Goal: Task Accomplishment & Management: Use online tool/utility

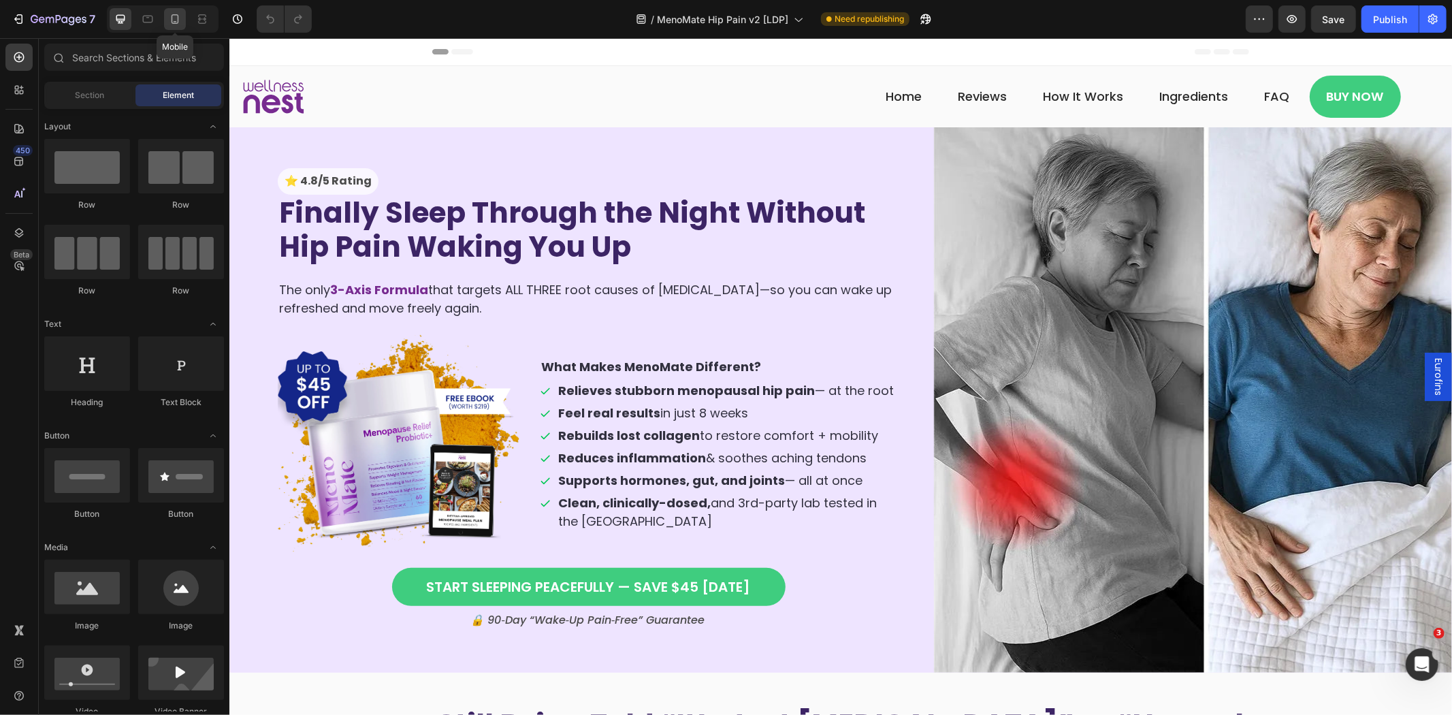
click at [174, 12] on icon at bounding box center [175, 19] width 14 height 14
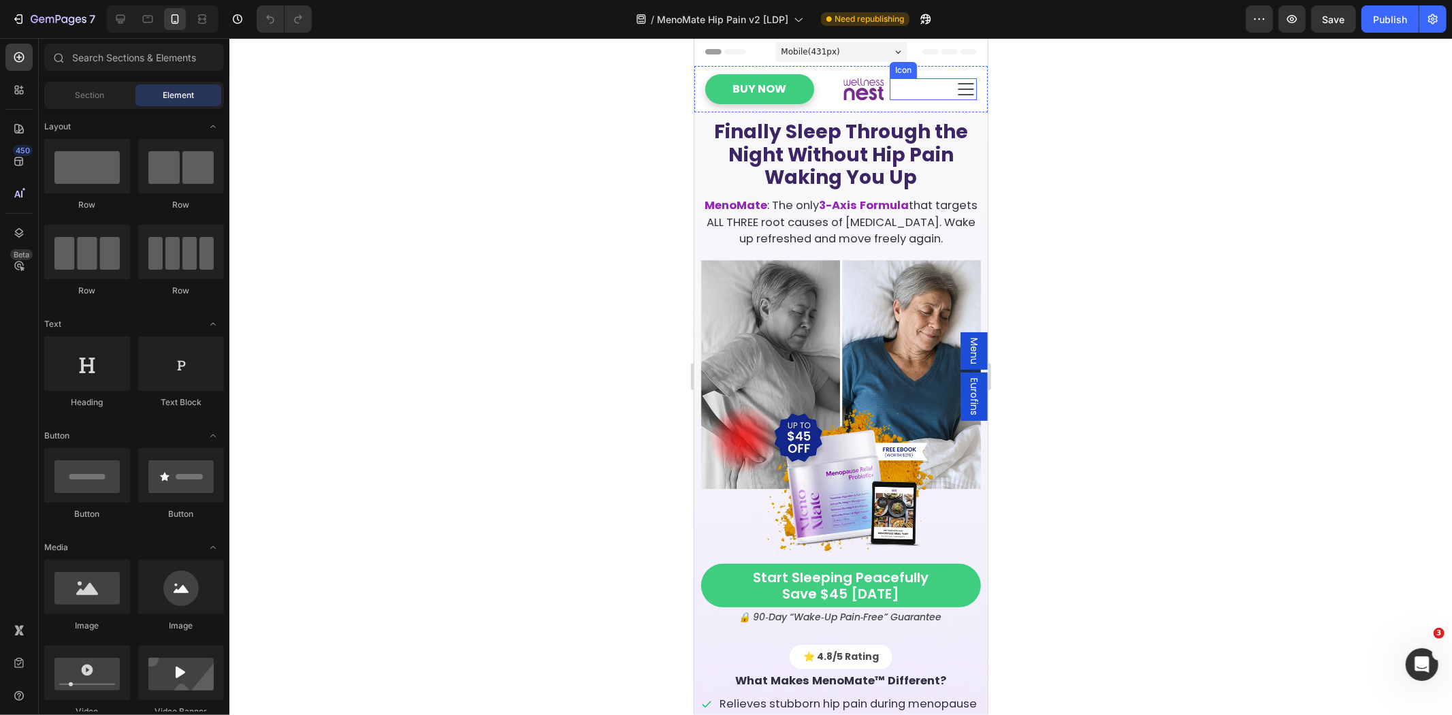
click at [955, 88] on icon at bounding box center [966, 89] width 22 height 22
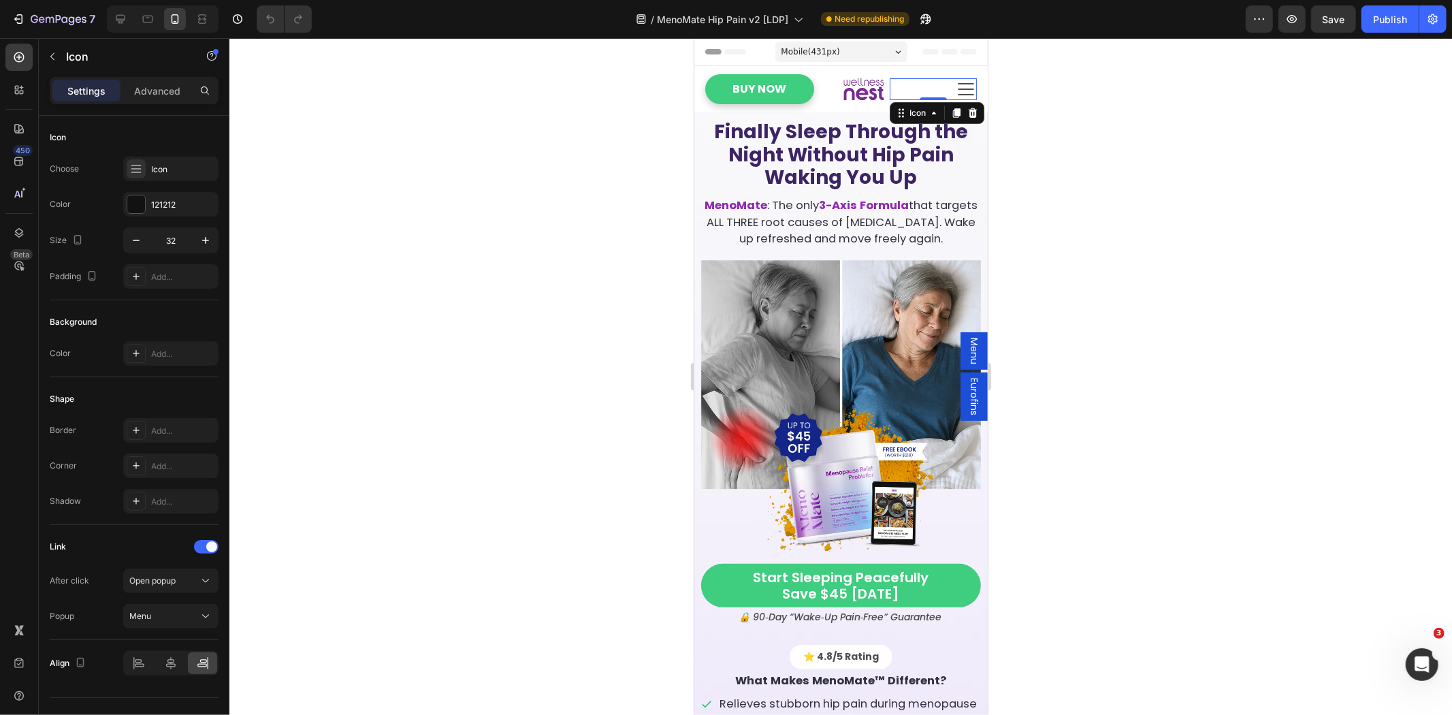
click at [955, 88] on icon at bounding box center [966, 89] width 22 height 22
click at [967, 354] on span "Menu" at bounding box center [974, 350] width 14 height 27
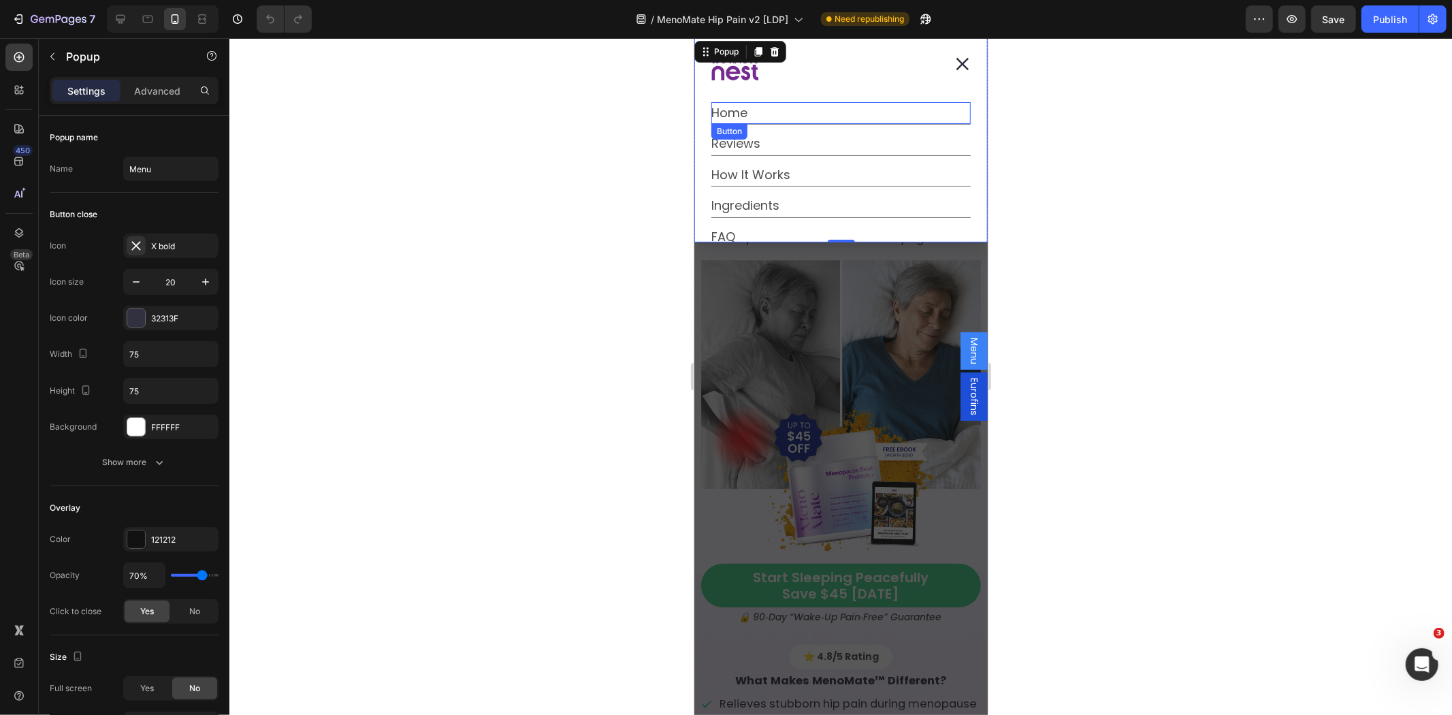
click at [769, 110] on div "Home Button" at bounding box center [840, 112] width 259 height 22
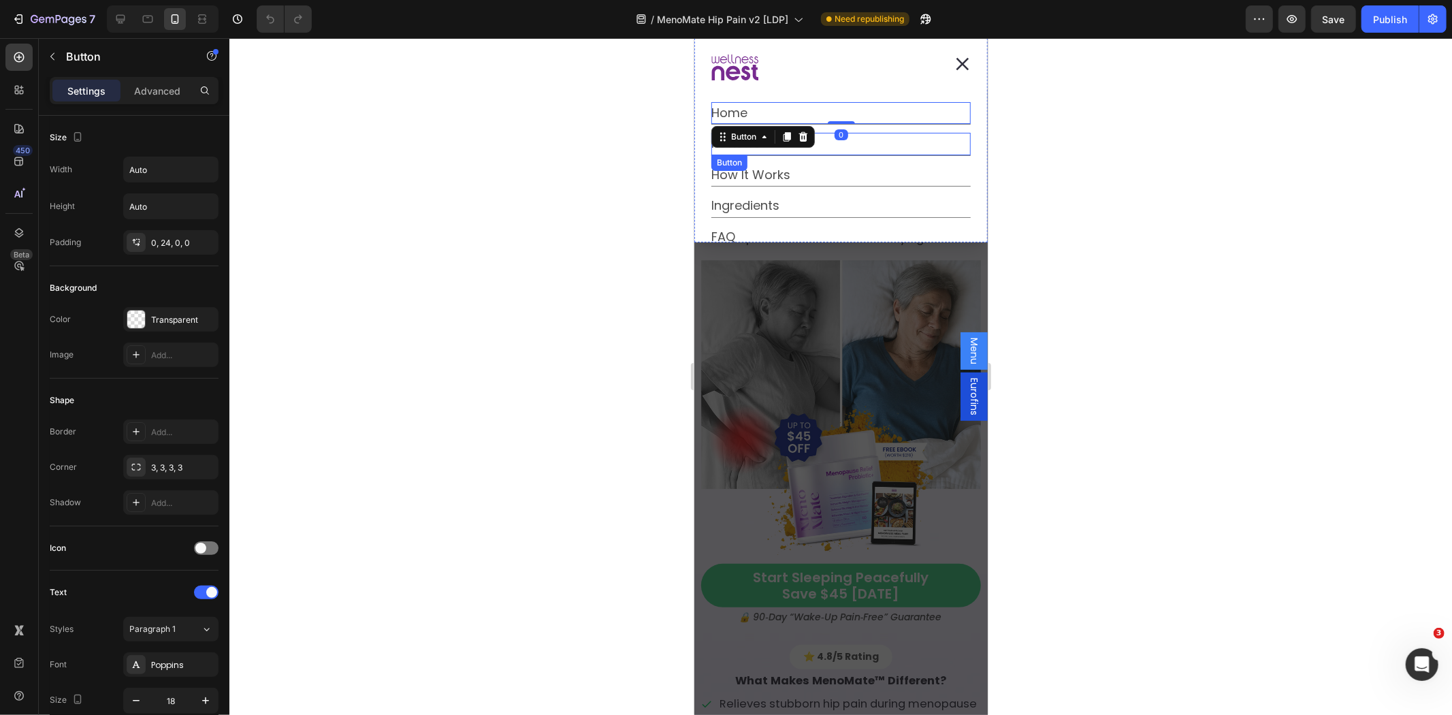
click at [880, 135] on div "Reviews Button" at bounding box center [840, 143] width 259 height 22
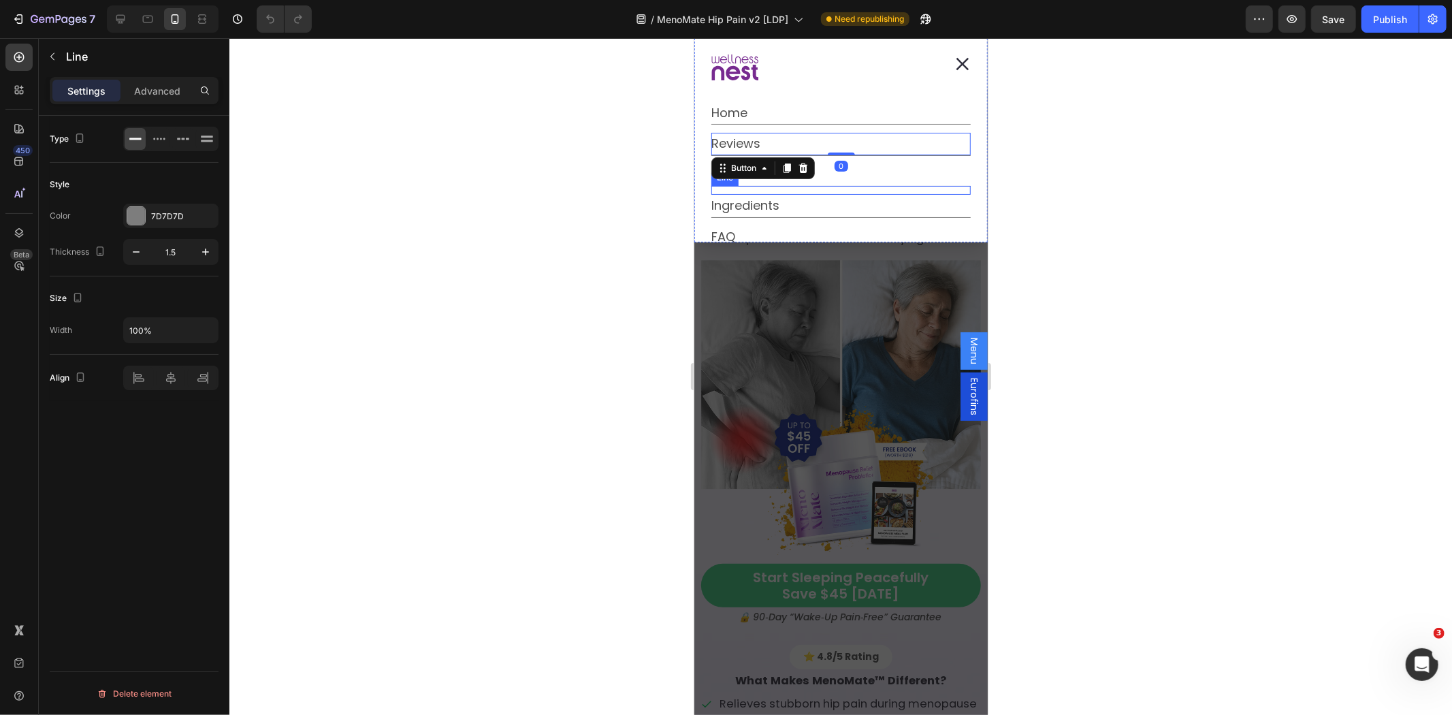
click at [910, 191] on div "Title Line" at bounding box center [840, 189] width 259 height 9
click at [927, 25] on icon "button" at bounding box center [926, 19] width 14 height 14
click at [967, 408] on span "Eurofins" at bounding box center [974, 395] width 14 height 37
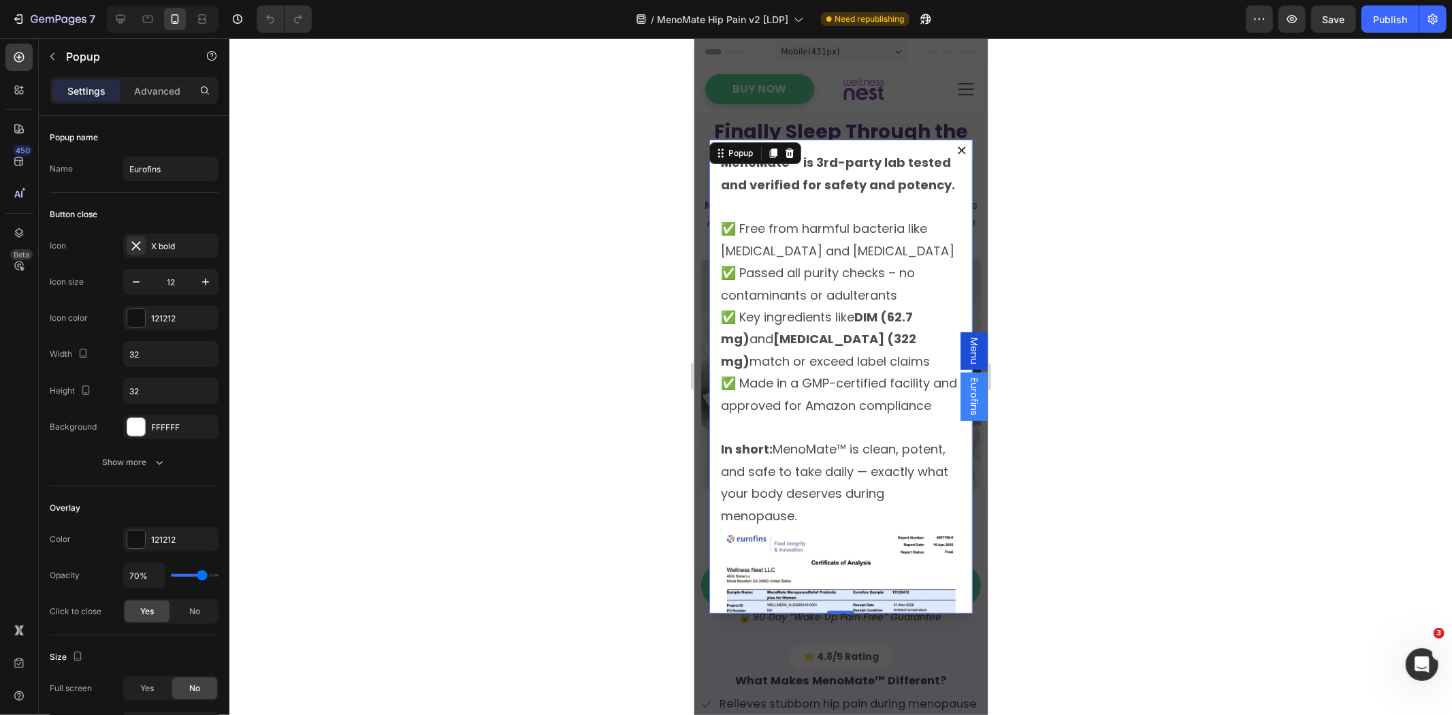
click at [967, 349] on span "Menu" at bounding box center [974, 350] width 14 height 27
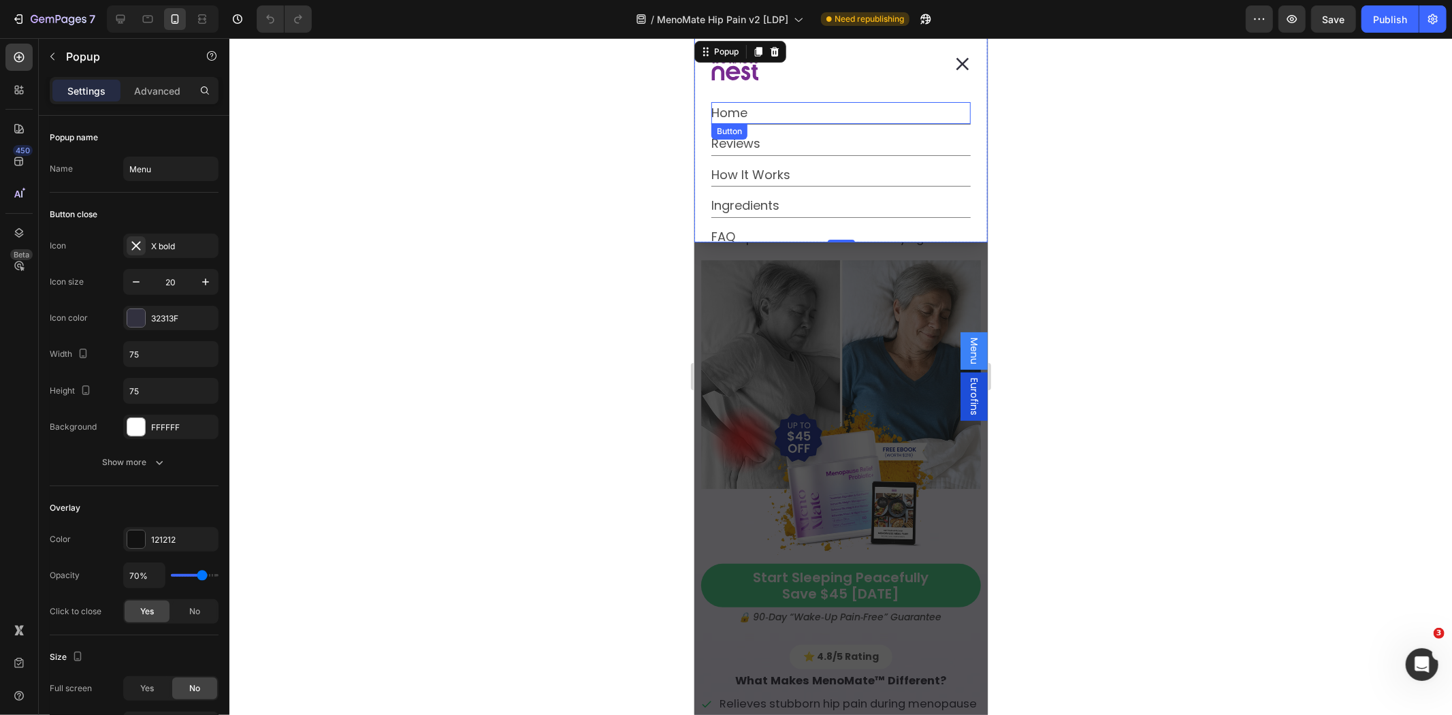
click at [846, 110] on div "Home Button" at bounding box center [840, 112] width 259 height 22
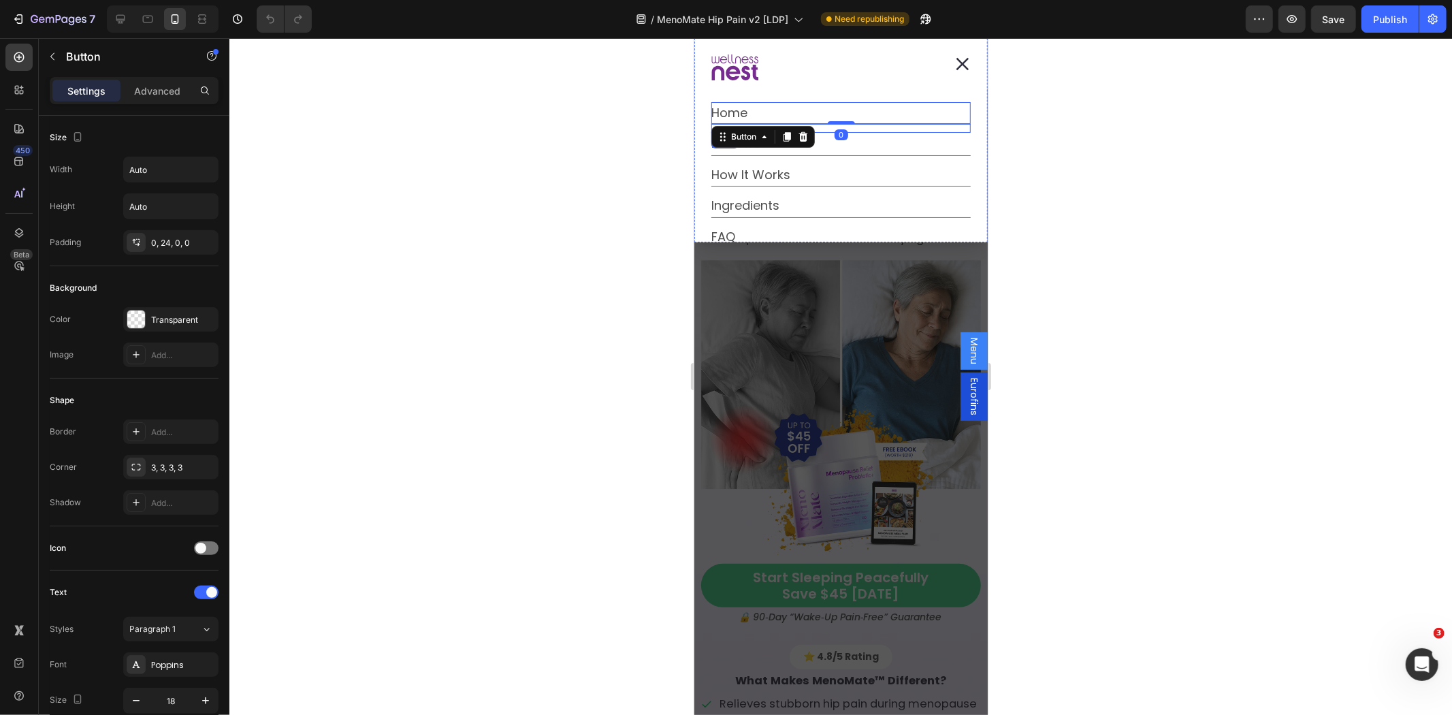
click at [858, 141] on div "Reviews Button" at bounding box center [840, 143] width 259 height 22
click at [737, 170] on div "Button" at bounding box center [743, 167] width 31 height 12
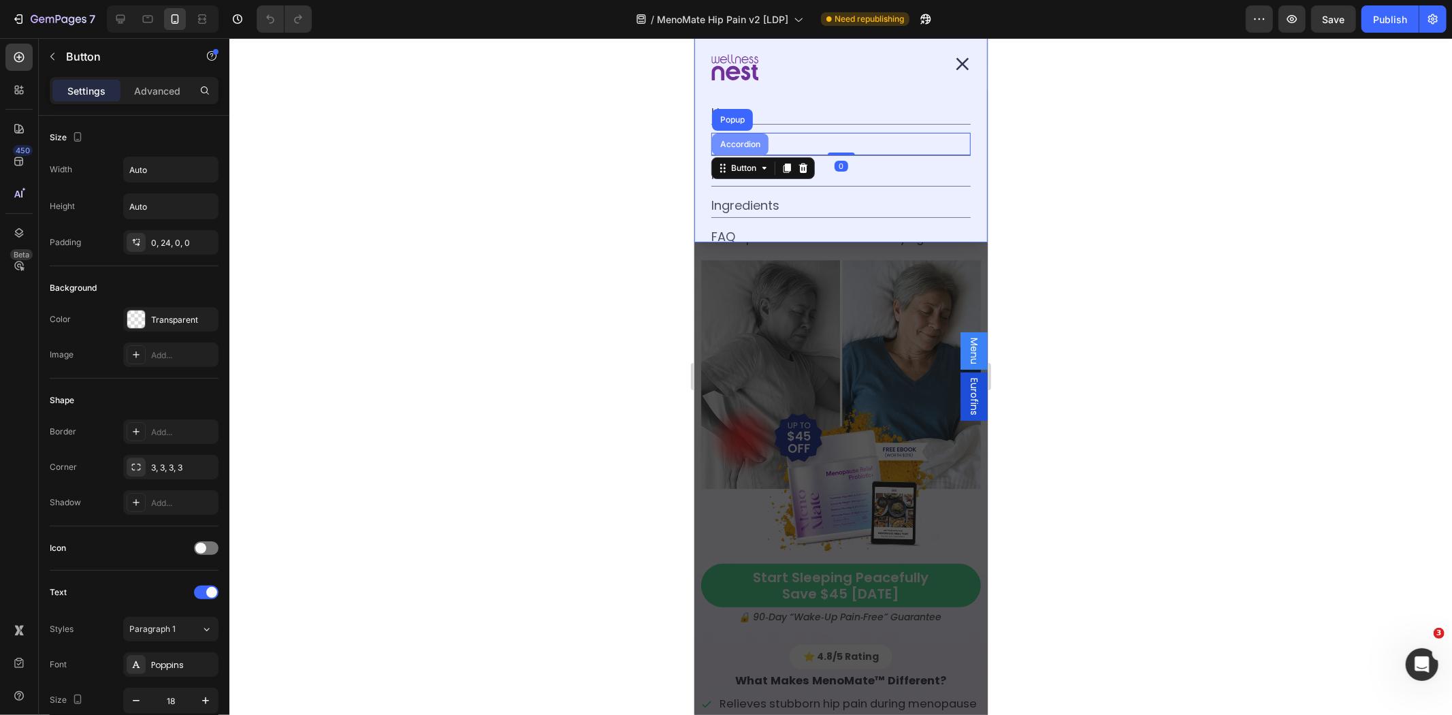
click at [740, 142] on div "Accordion" at bounding box center [740, 144] width 46 height 8
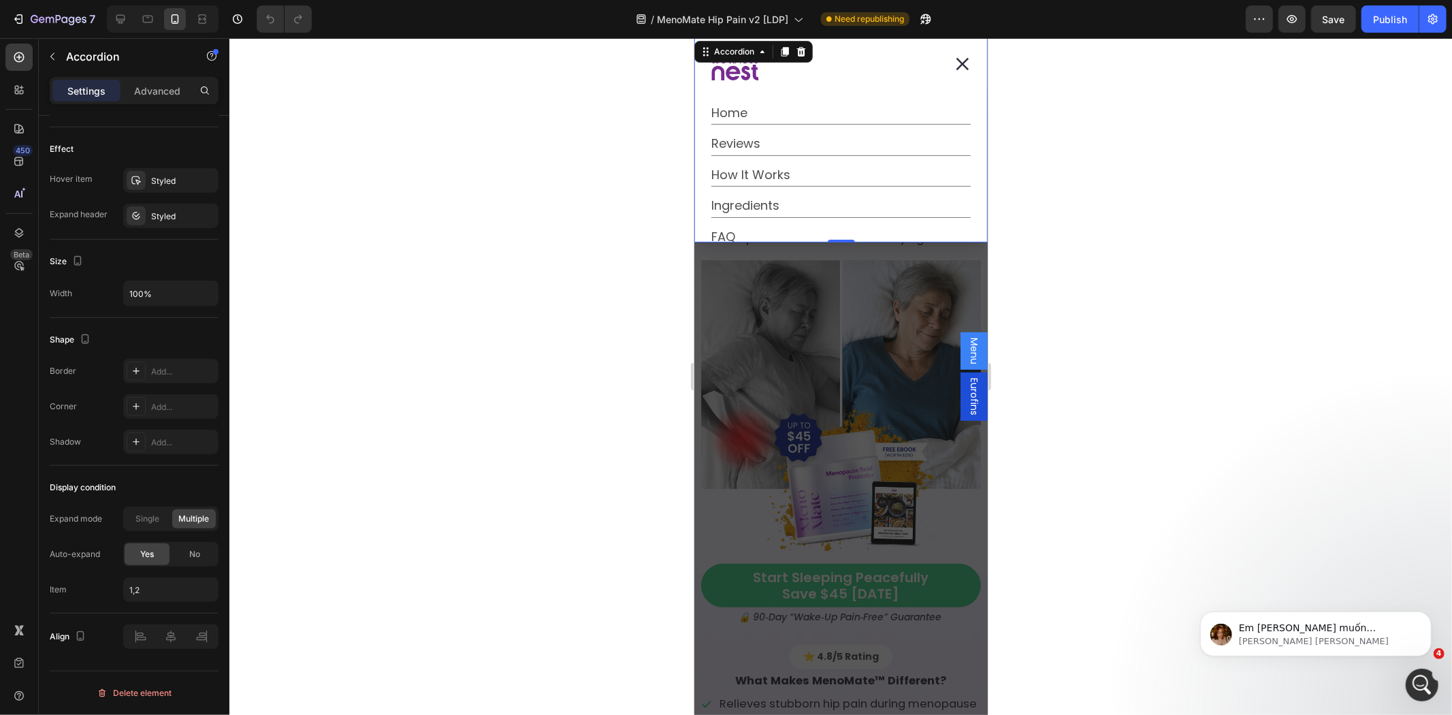
click at [760, 71] on div "Dialog body" at bounding box center [827, 67] width 232 height 48
click at [753, 71] on icon "Dialog body" at bounding box center [754, 72] width 7 height 16
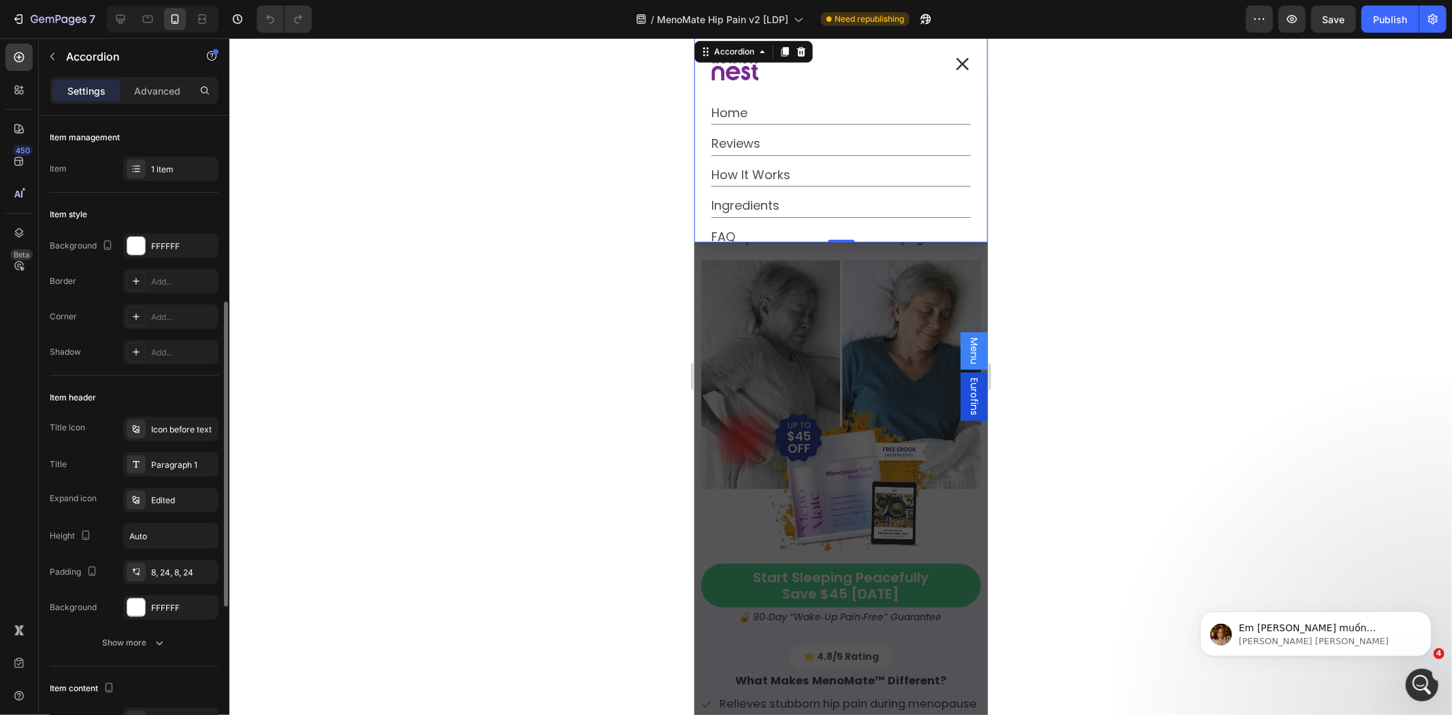
scroll to position [126, 0]
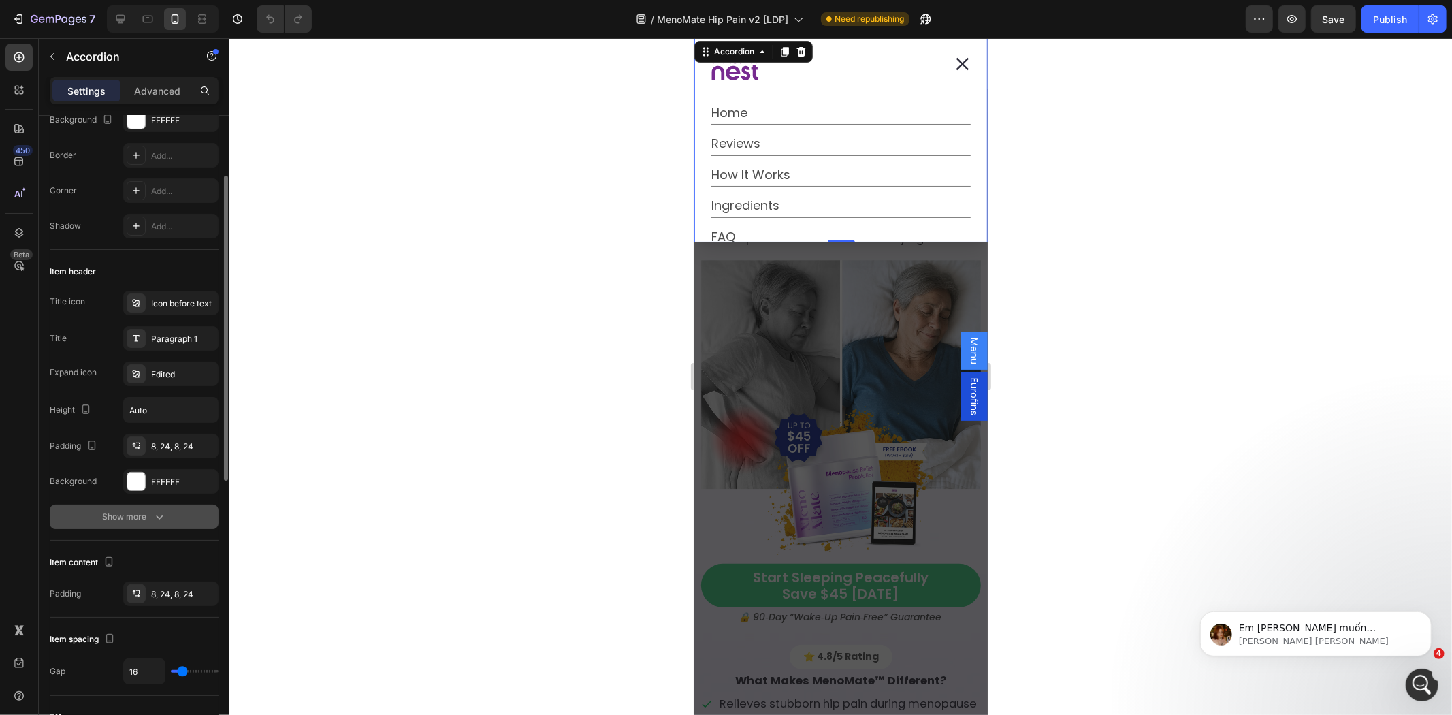
click at [108, 526] on button "Show more" at bounding box center [134, 516] width 169 height 25
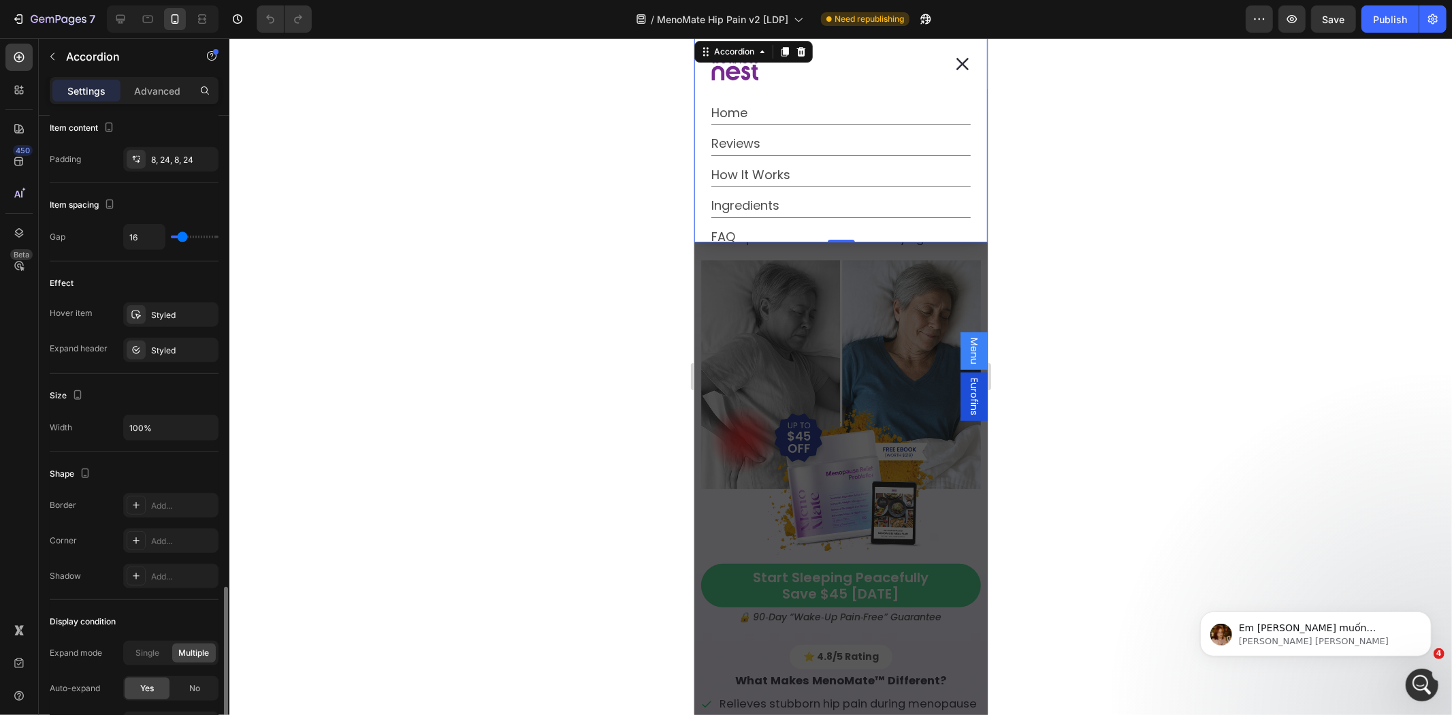
scroll to position [758, 0]
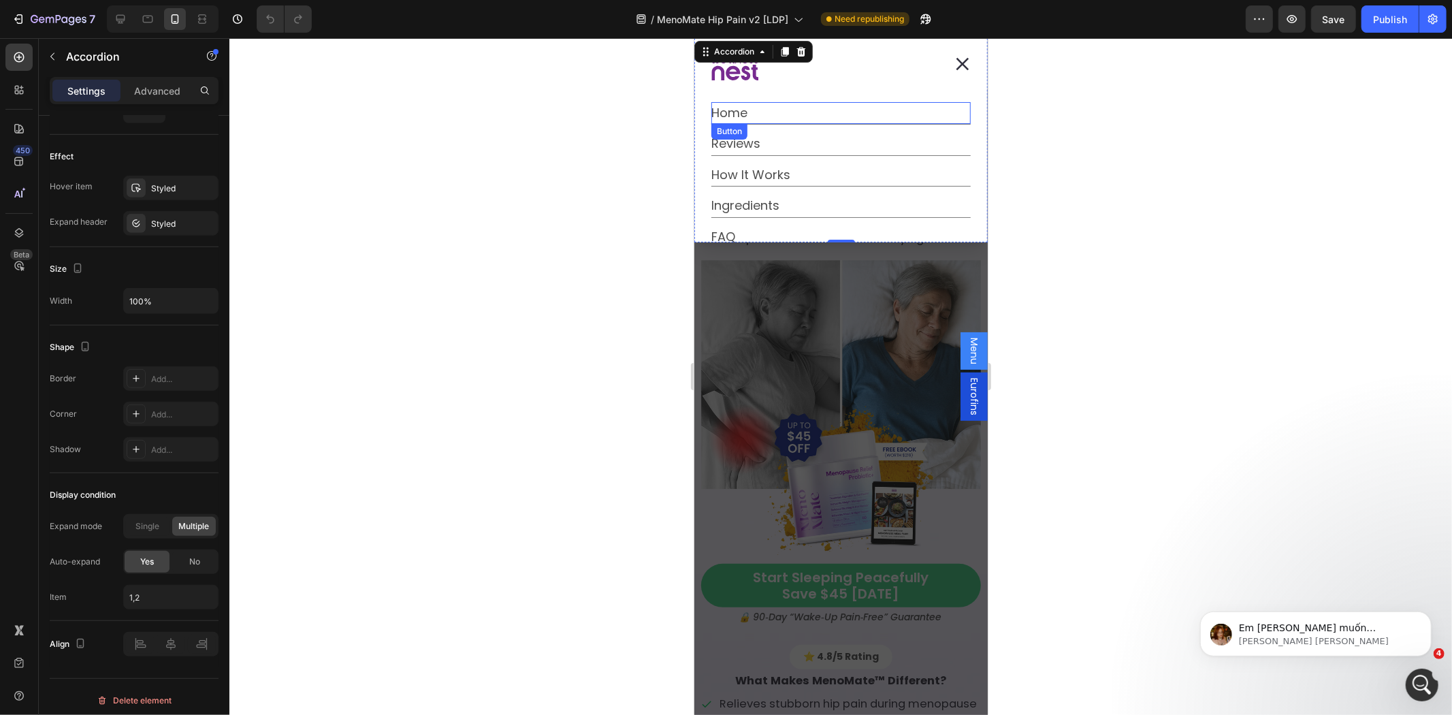
click at [811, 103] on div "Home Button" at bounding box center [840, 112] width 259 height 22
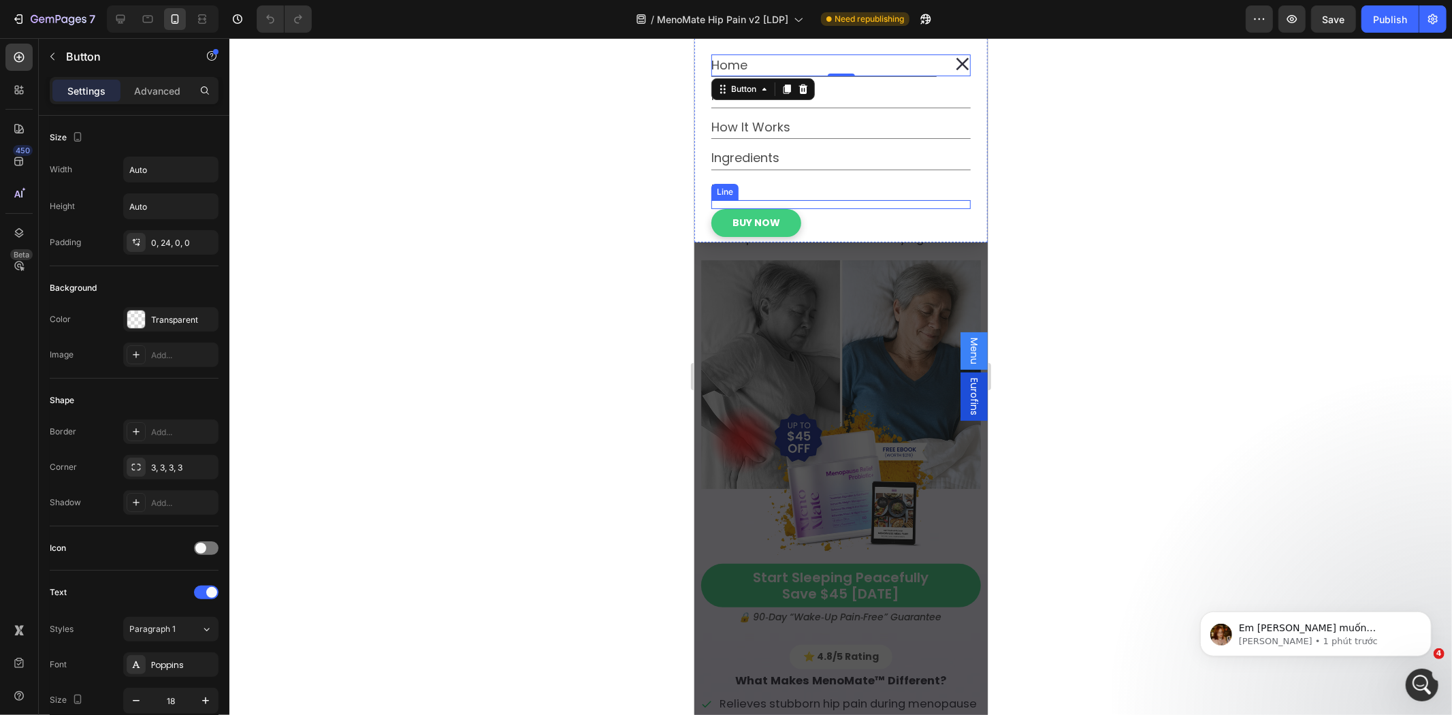
scroll to position [0, 0]
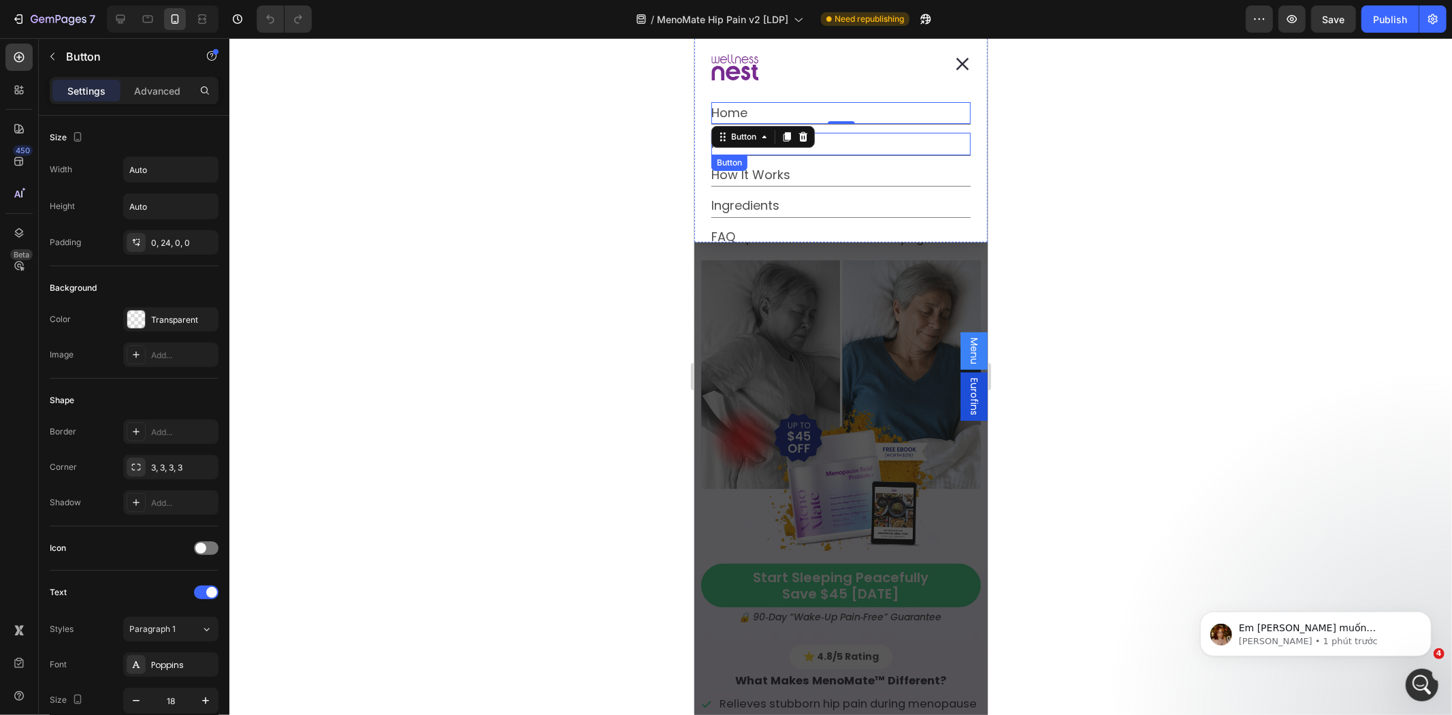
click at [864, 151] on div "Reviews Button" at bounding box center [840, 143] width 259 height 22
click at [869, 157] on div "Title Line 0" at bounding box center [840, 159] width 259 height 9
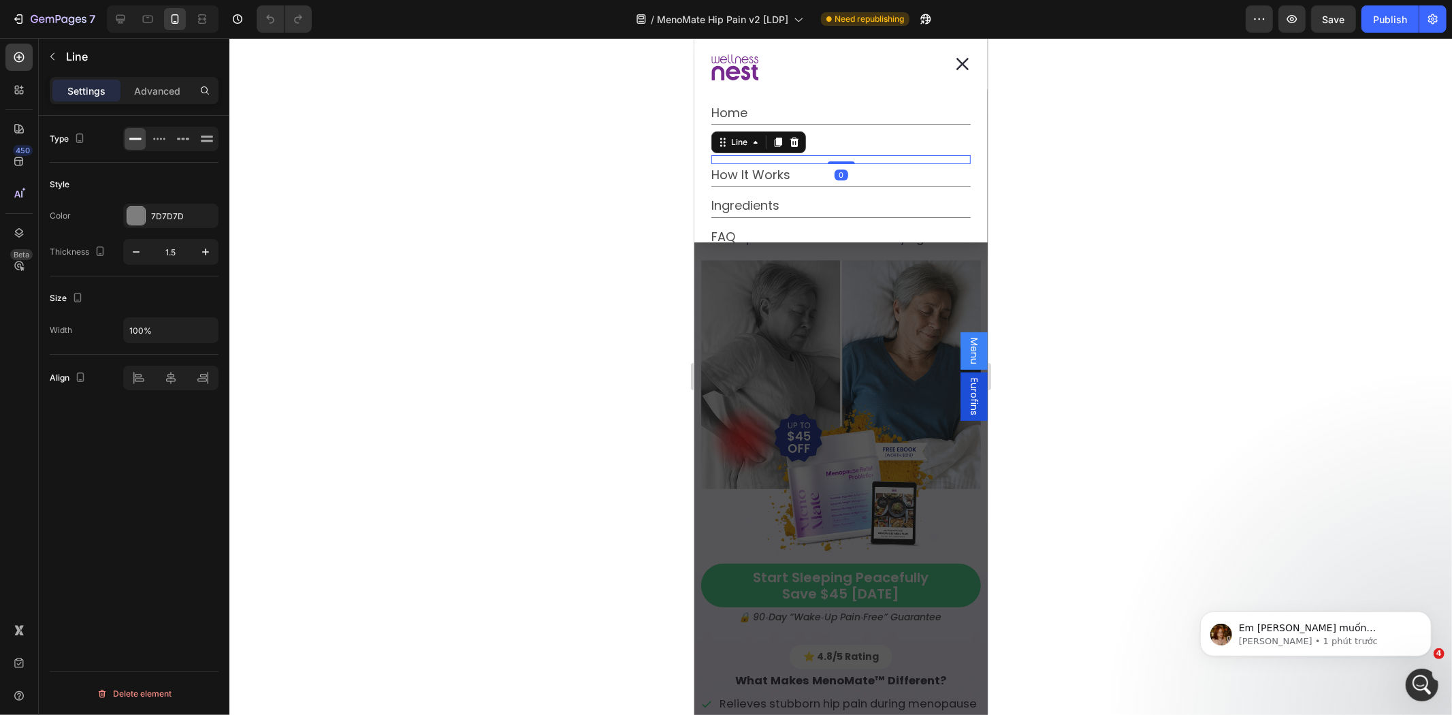
click at [865, 174] on div "How It Works Button" at bounding box center [840, 174] width 259 height 22
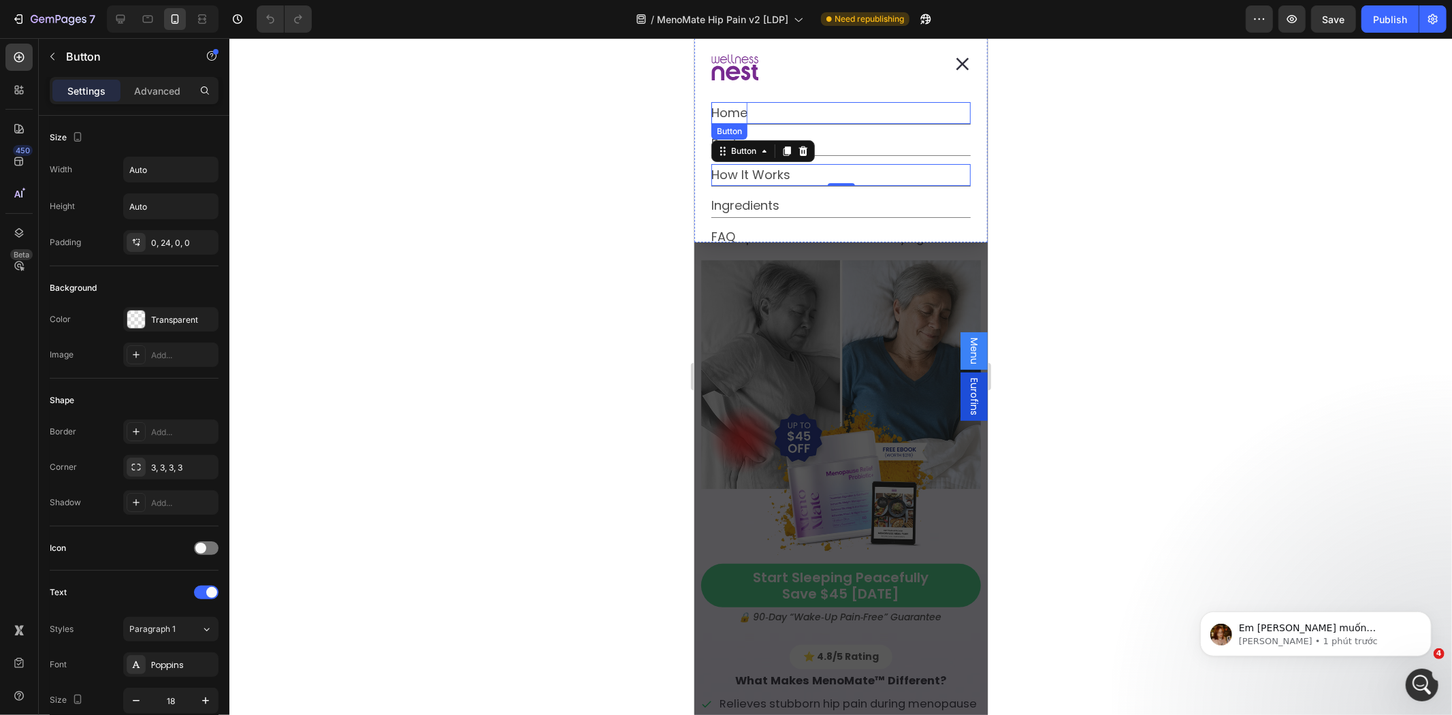
click at [736, 112] on p "Home" at bounding box center [729, 112] width 36 height 22
click at [735, 133] on div "Button" at bounding box center [743, 136] width 31 height 12
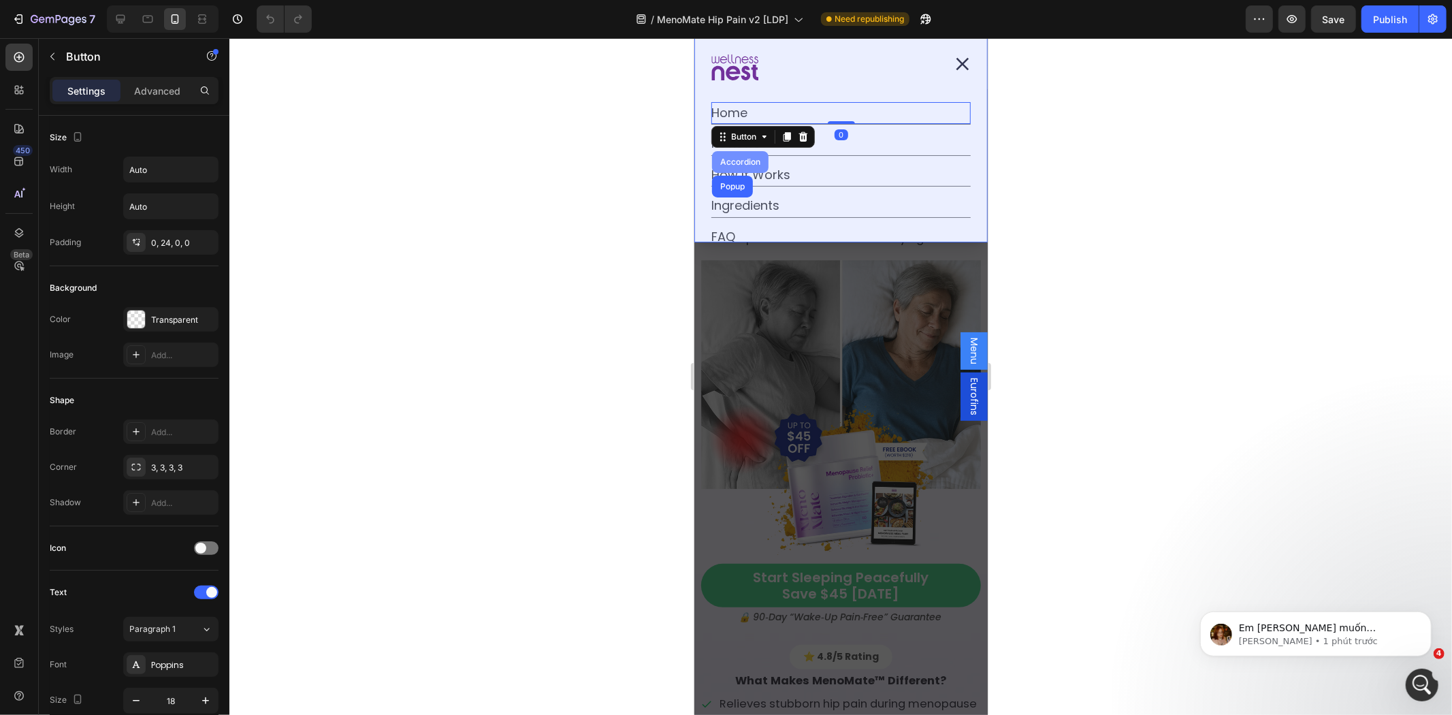
click at [733, 161] on div "Accordion" at bounding box center [740, 161] width 46 height 8
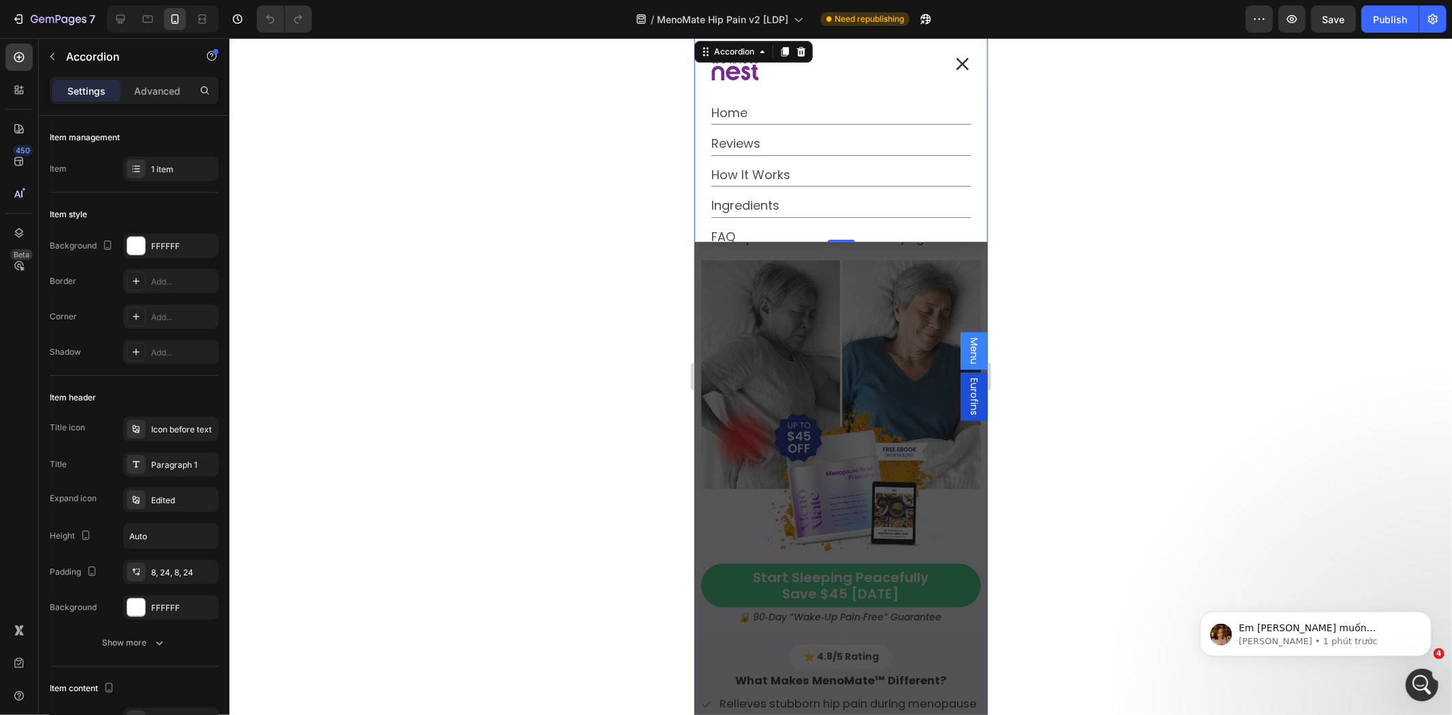
click at [740, 69] on icon "Dialog body" at bounding box center [735, 67] width 48 height 26
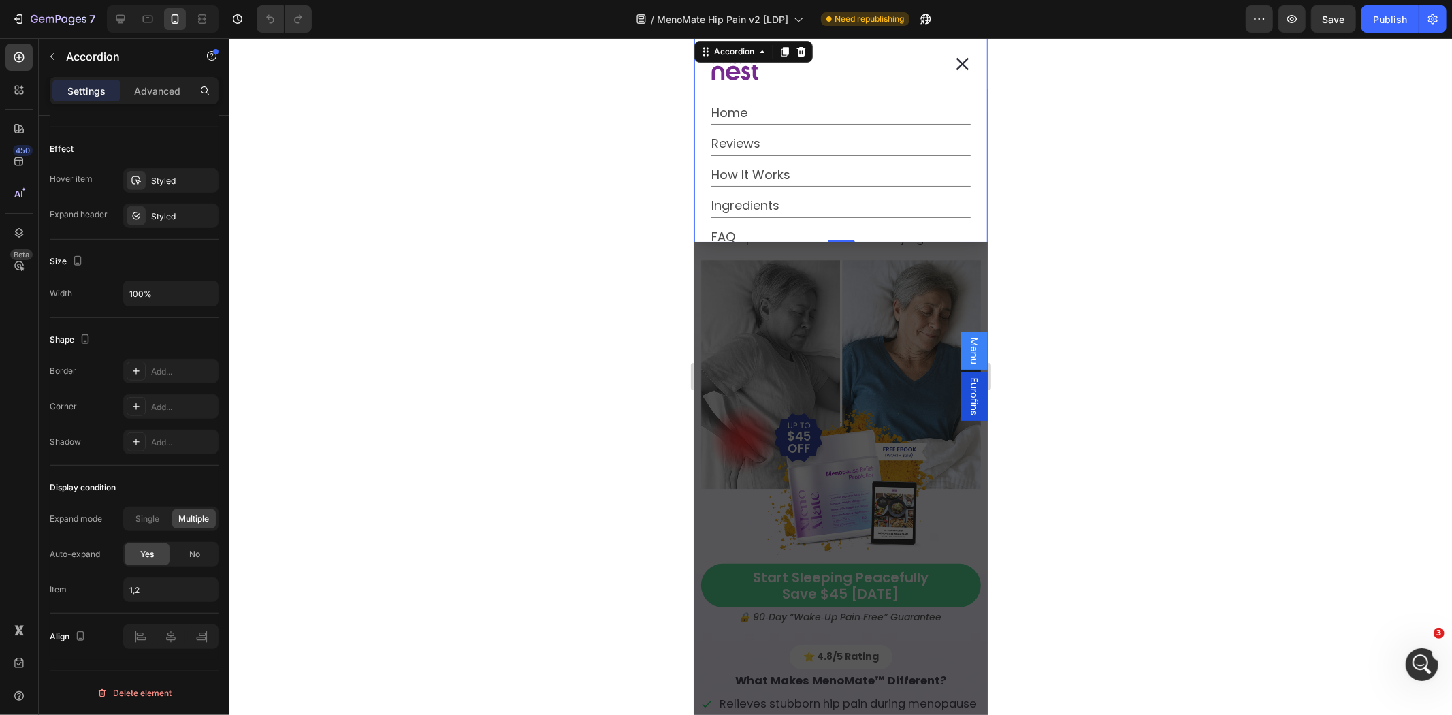
click at [747, 76] on icon "Dialog body" at bounding box center [746, 72] width 10 height 14
click at [720, 78] on icon "Dialog body" at bounding box center [735, 67] width 48 height 26
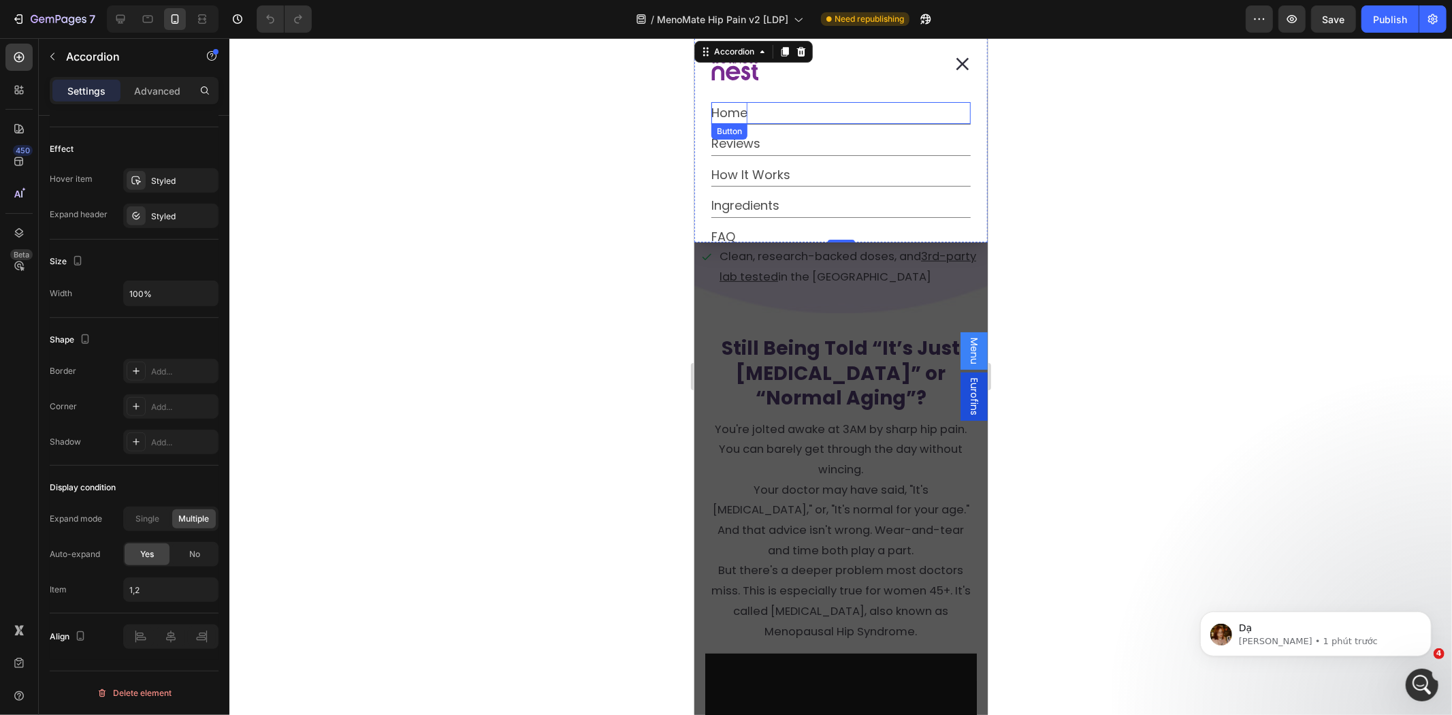
scroll to position [252, 0]
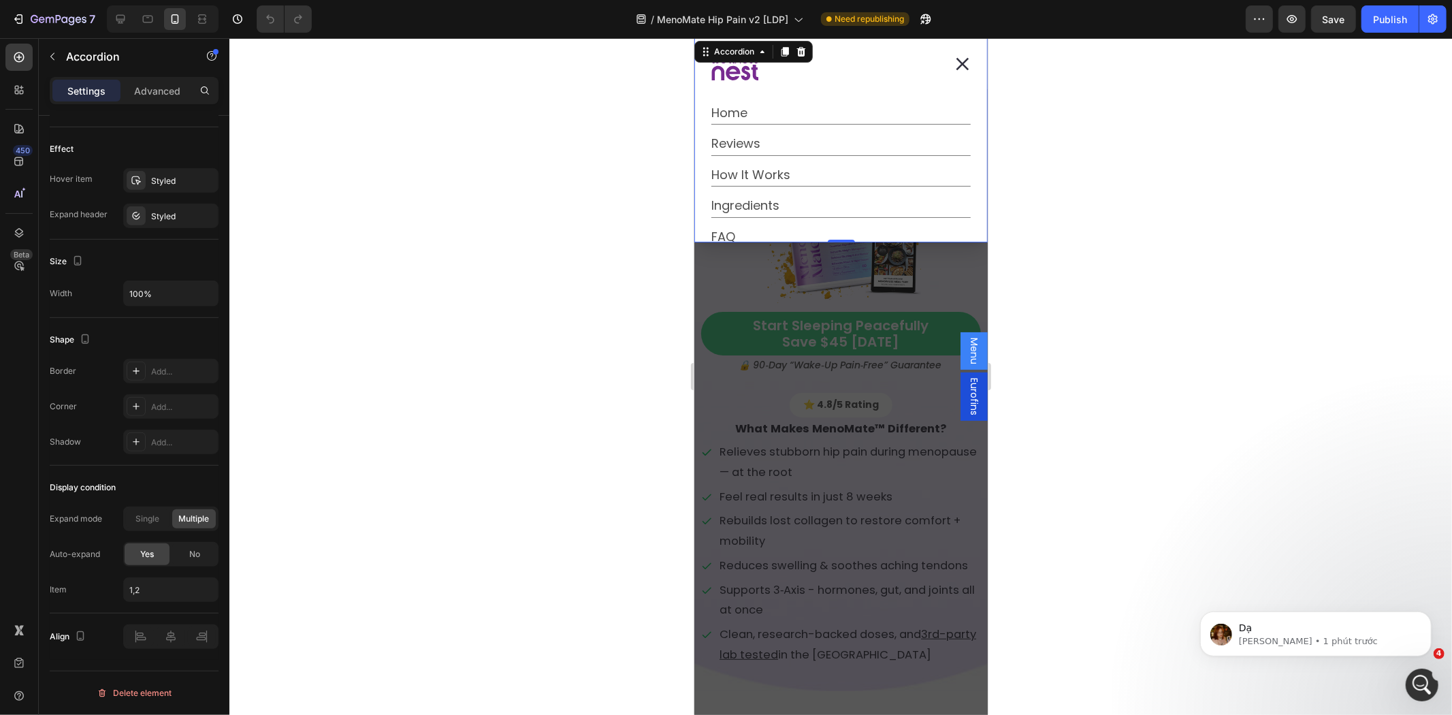
drag, startPoint x: 402, startPoint y: 135, endPoint x: 295, endPoint y: 21, distance: 155.6
click at [402, 135] on div at bounding box center [840, 376] width 1223 height 677
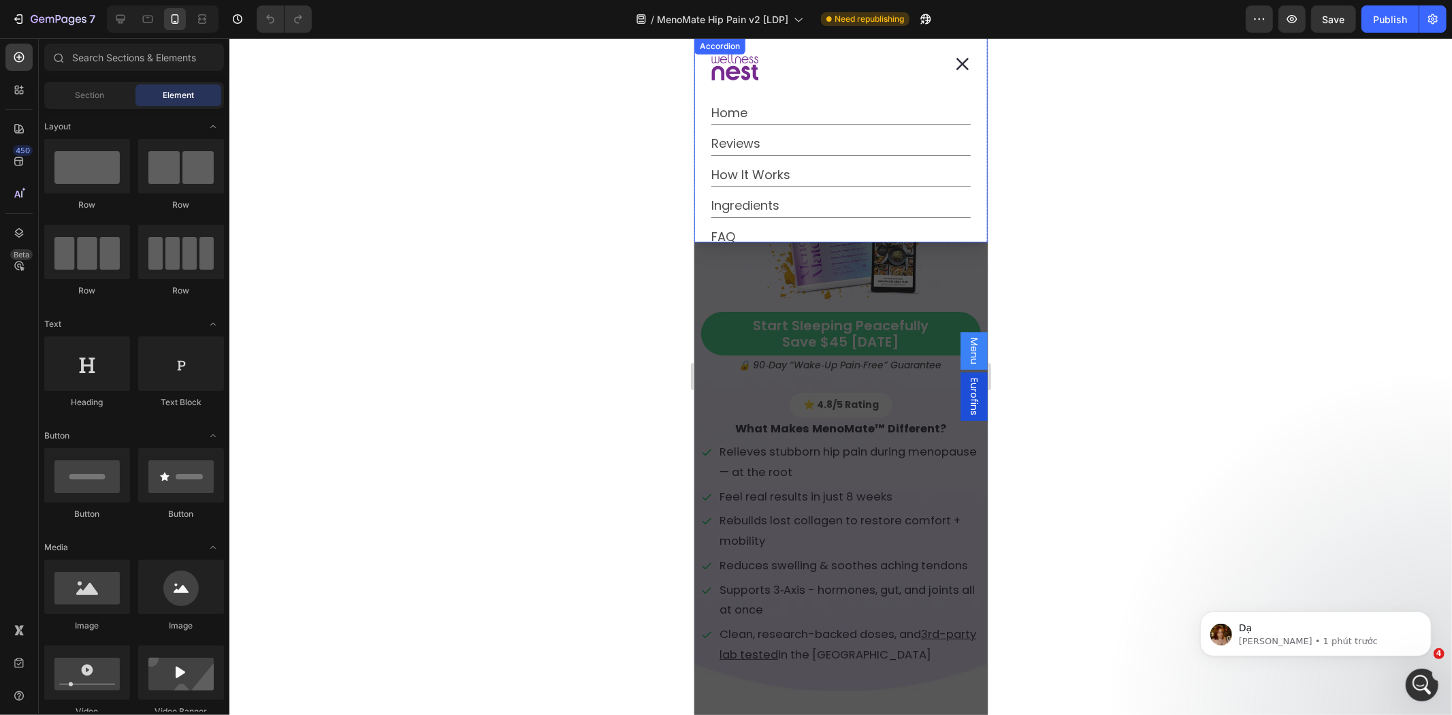
click at [776, 71] on div "Dialog body" at bounding box center [827, 67] width 232 height 48
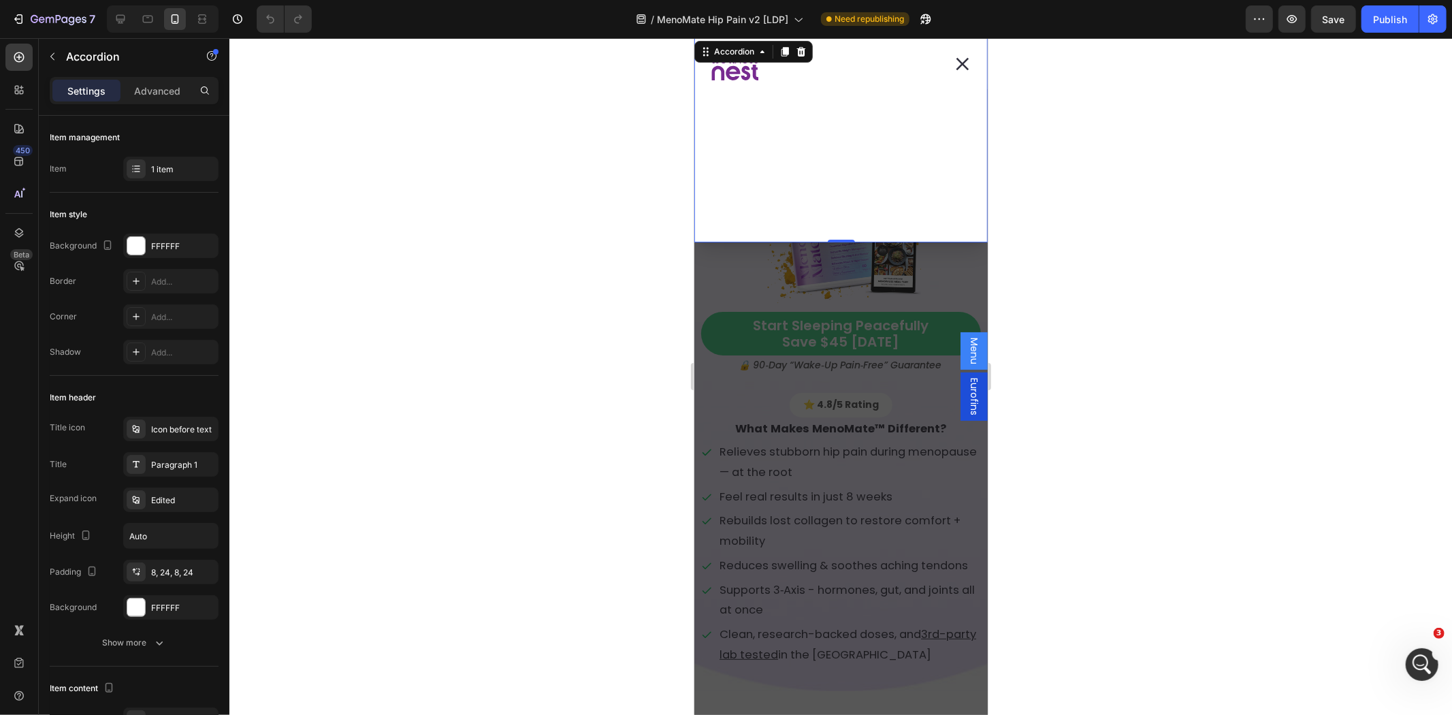
scroll to position [0, 0]
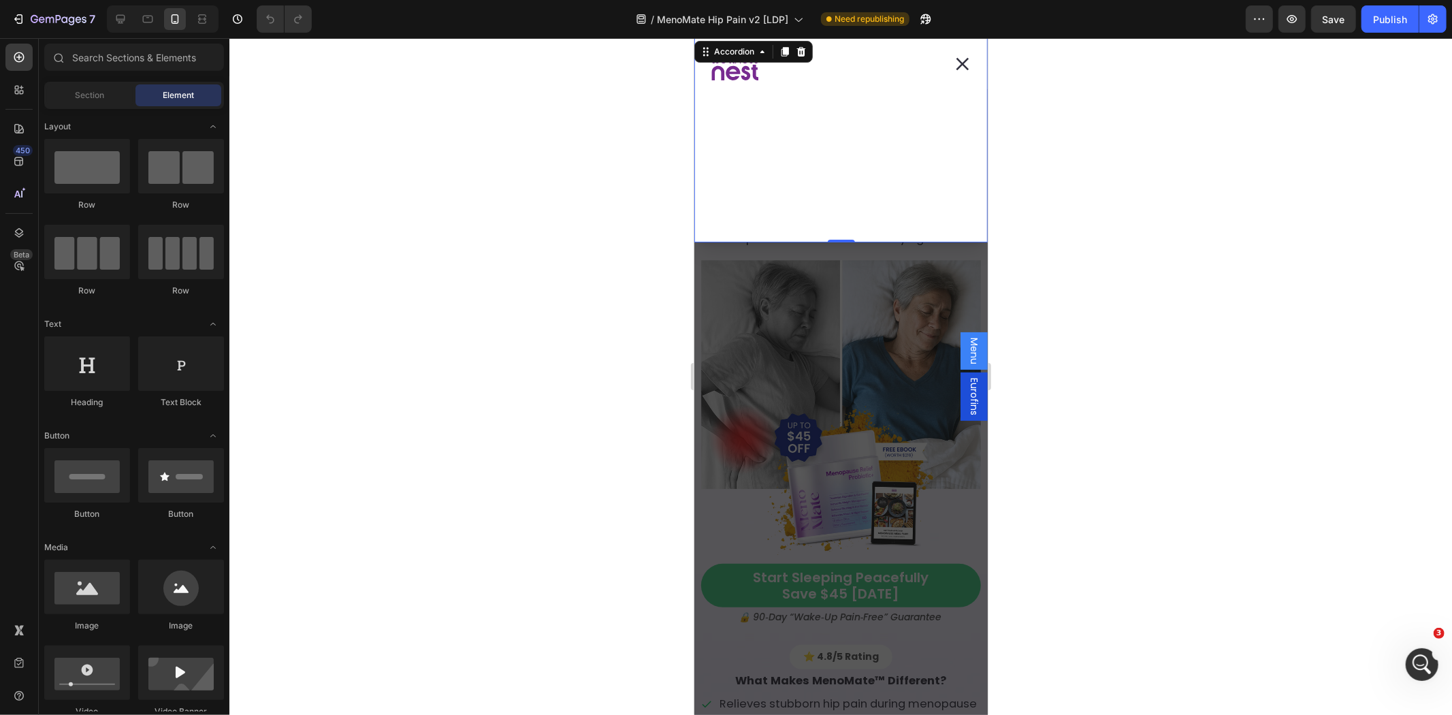
click at [871, 282] on div "Backdrop" at bounding box center [840, 375] width 293 height 677
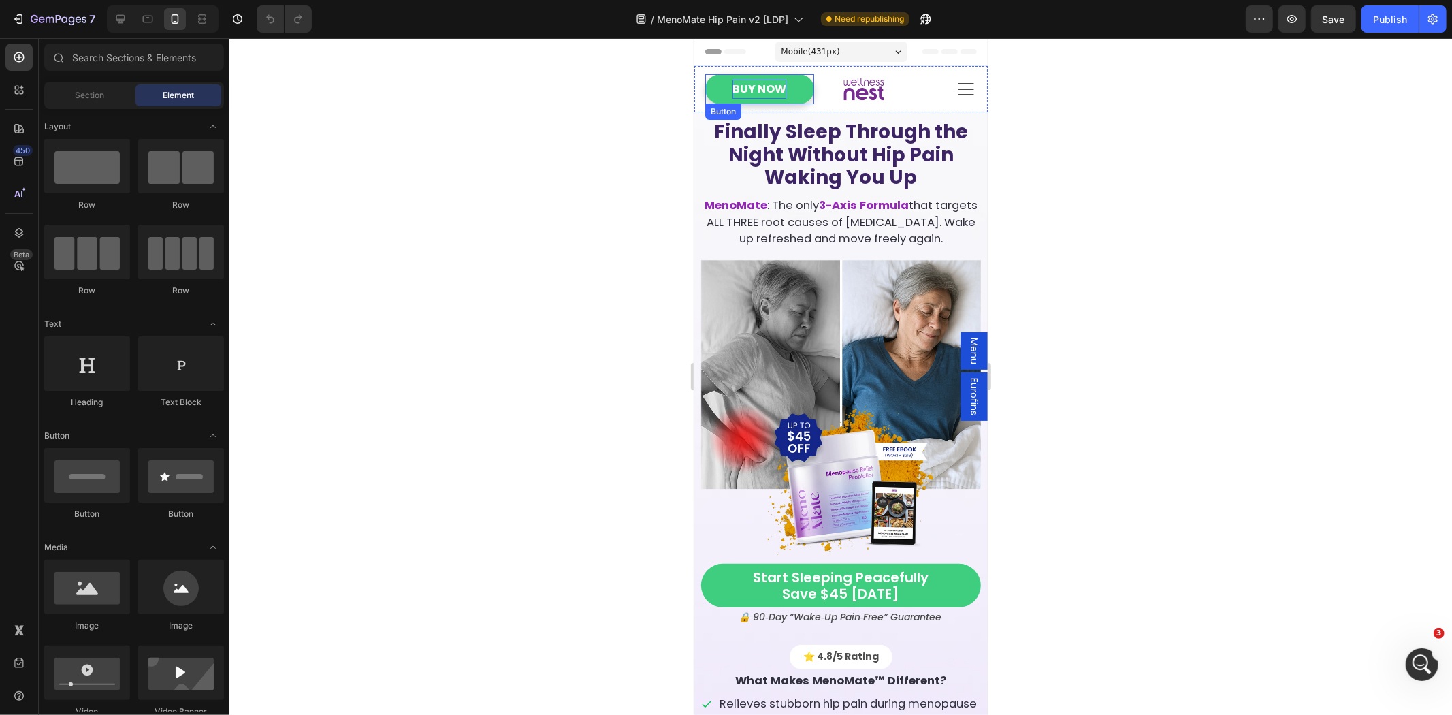
click at [763, 82] on p "Buy Now" at bounding box center [759, 89] width 54 height 20
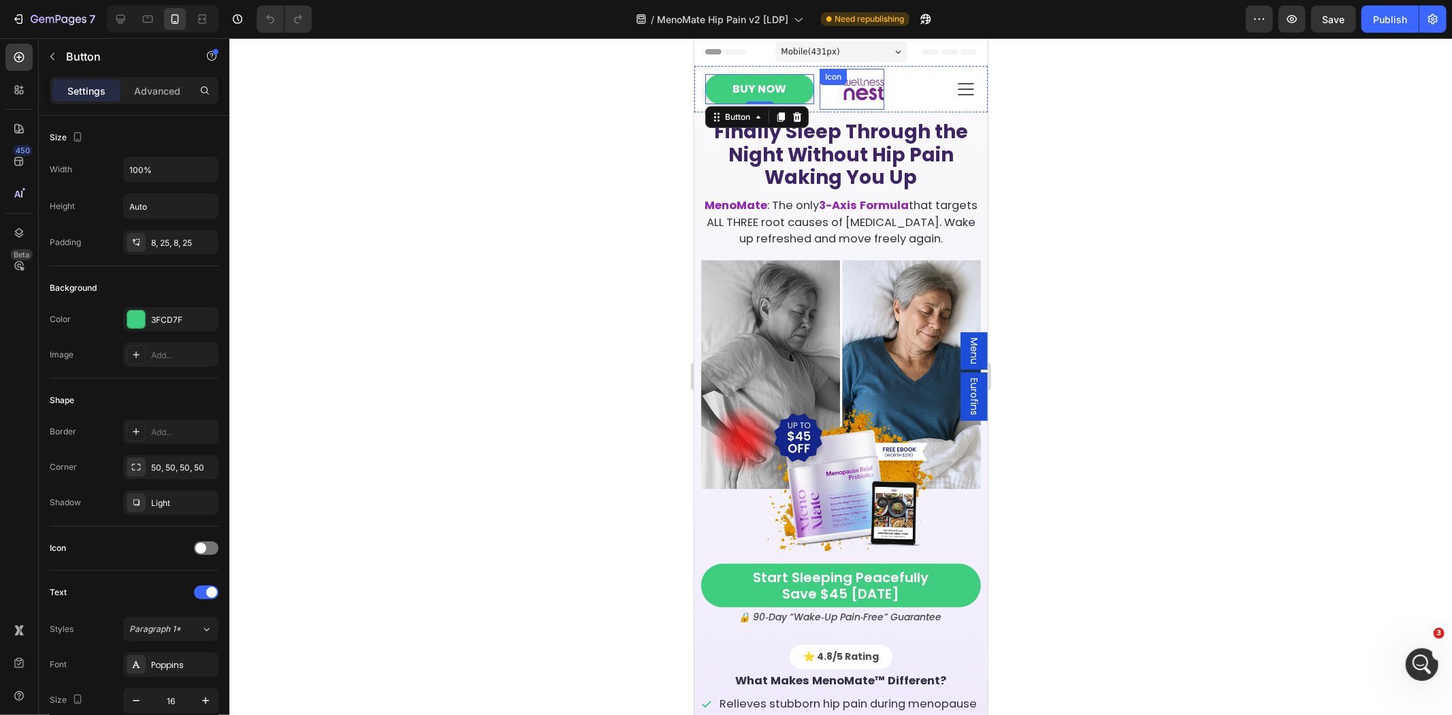
click at [819, 91] on div "Icon" at bounding box center [851, 88] width 65 height 41
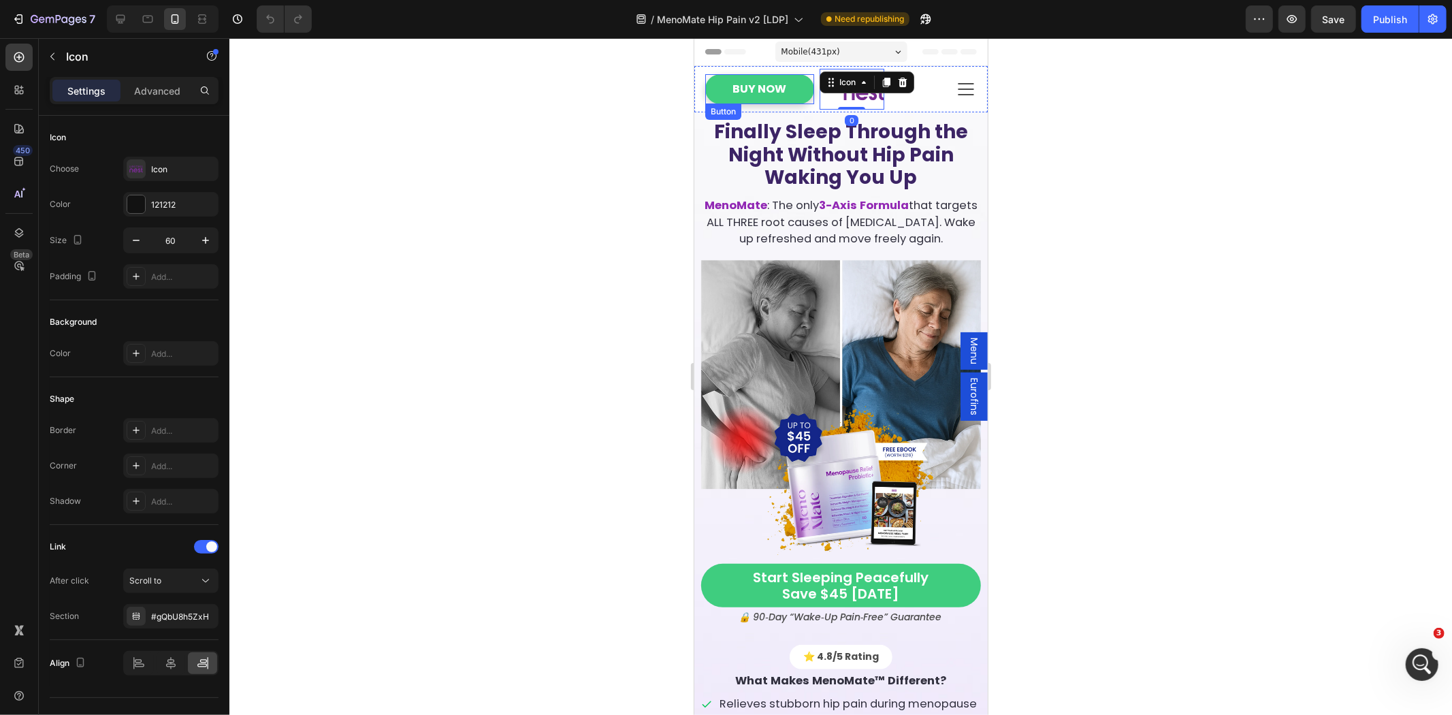
click at [804, 97] on link "Buy Now" at bounding box center [759, 89] width 109 height 31
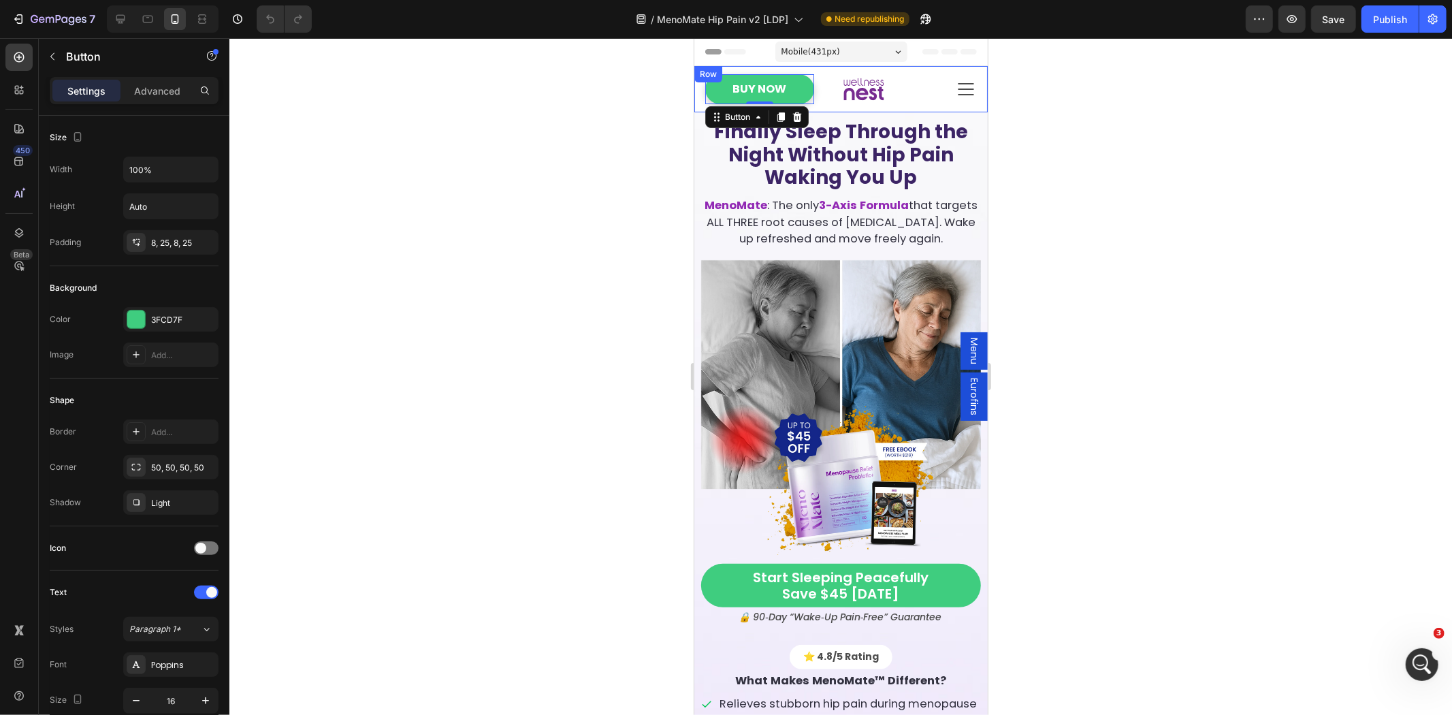
click at [811, 105] on div "Buy Now Button 0 Icon Icon Row" at bounding box center [840, 88] width 293 height 46
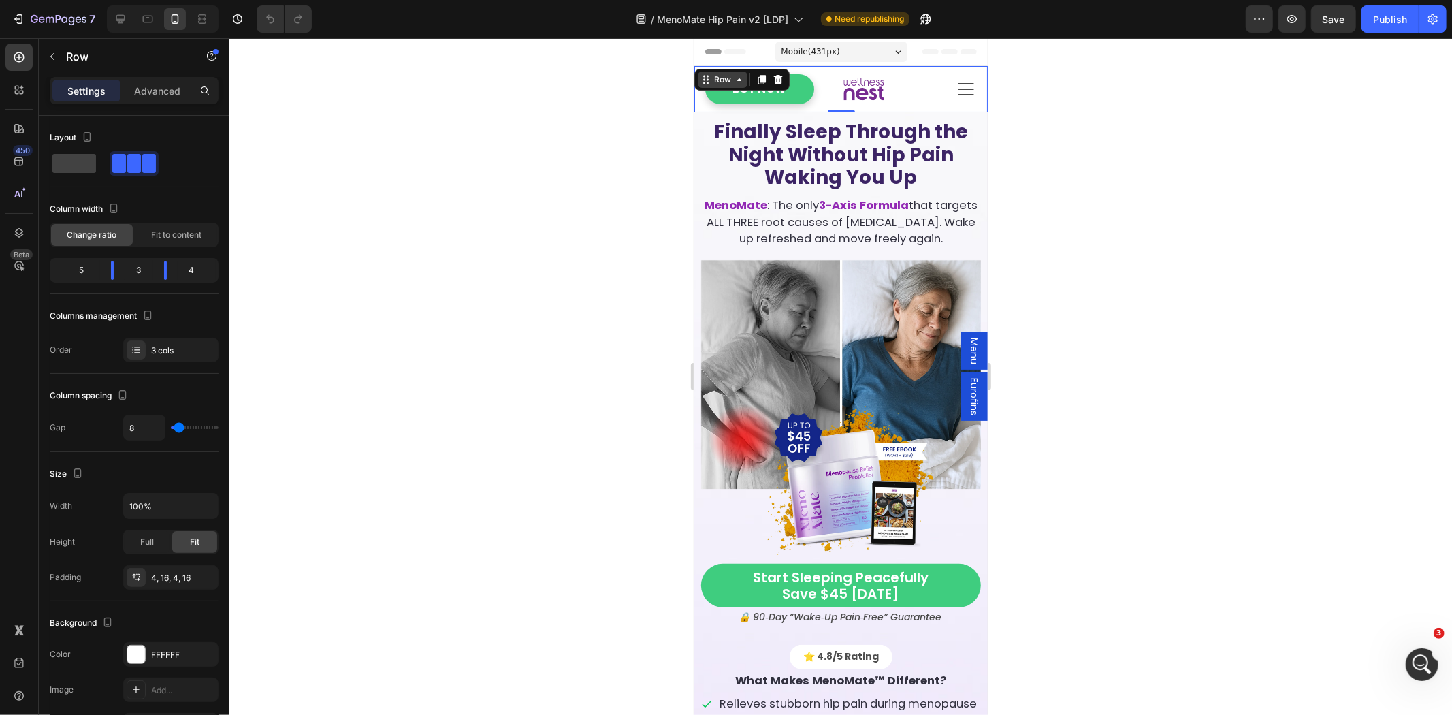
click at [719, 82] on div "Row" at bounding box center [722, 79] width 22 height 12
click at [795, 89] on link "Buy Now" at bounding box center [759, 89] width 109 height 31
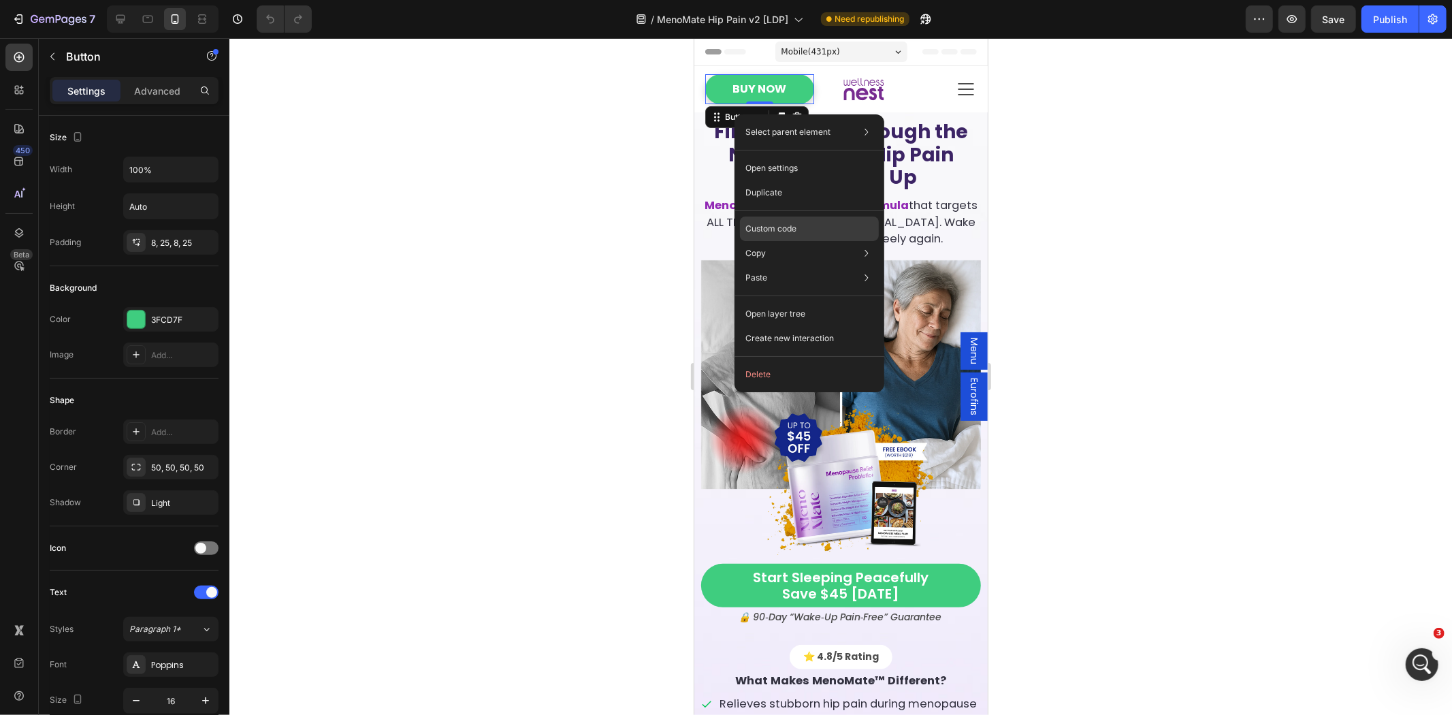
click at [783, 226] on p "Custom code" at bounding box center [771, 229] width 51 height 12
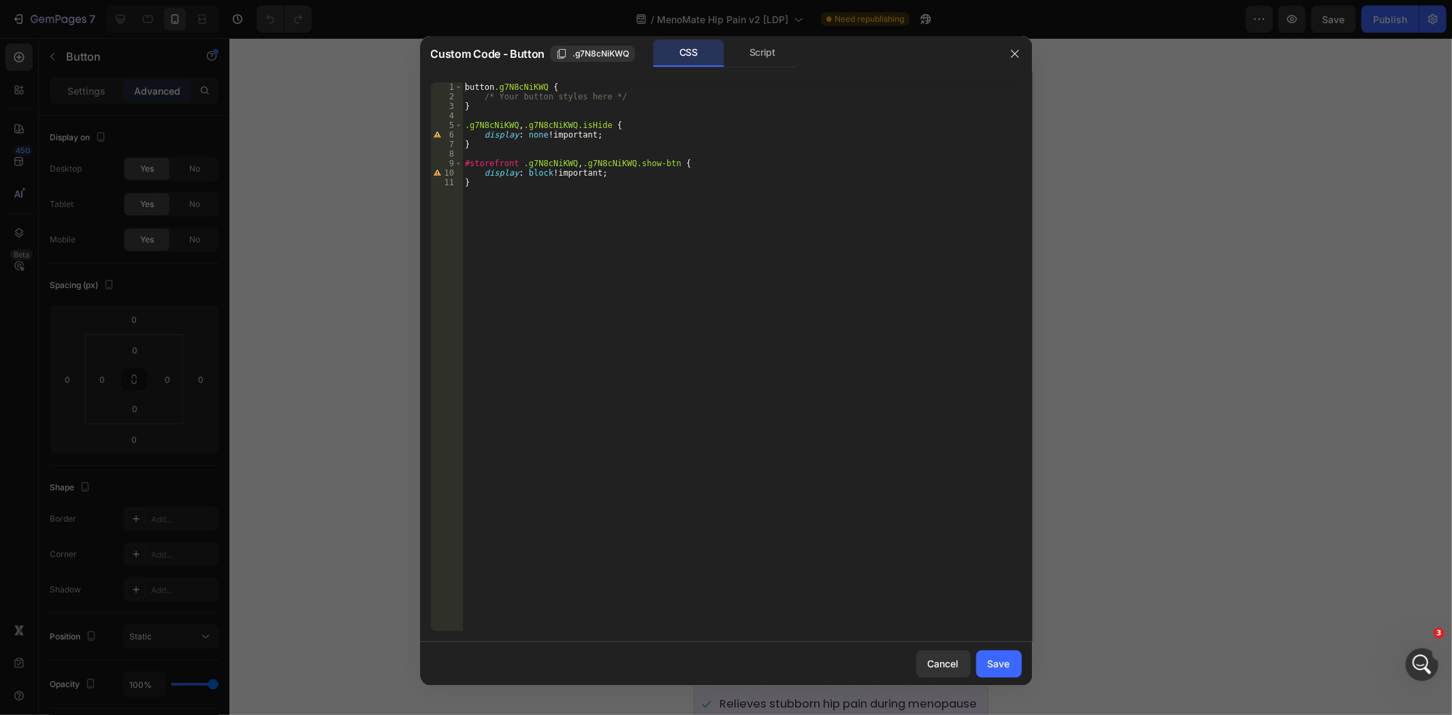
type textarea "}"
click at [596, 204] on div "button .g7N8cNiKWQ { /* Your button styles here */ } .g7N8cNiKWQ , .g7N8cNiKWQ.…" at bounding box center [742, 366] width 560 height 568
click at [1247, 330] on div at bounding box center [726, 357] width 1452 height 715
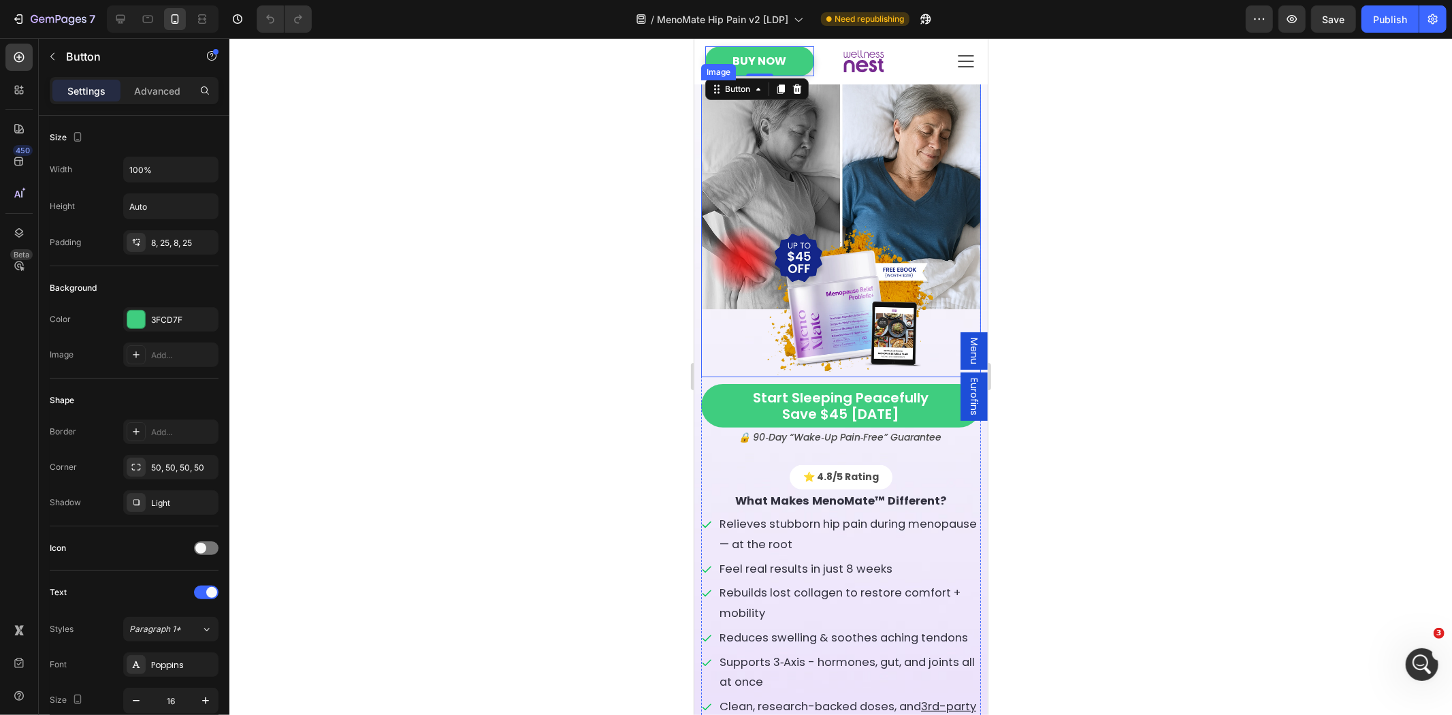
scroll to position [378, 0]
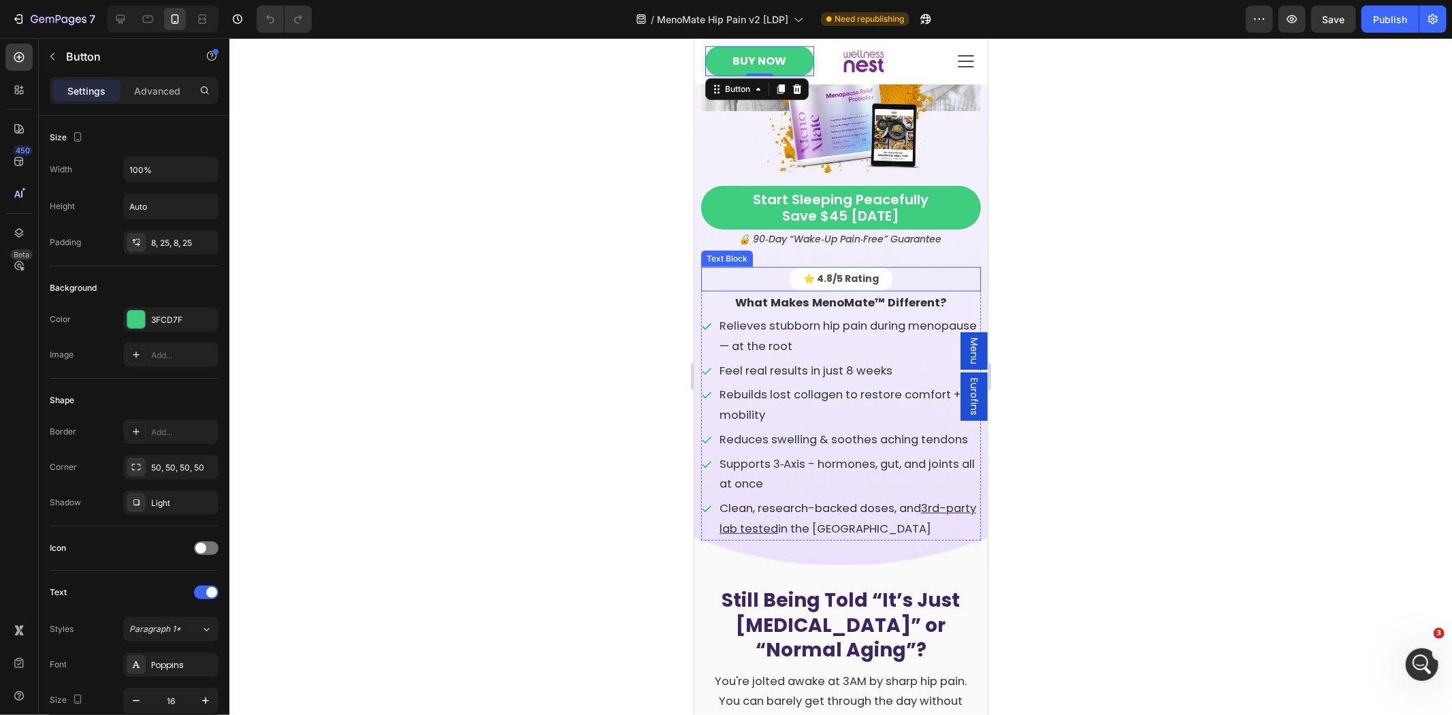
drag, startPoint x: 918, startPoint y: 278, endPoint x: 901, endPoint y: 280, distance: 17.1
click at [918, 278] on div "⭐️ 4.8/5 Rating" at bounding box center [841, 278] width 280 height 24
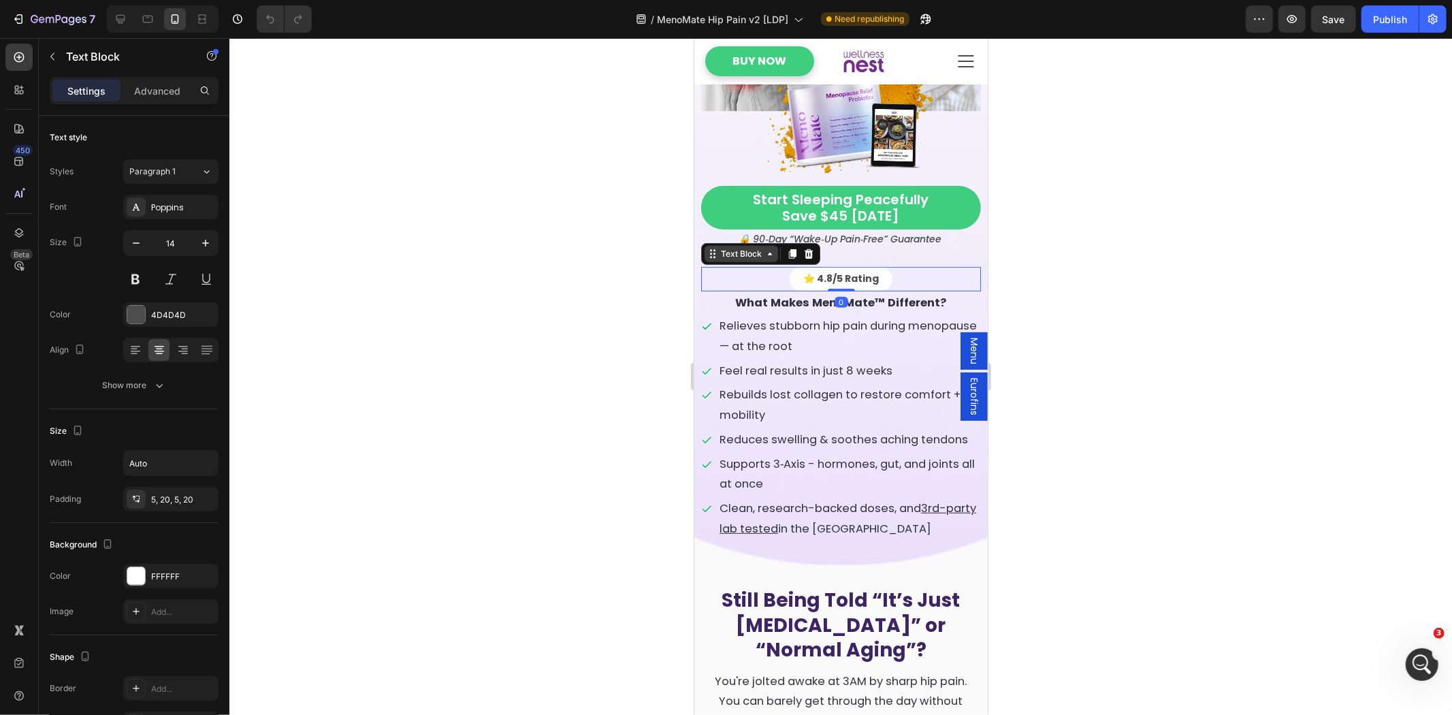
click at [743, 250] on div "Text Block" at bounding box center [741, 253] width 74 height 16
click at [1131, 318] on div at bounding box center [840, 376] width 1223 height 677
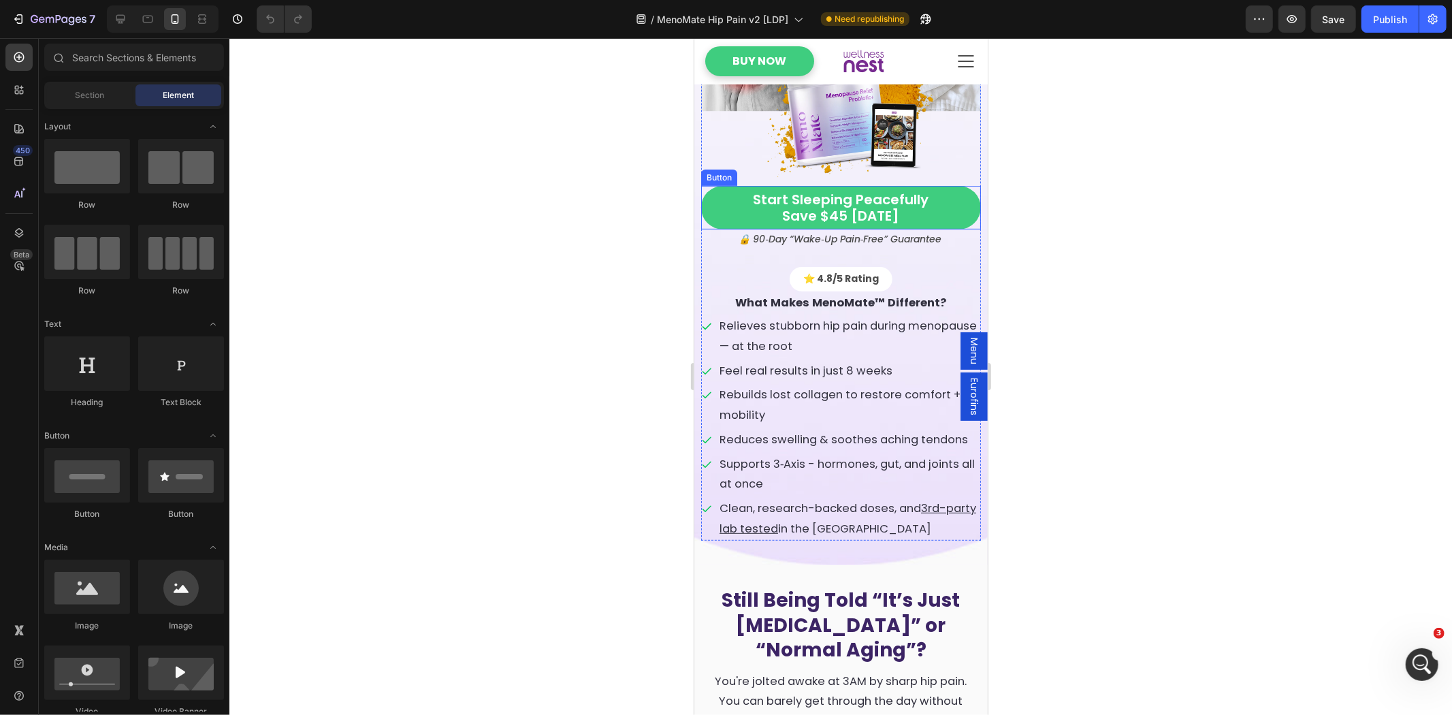
click at [730, 208] on link "Start sleeping peacefully save $45 today" at bounding box center [841, 207] width 280 height 44
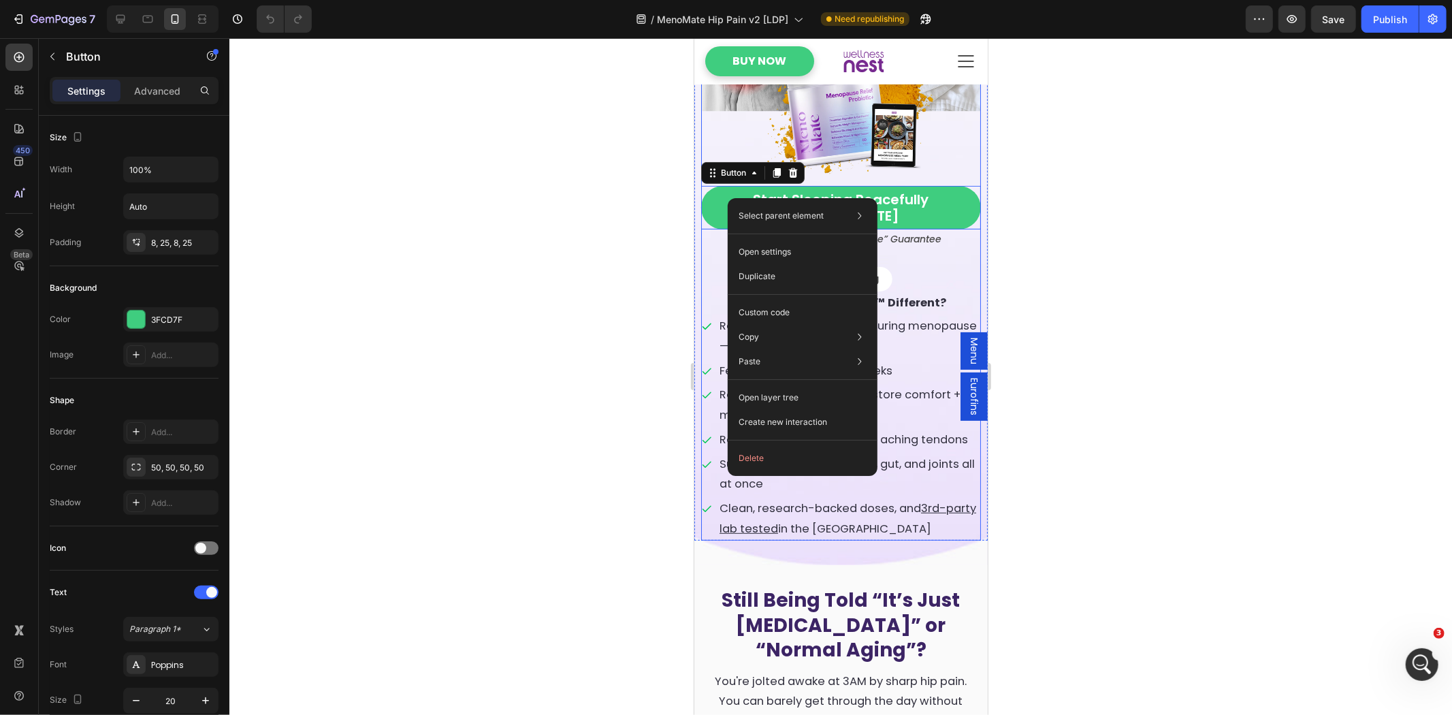
click at [942, 262] on div "Image Start sleeping peacefully save $45 today Button 0 🔒 90‑Day “Wake‑Up Pain‑…" at bounding box center [841, 74] width 280 height 385
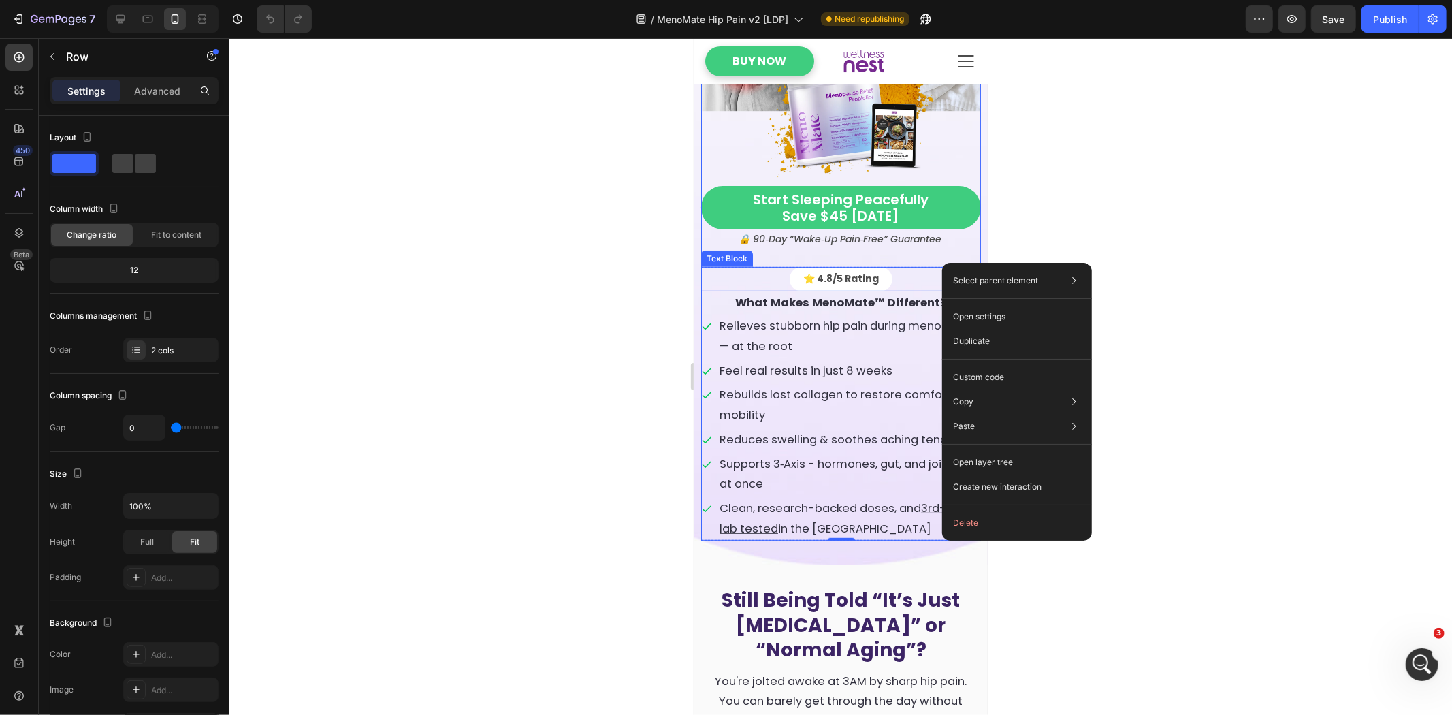
click at [754, 287] on div "⭐️ 4.8/5 Rating" at bounding box center [841, 278] width 280 height 24
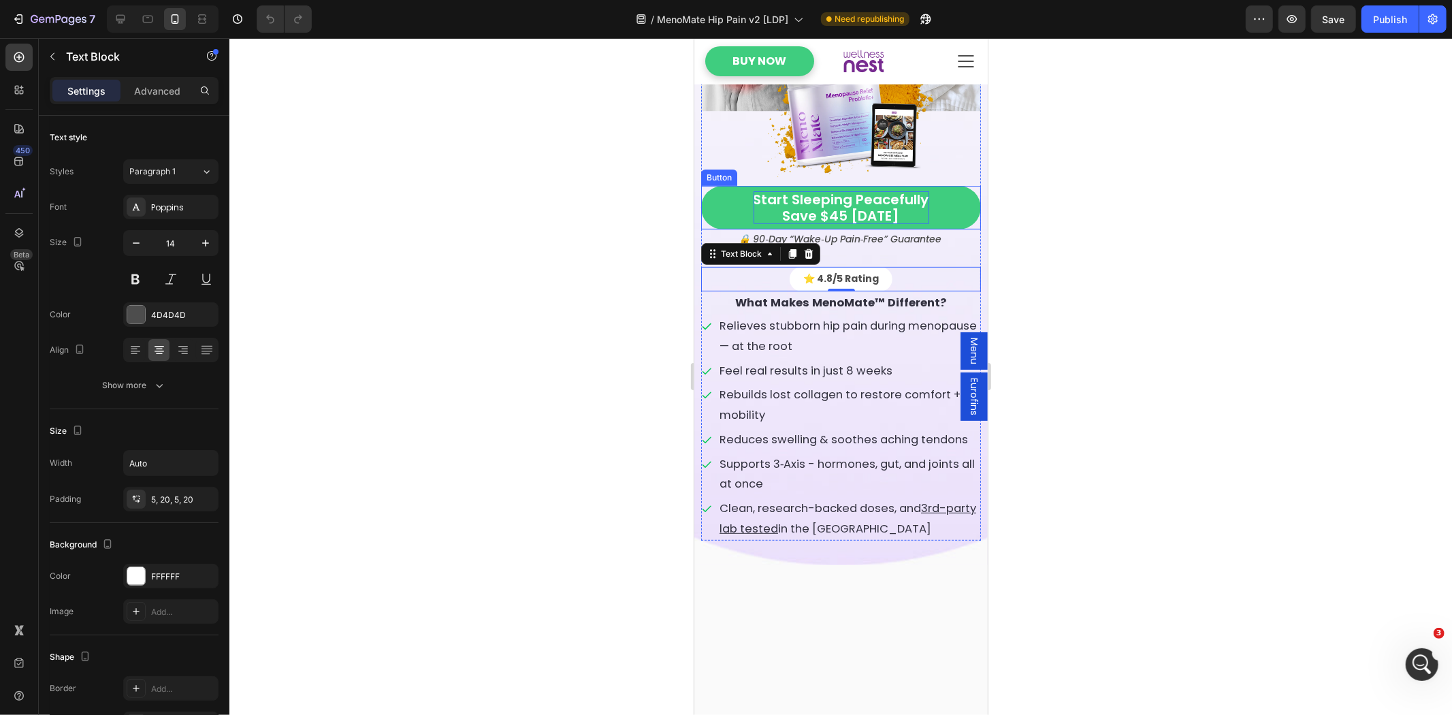
scroll to position [0, 0]
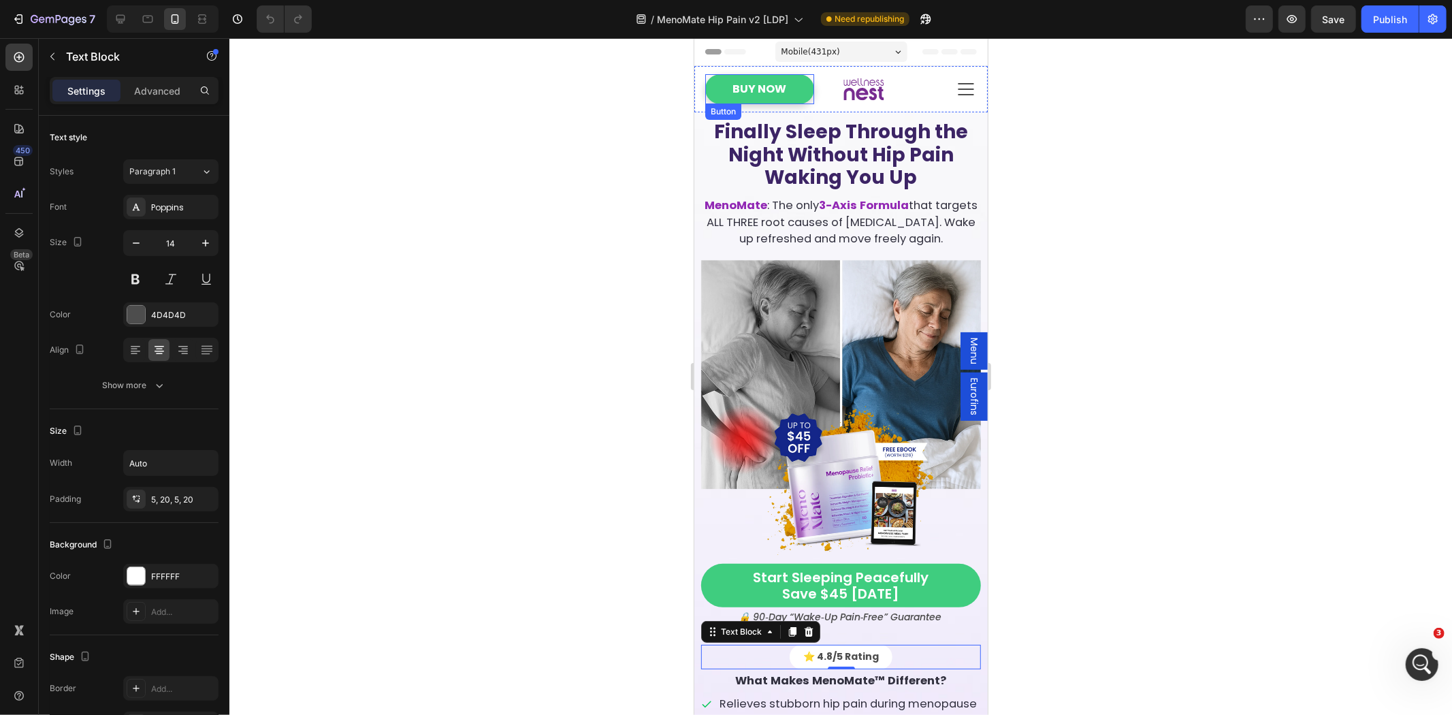
click at [789, 100] on link "Buy Now" at bounding box center [759, 89] width 109 height 31
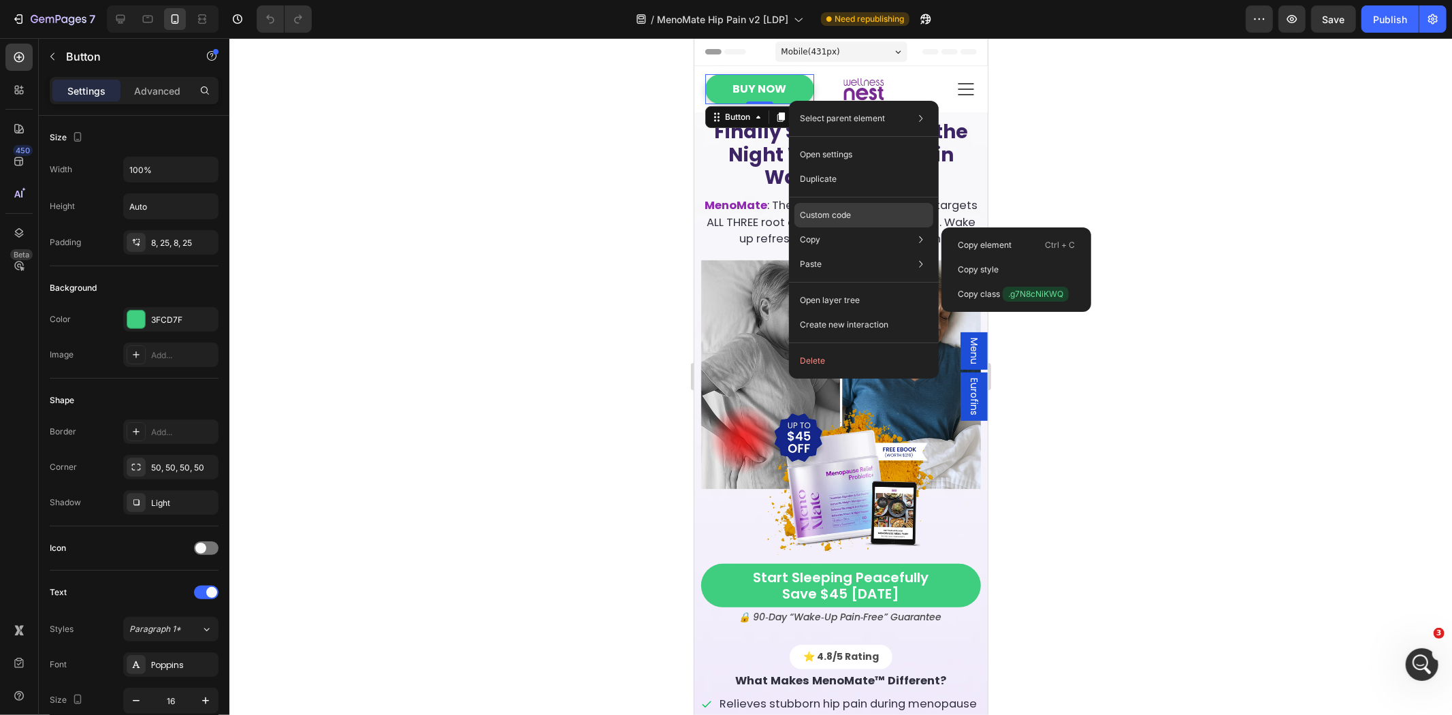
click at [827, 214] on p "Custom code" at bounding box center [825, 215] width 51 height 12
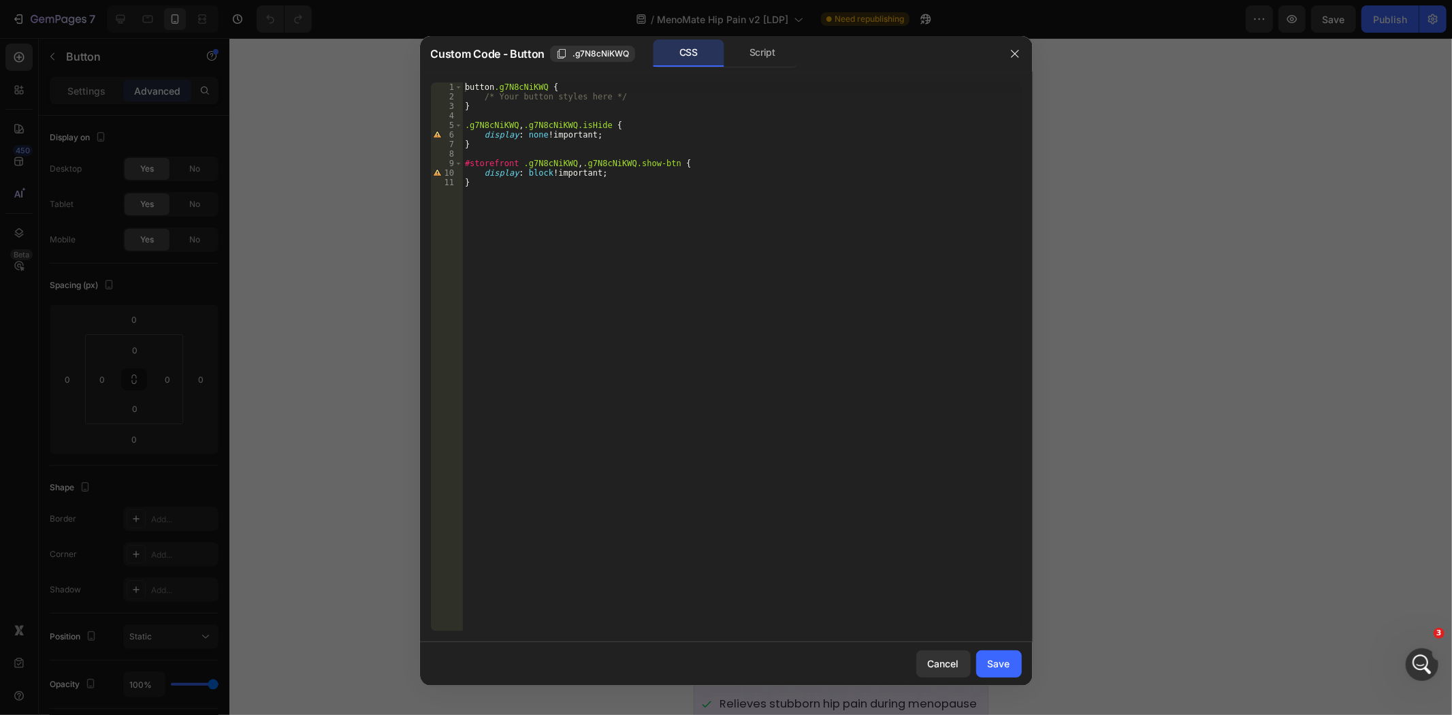
click at [1279, 339] on div at bounding box center [726, 357] width 1452 height 715
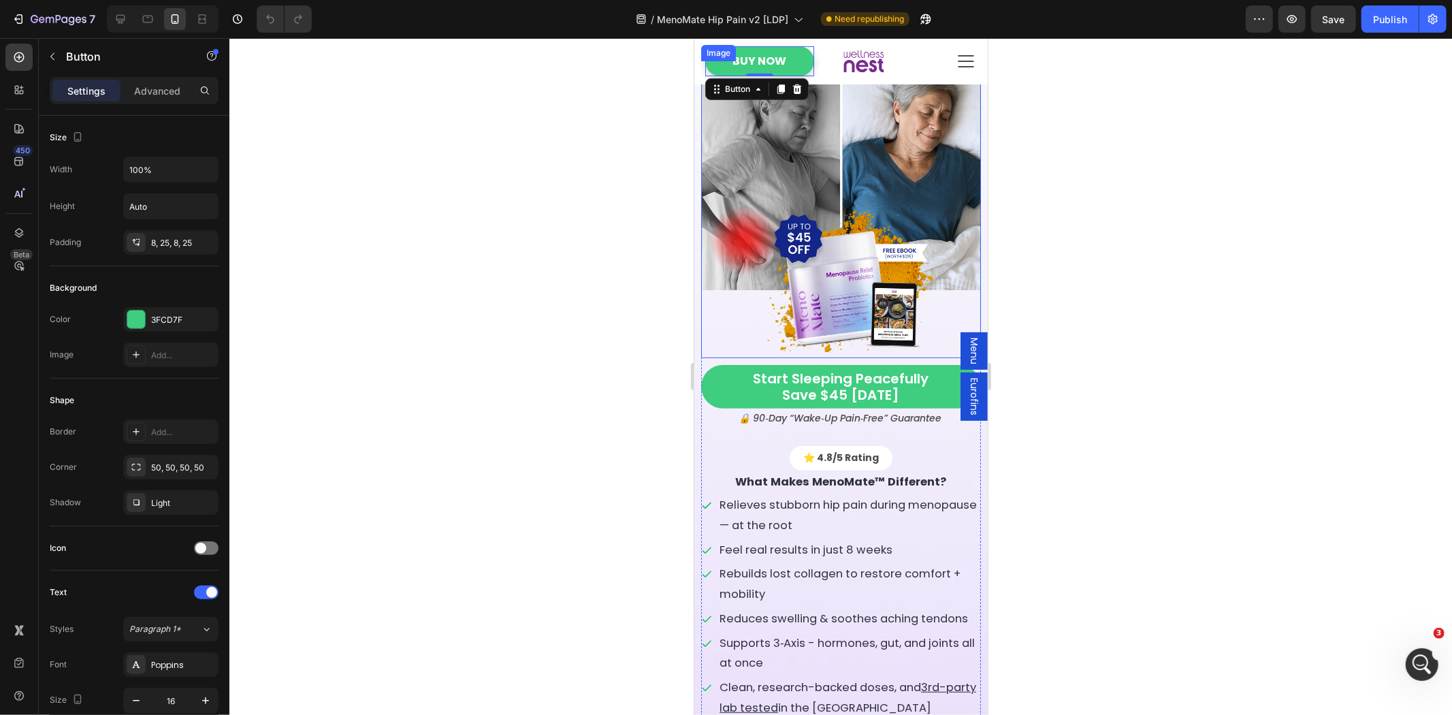
scroll to position [252, 0]
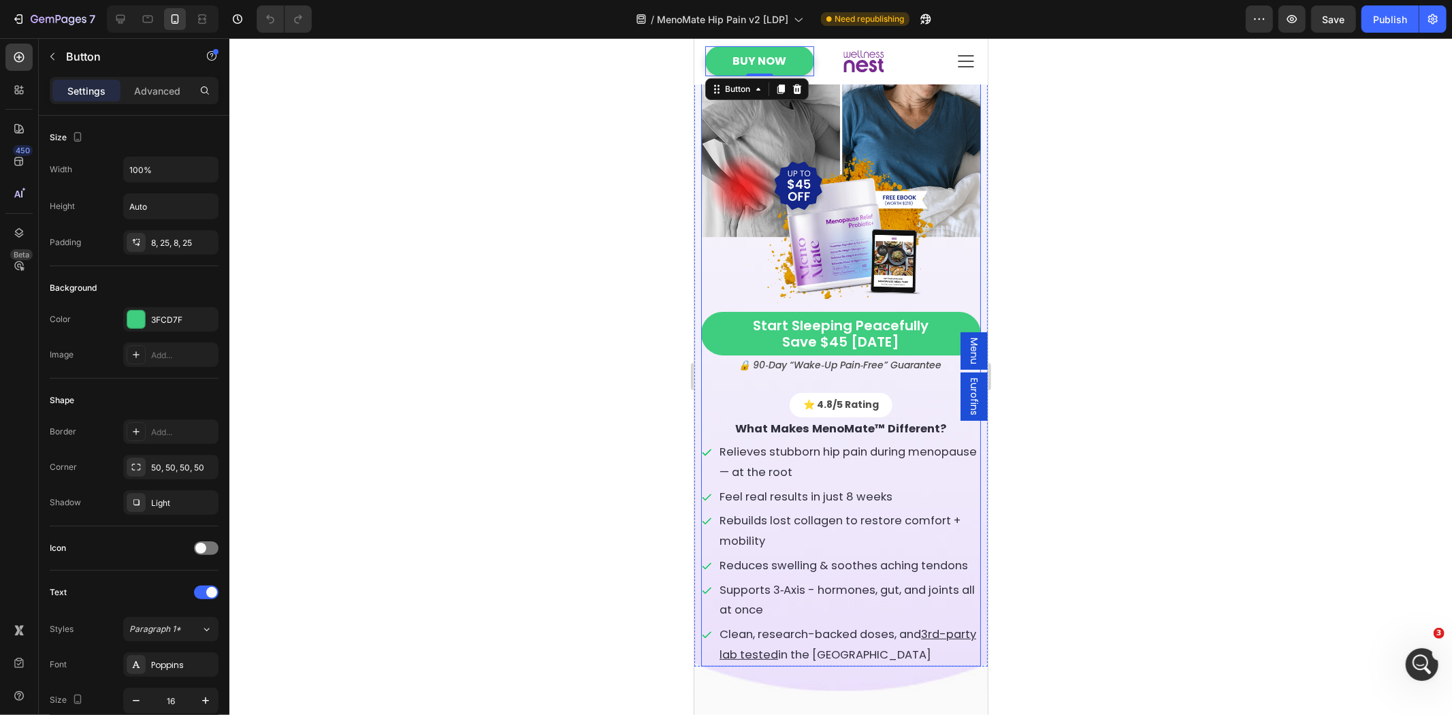
click at [735, 409] on div "⭐️ 4.8/5 Rating" at bounding box center [841, 404] width 280 height 24
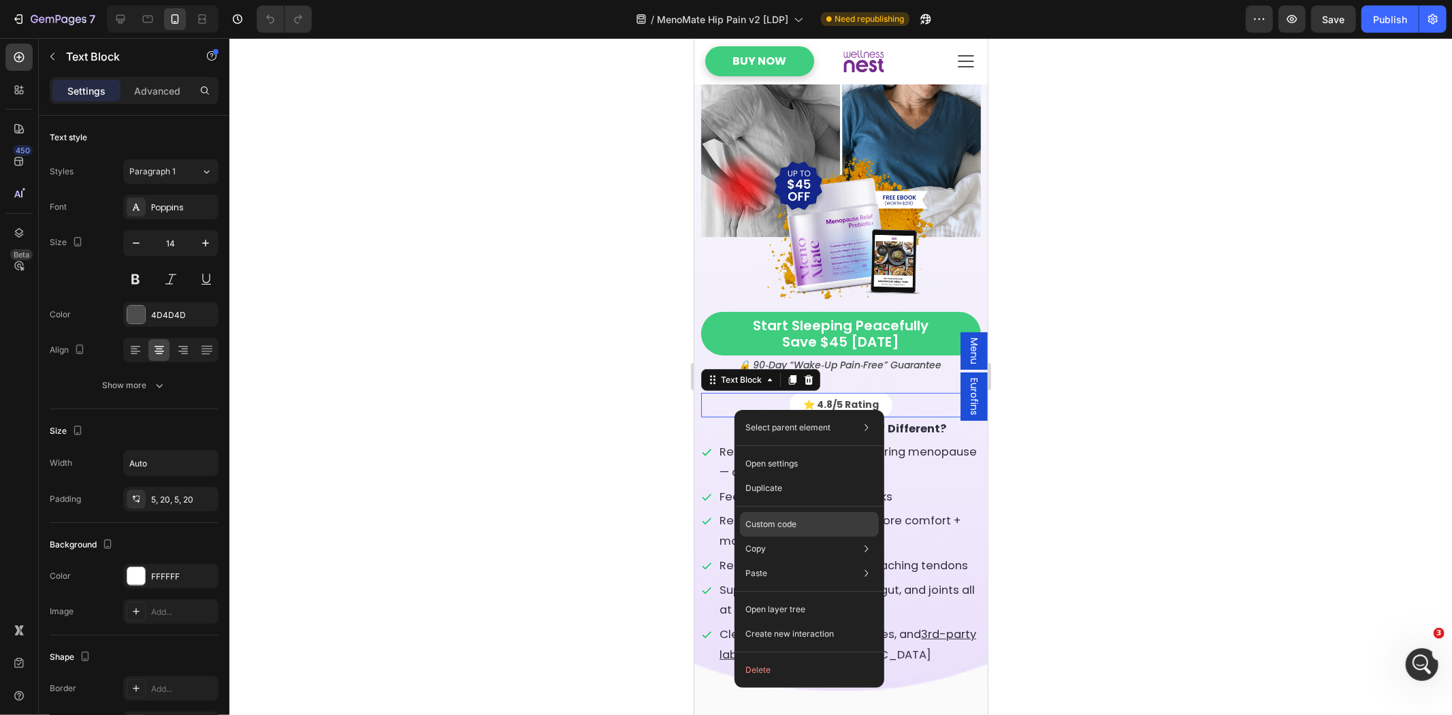
click at [831, 561] on div "Custom code" at bounding box center [809, 573] width 139 height 25
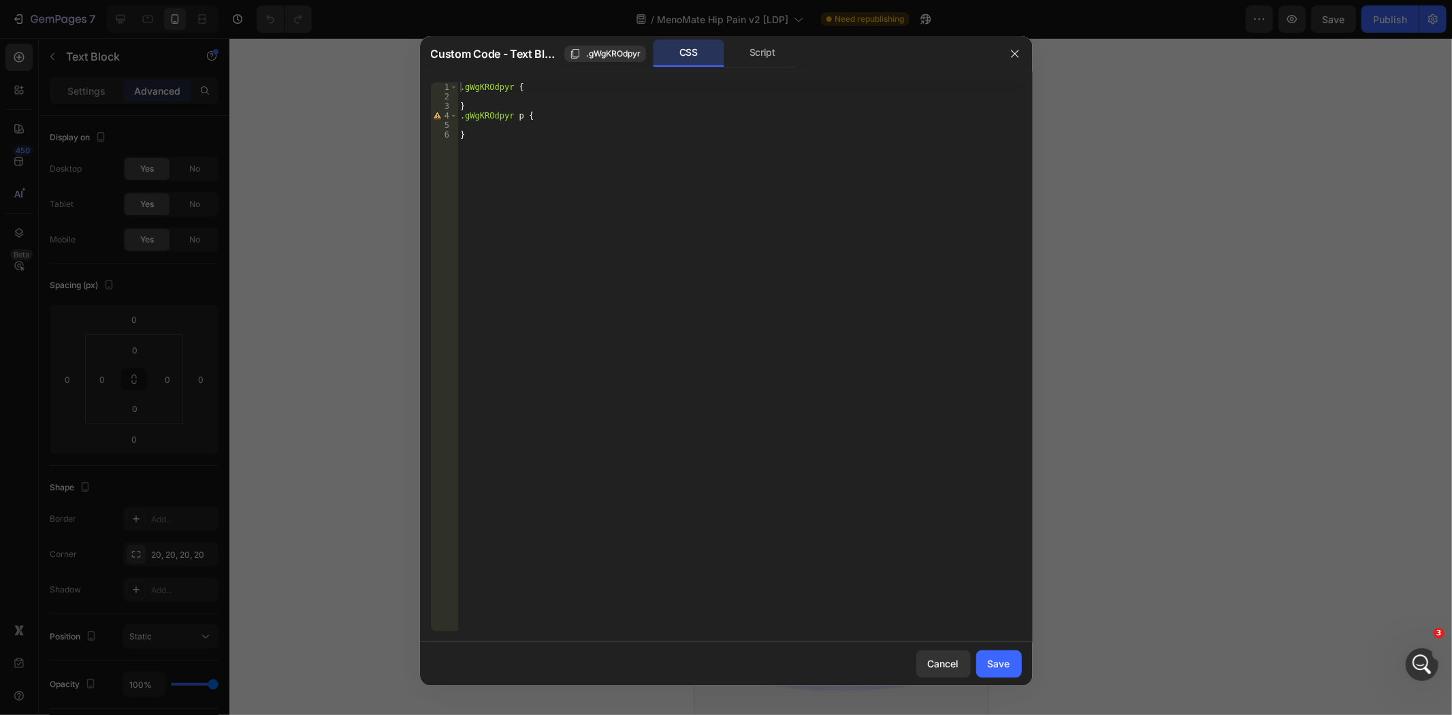
click at [1204, 252] on div at bounding box center [726, 357] width 1452 height 715
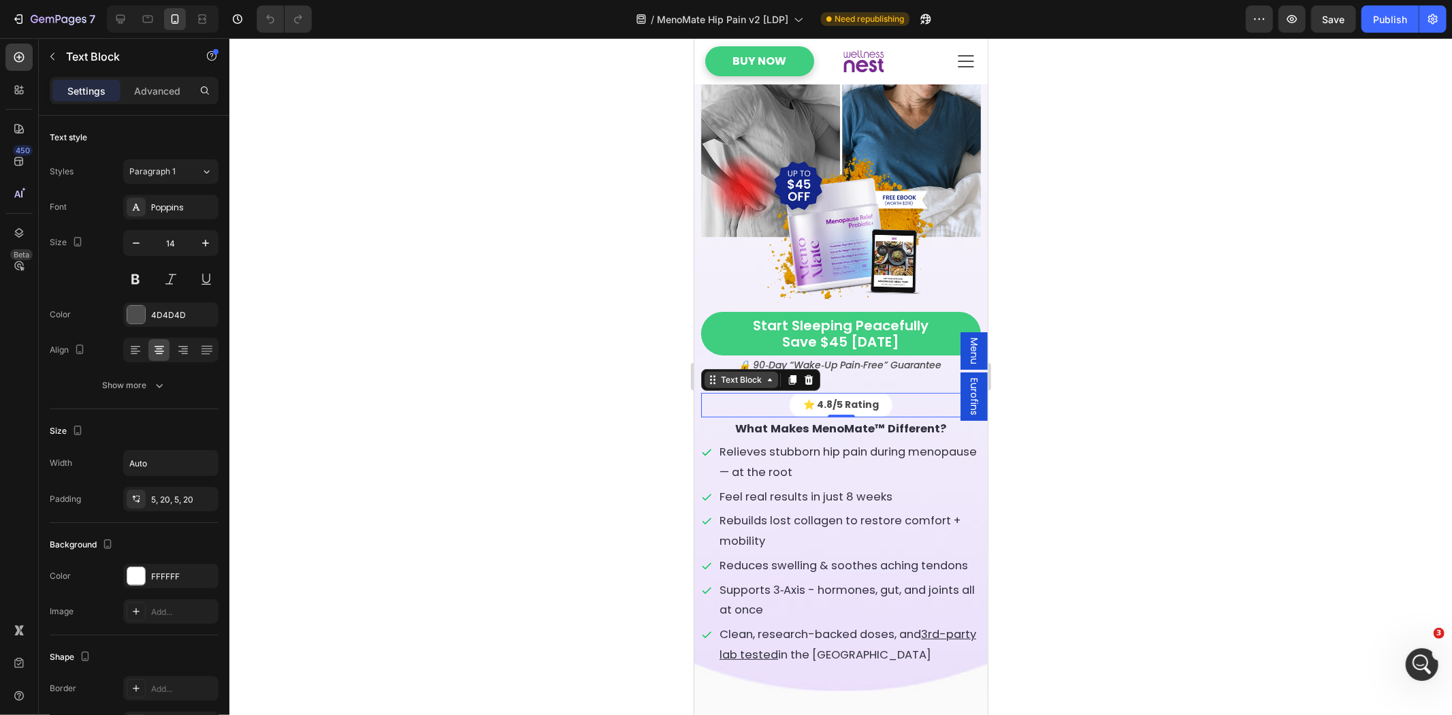
click at [748, 381] on div "Text Block" at bounding box center [741, 379] width 46 height 12
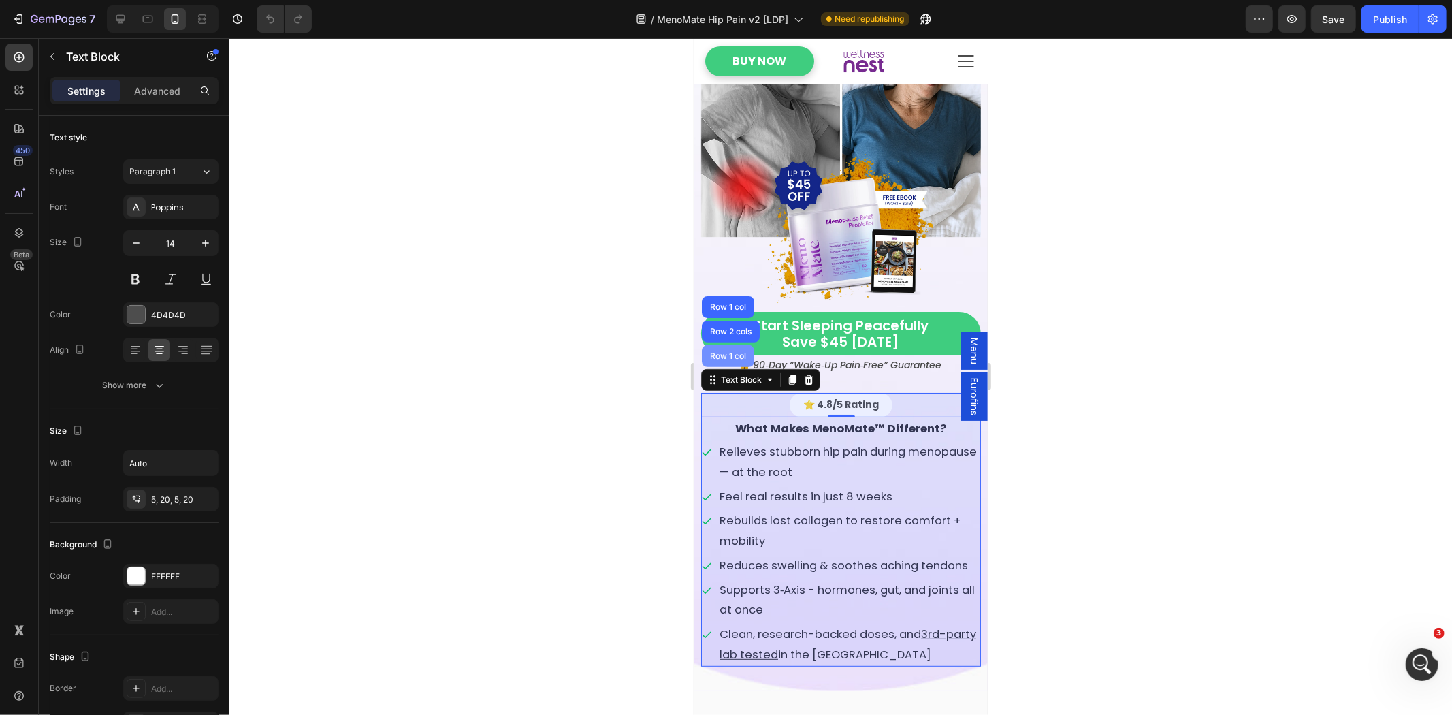
click at [718, 359] on div "Row 1 col" at bounding box center [728, 355] width 42 height 8
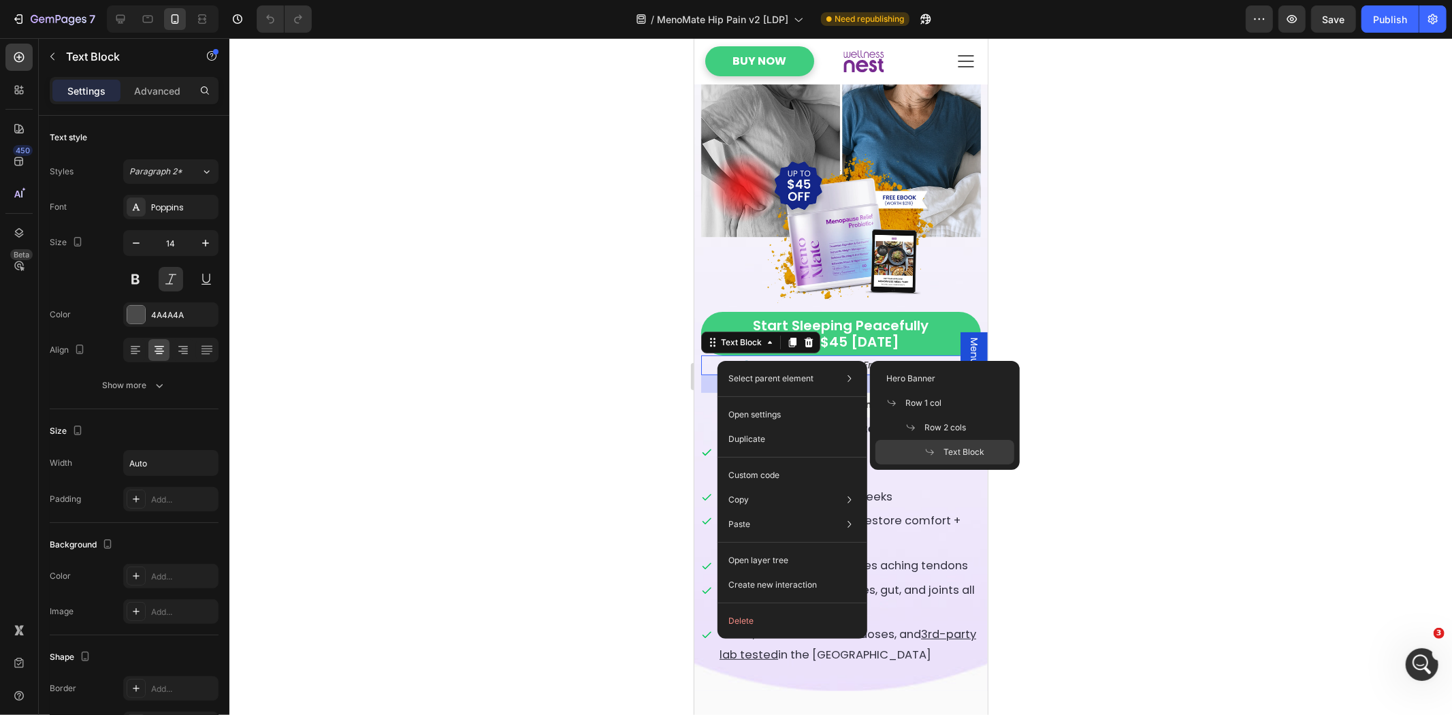
click at [715, 390] on div "26" at bounding box center [841, 383] width 280 height 18
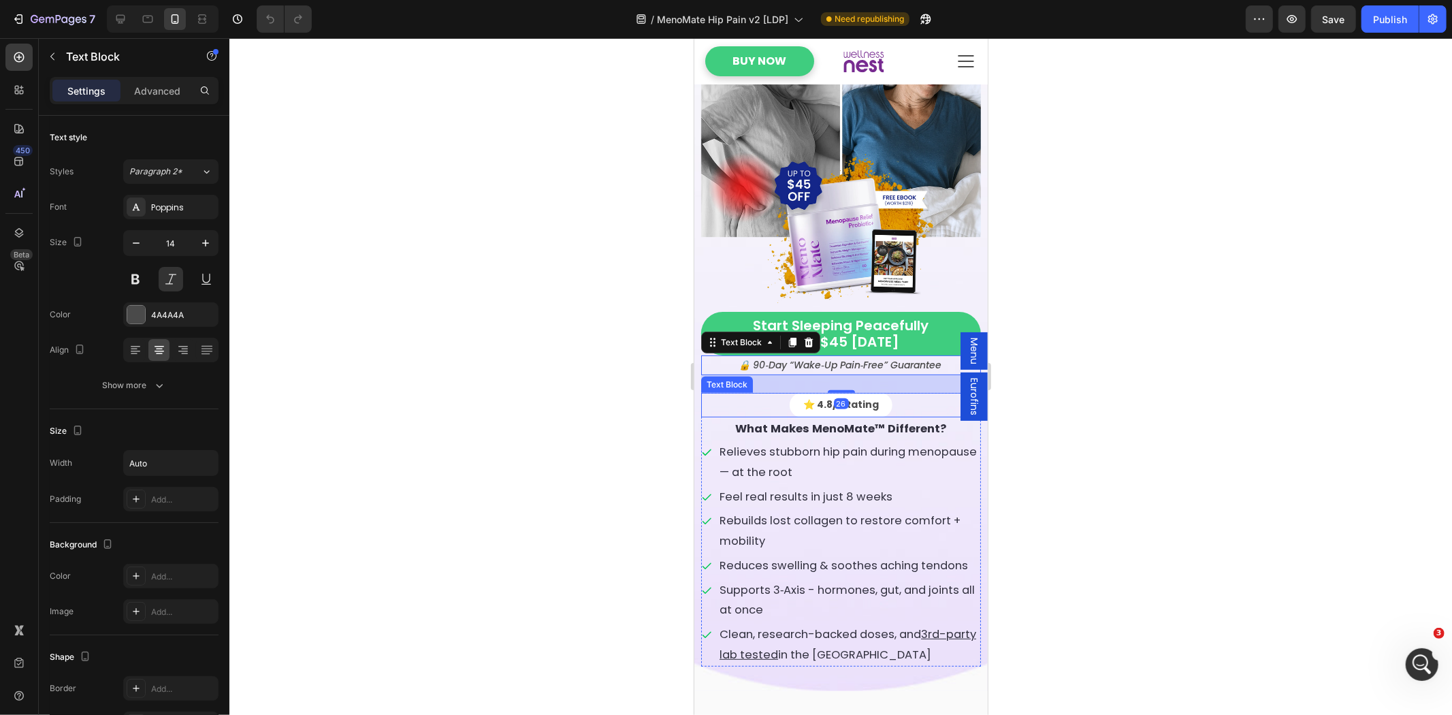
click at [715, 408] on div "⭐️ 4.8/5 Rating" at bounding box center [841, 404] width 280 height 24
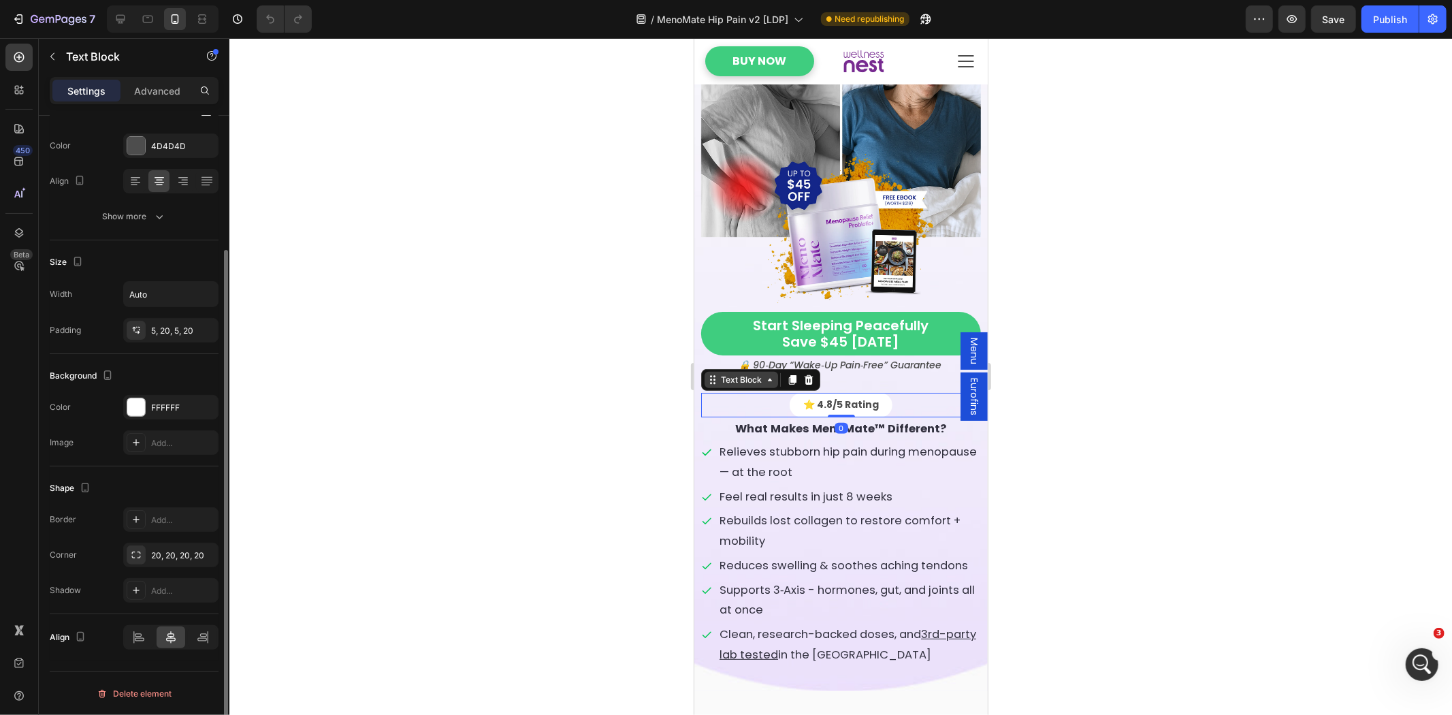
click at [728, 381] on div "Text Block" at bounding box center [741, 379] width 46 height 12
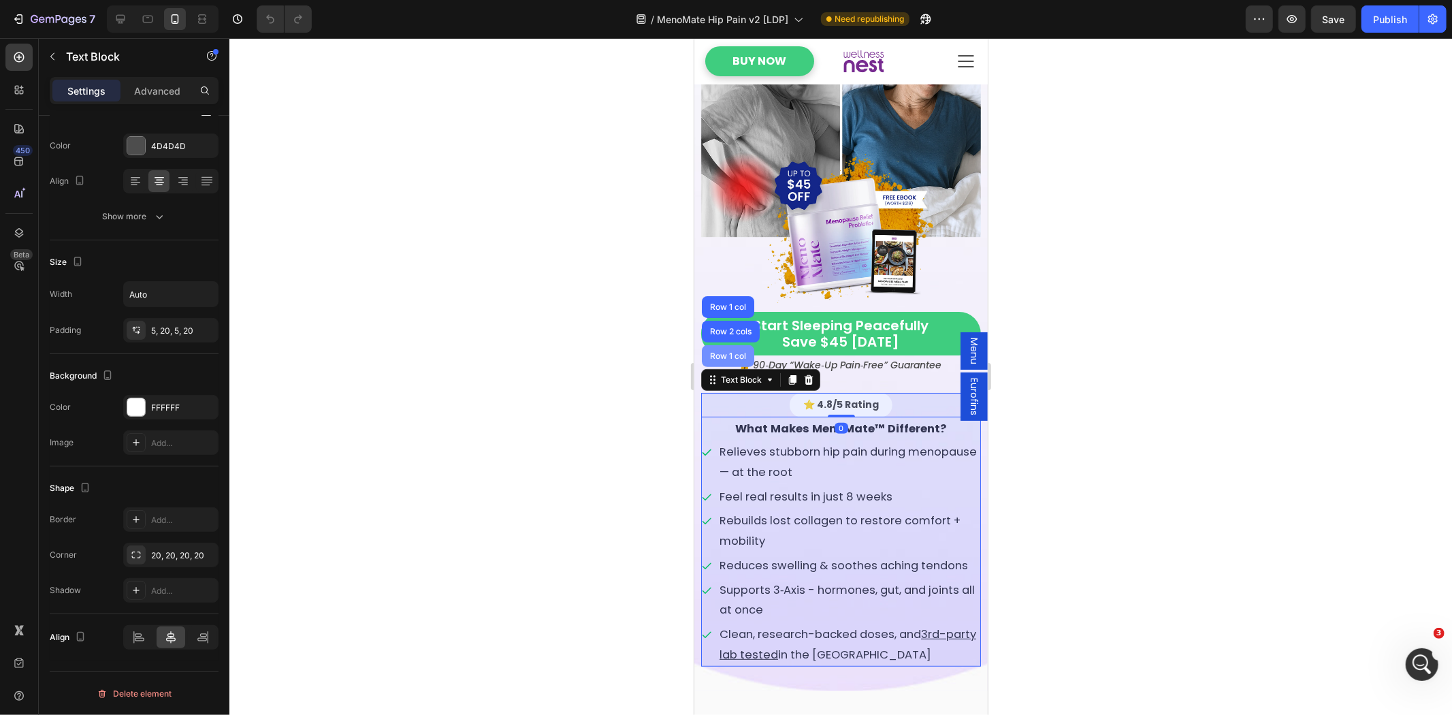
click at [731, 359] on div "Row 1 col" at bounding box center [728, 355] width 42 height 8
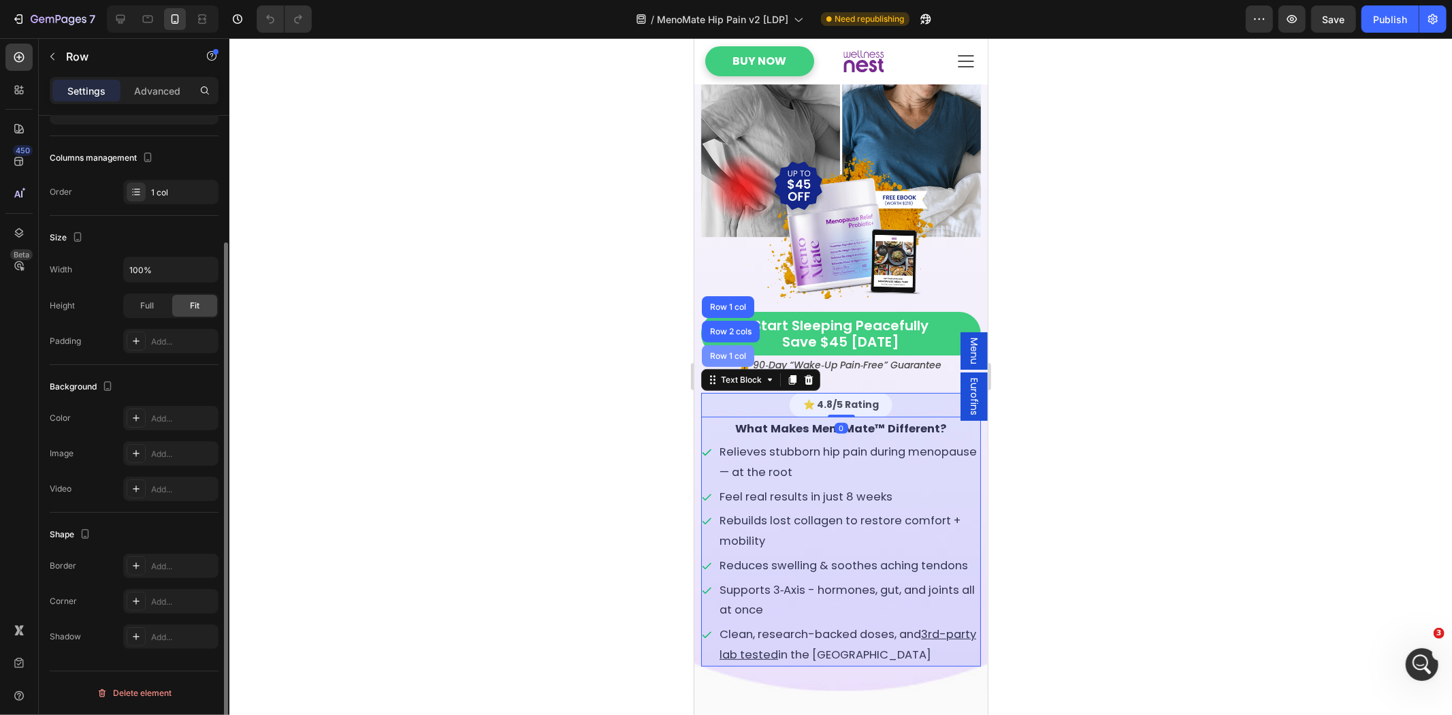
scroll to position [0, 0]
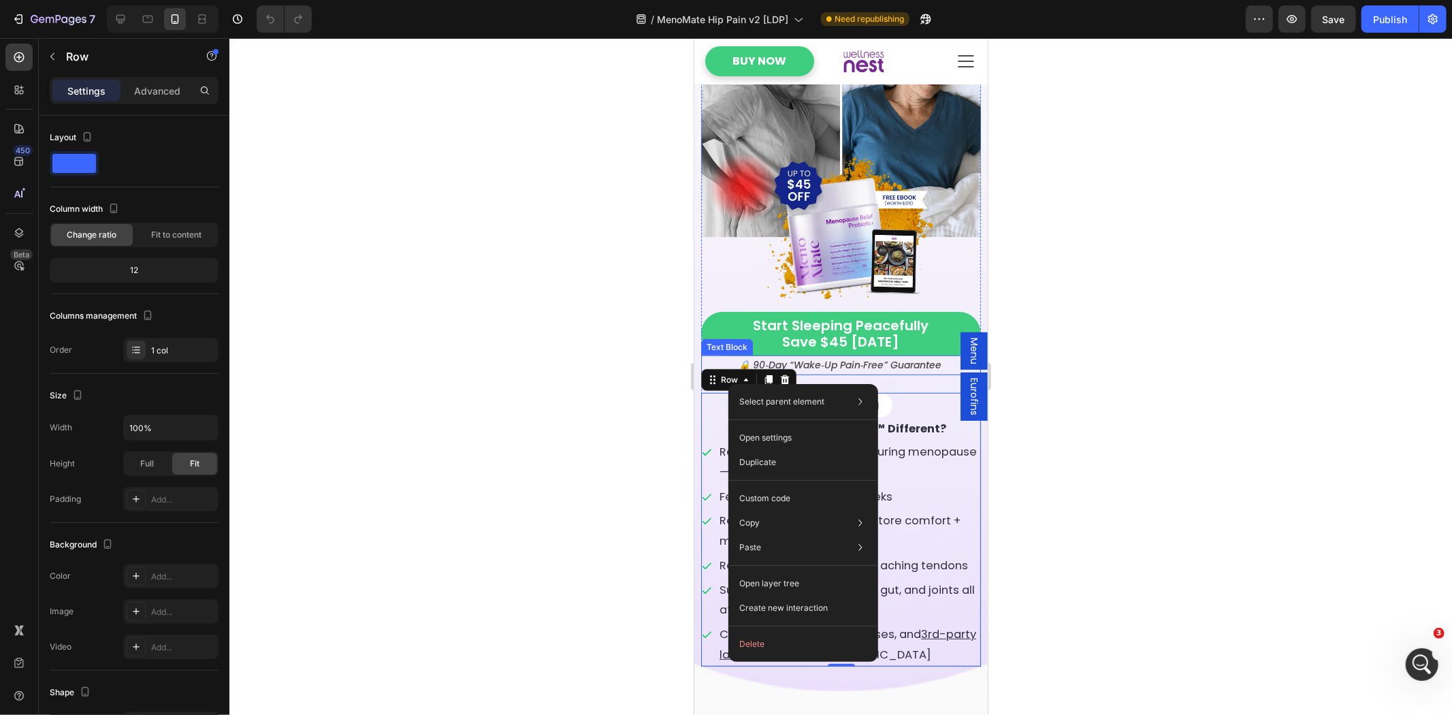
click at [720, 363] on div "🔒 90‑Day “Wake‑Up Pain‑Free” Guarantee" at bounding box center [841, 365] width 280 height 20
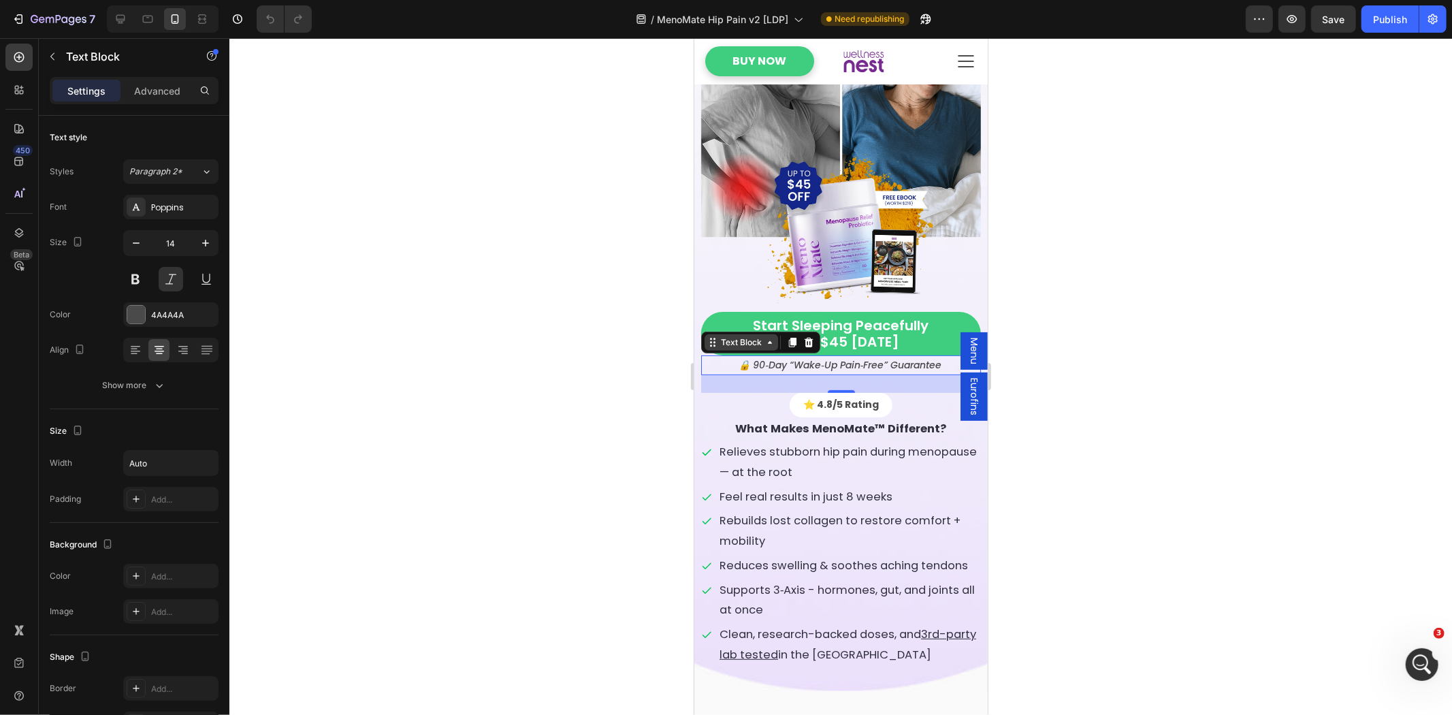
click at [735, 345] on div "Text Block" at bounding box center [741, 342] width 46 height 12
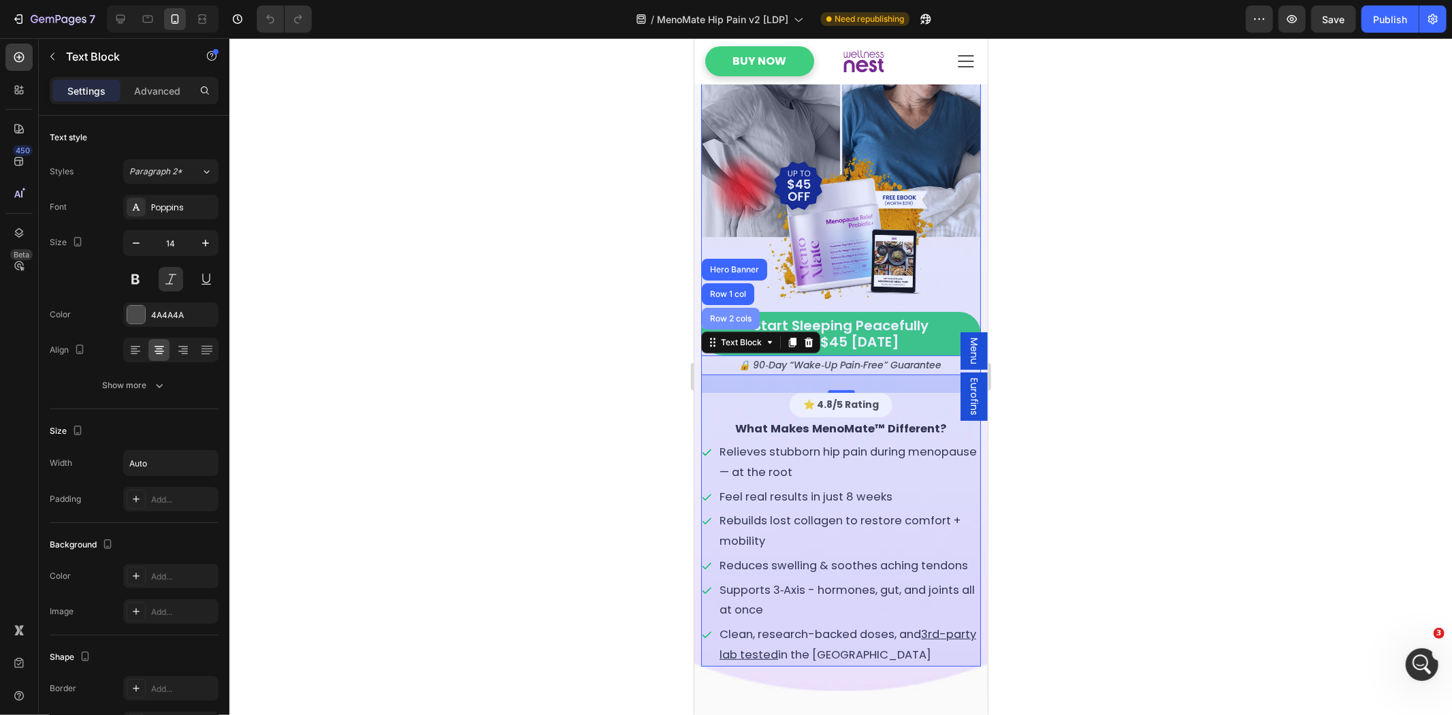
click at [724, 321] on div "Row 2 cols" at bounding box center [730, 318] width 47 height 8
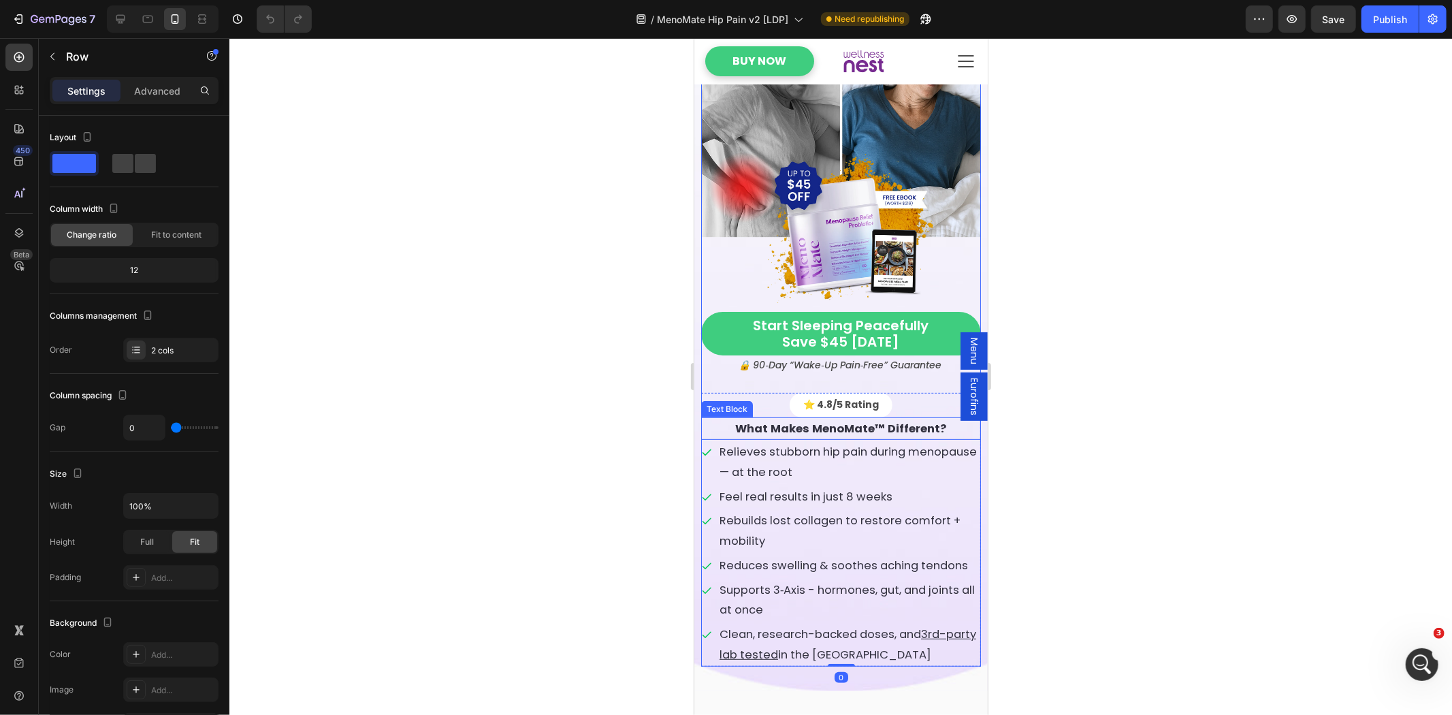
click at [728, 435] on p "What Makes MenoMate™ Different?" at bounding box center [840, 428] width 277 height 20
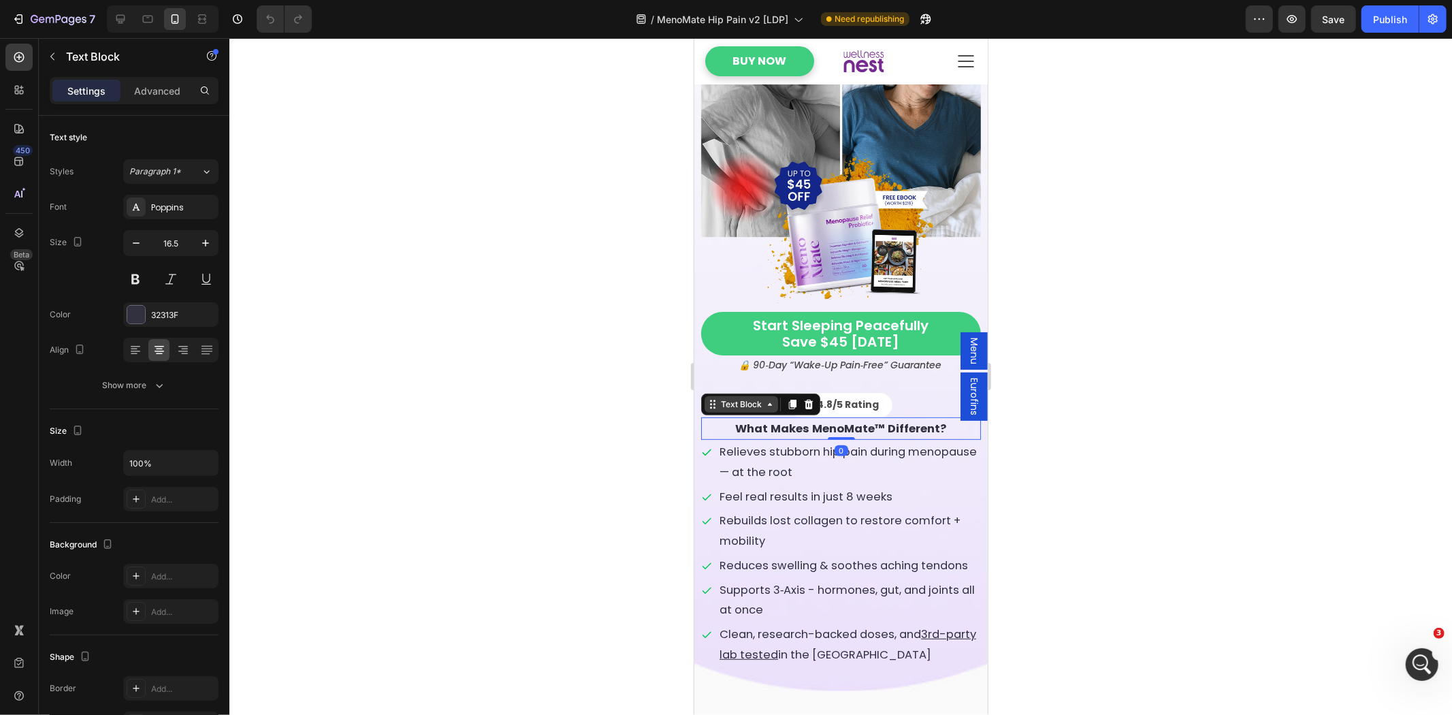
click at [728, 410] on div "Text Block" at bounding box center [741, 404] width 46 height 12
click at [716, 436] on div "Item List" at bounding box center [722, 431] width 38 height 12
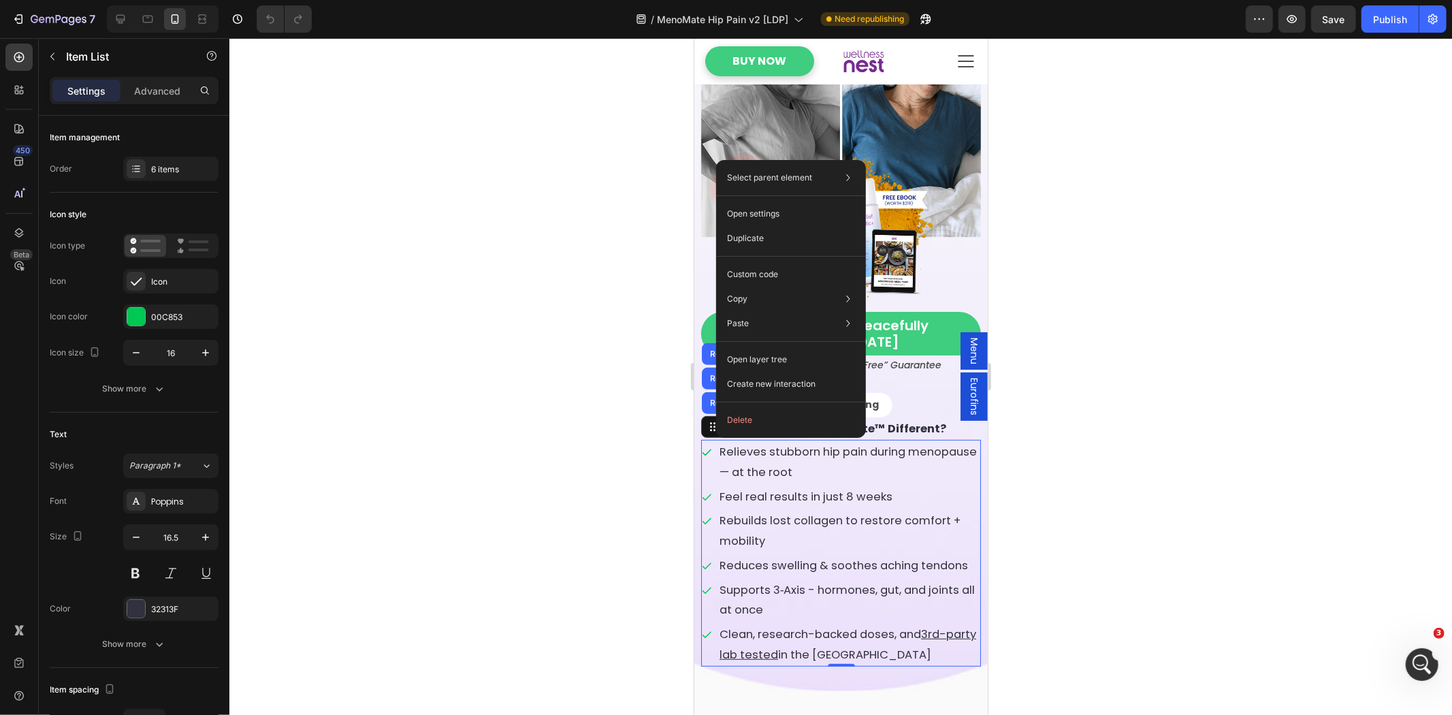
click at [1100, 507] on div at bounding box center [840, 376] width 1223 height 677
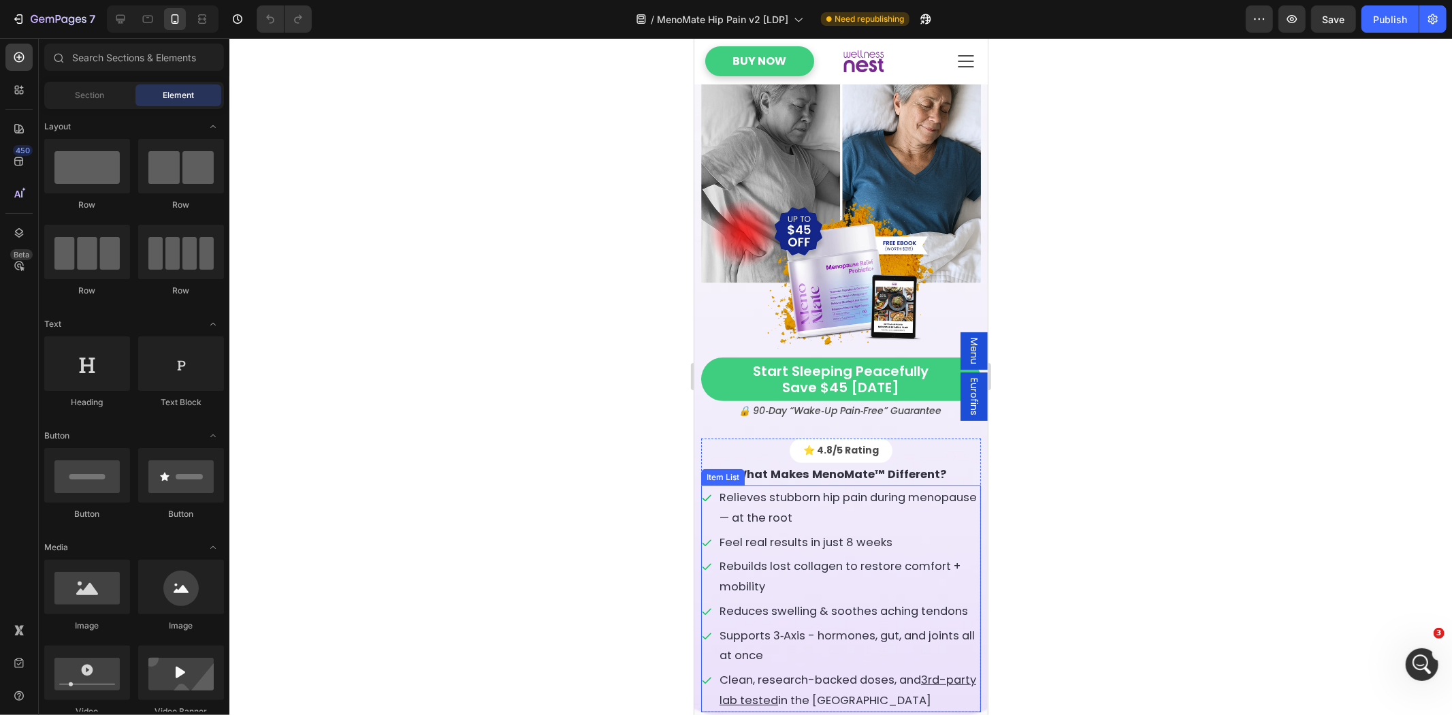
scroll to position [126, 0]
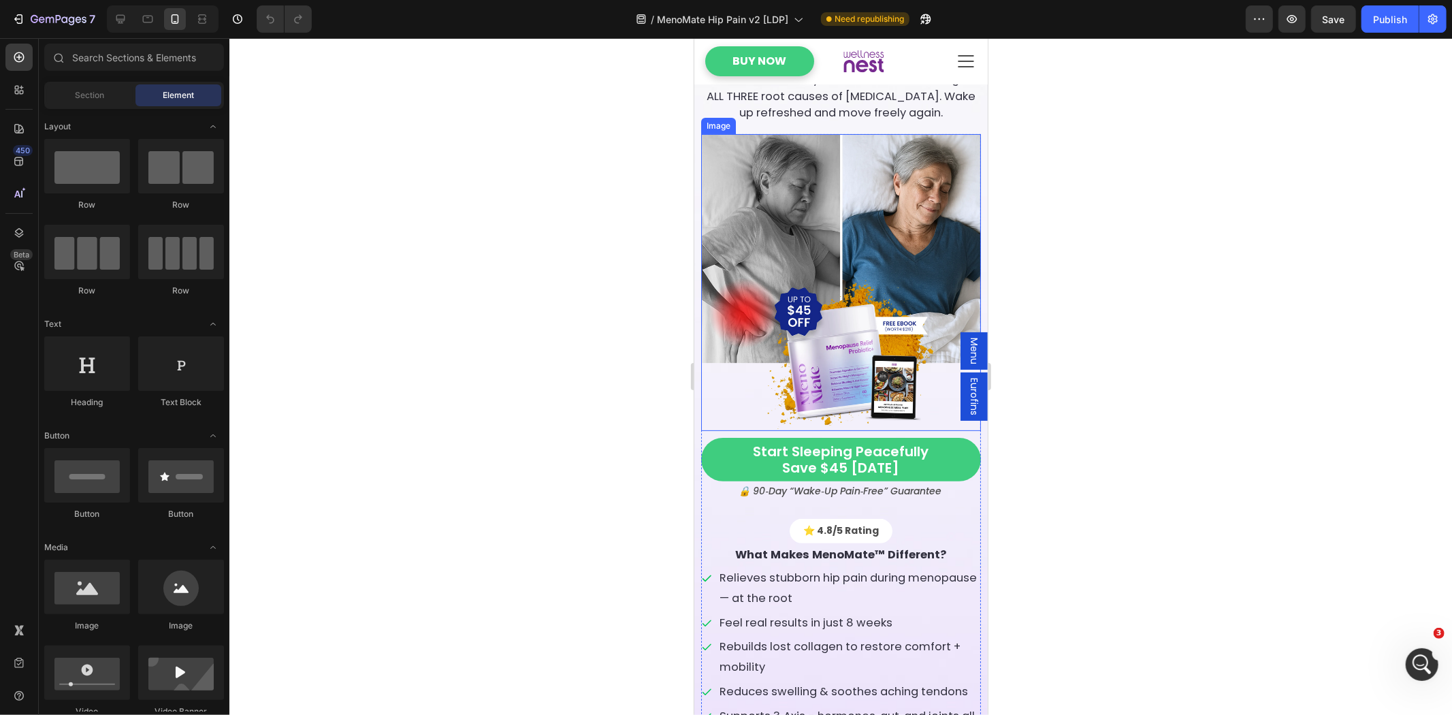
click at [799, 202] on img at bounding box center [841, 281] width 280 height 297
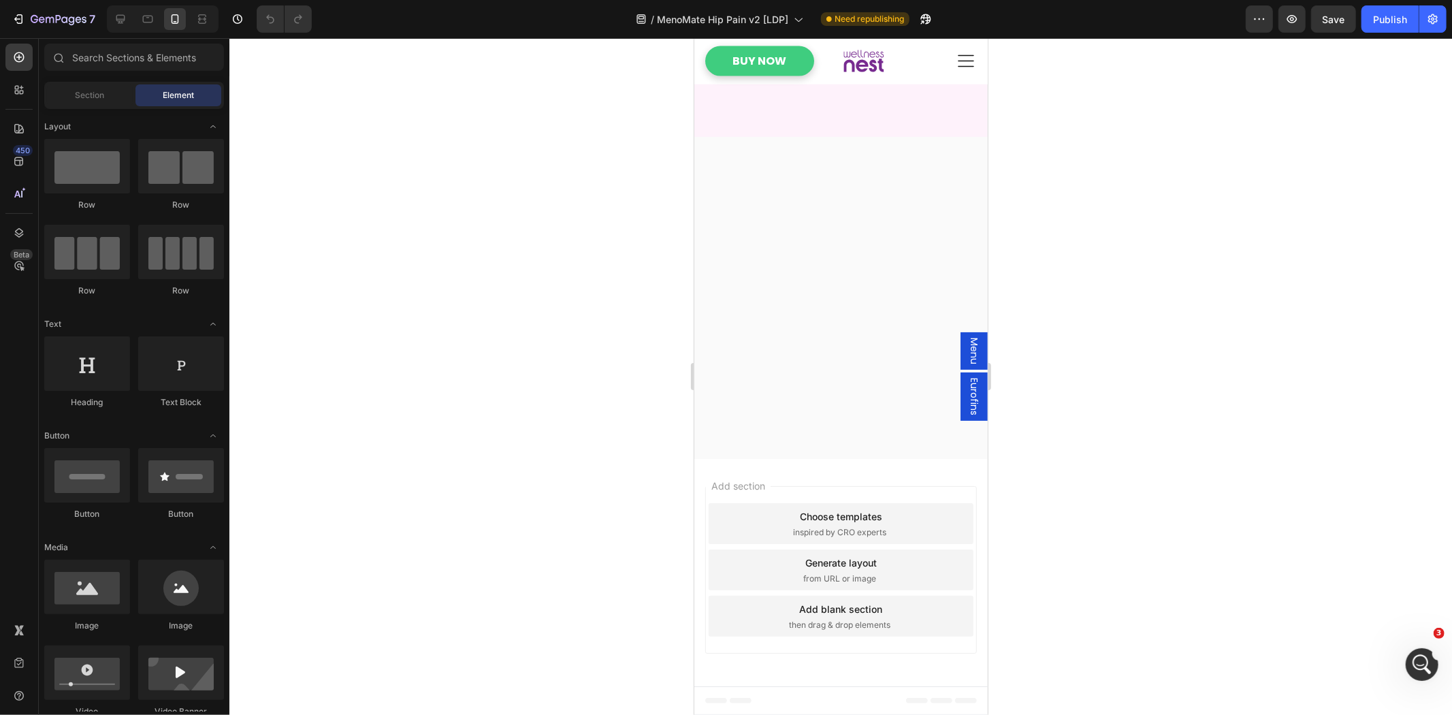
scroll to position [0, 0]
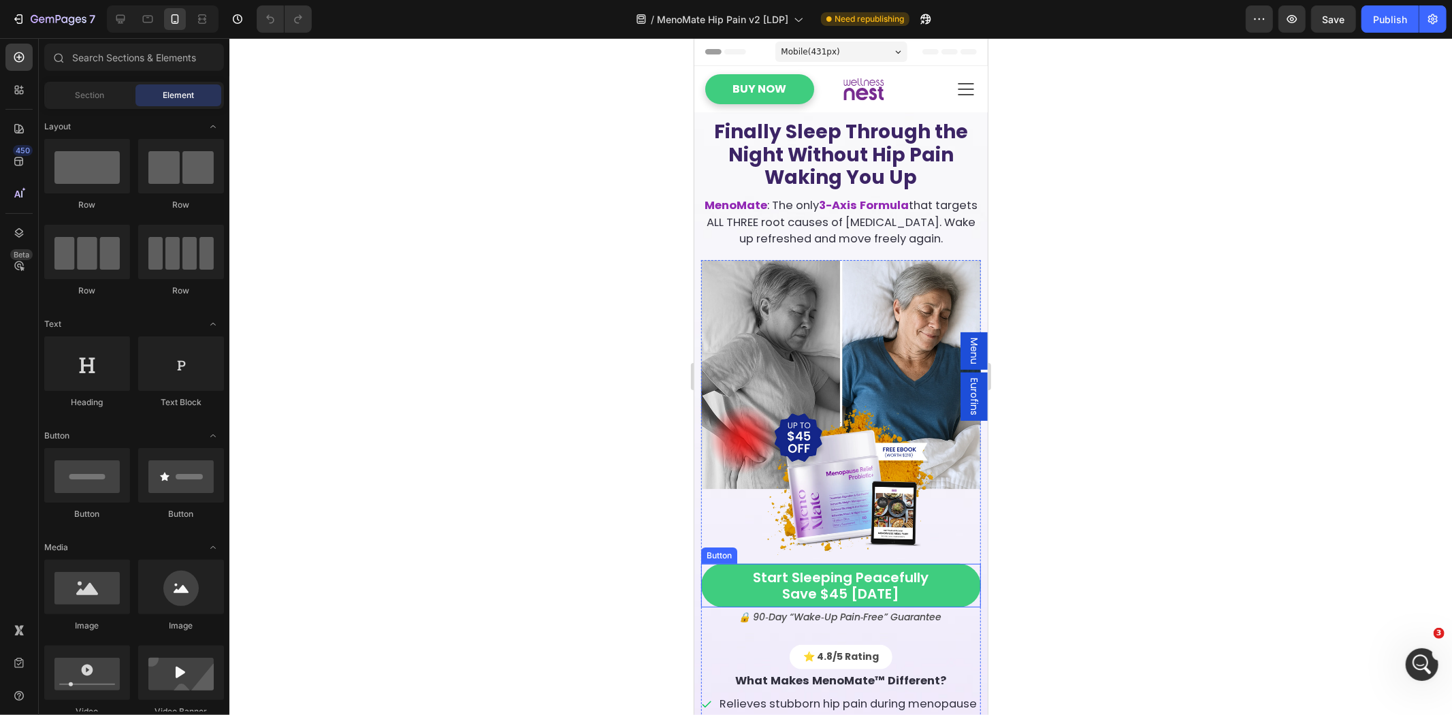
click at [937, 598] on link "Start sleeping peacefully save $45 today" at bounding box center [841, 585] width 280 height 44
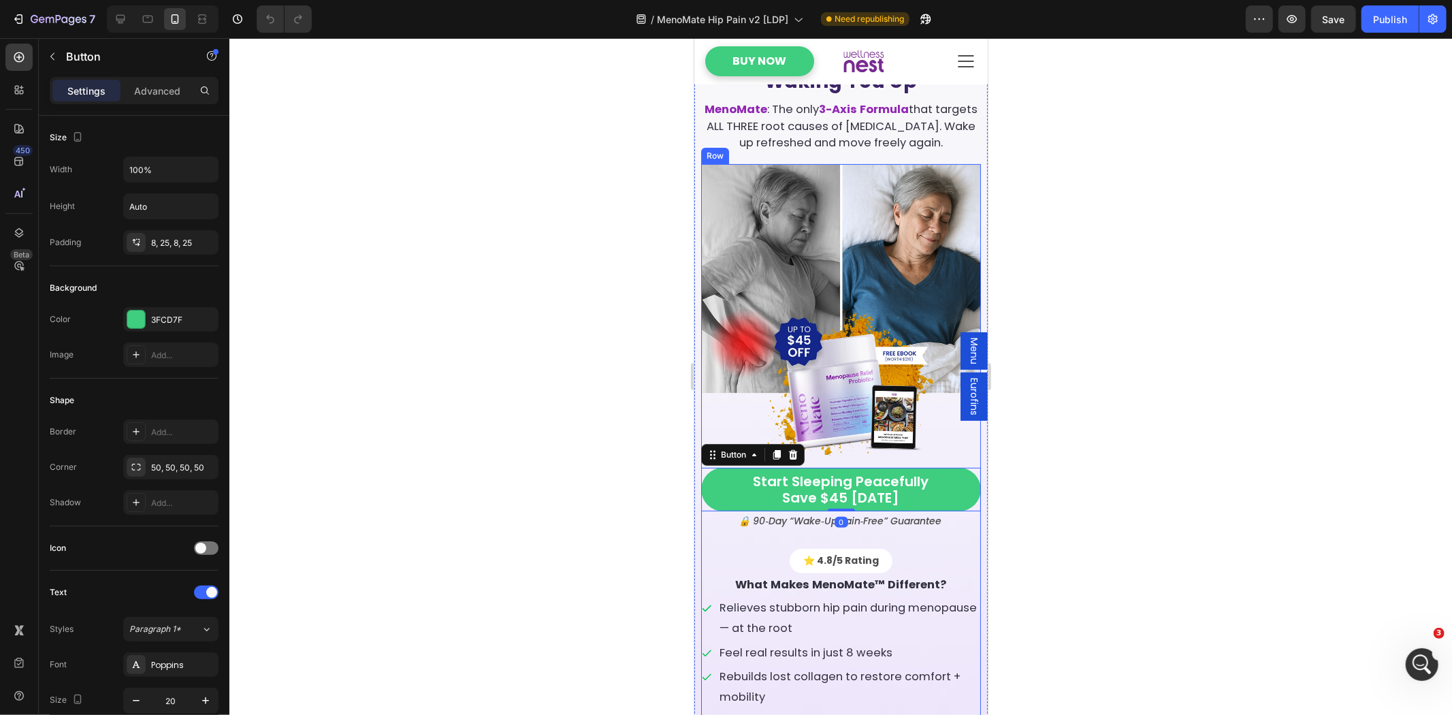
scroll to position [126, 0]
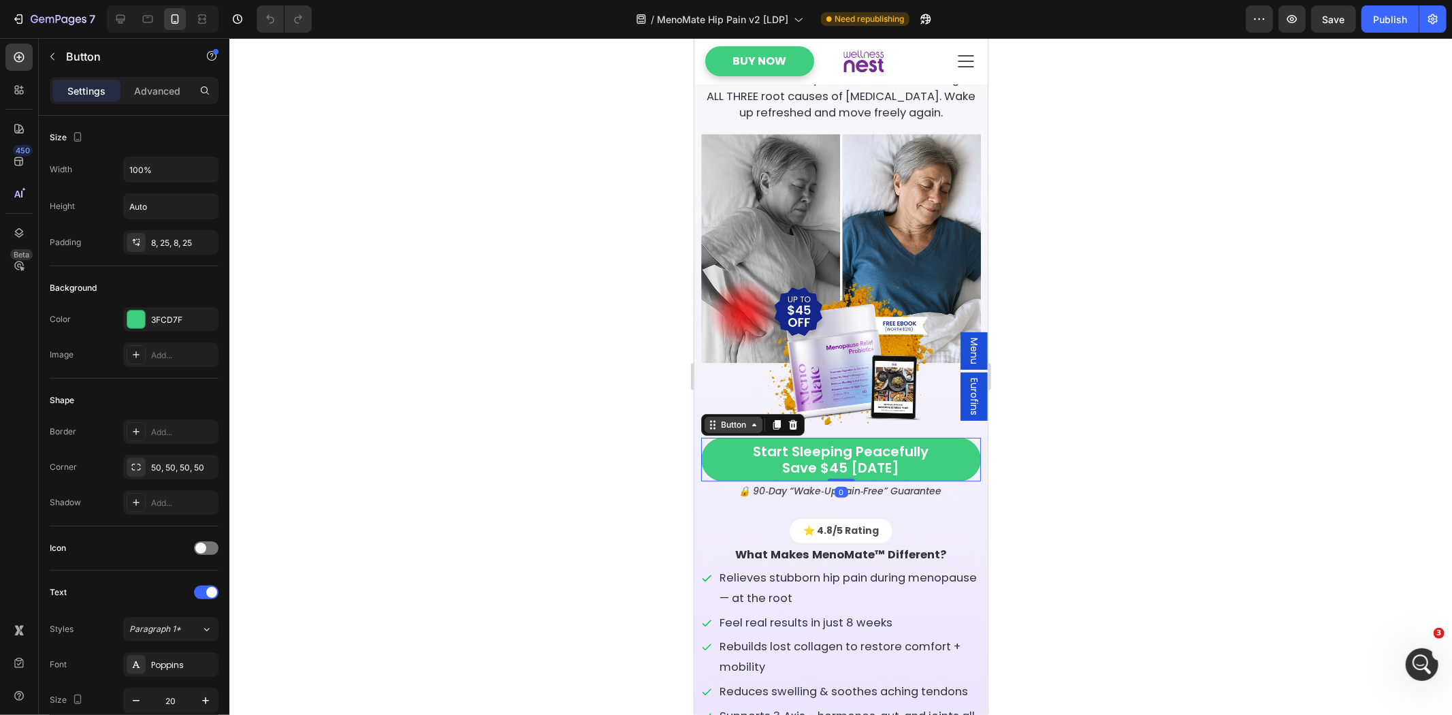
click at [714, 426] on icon at bounding box center [712, 424] width 11 height 11
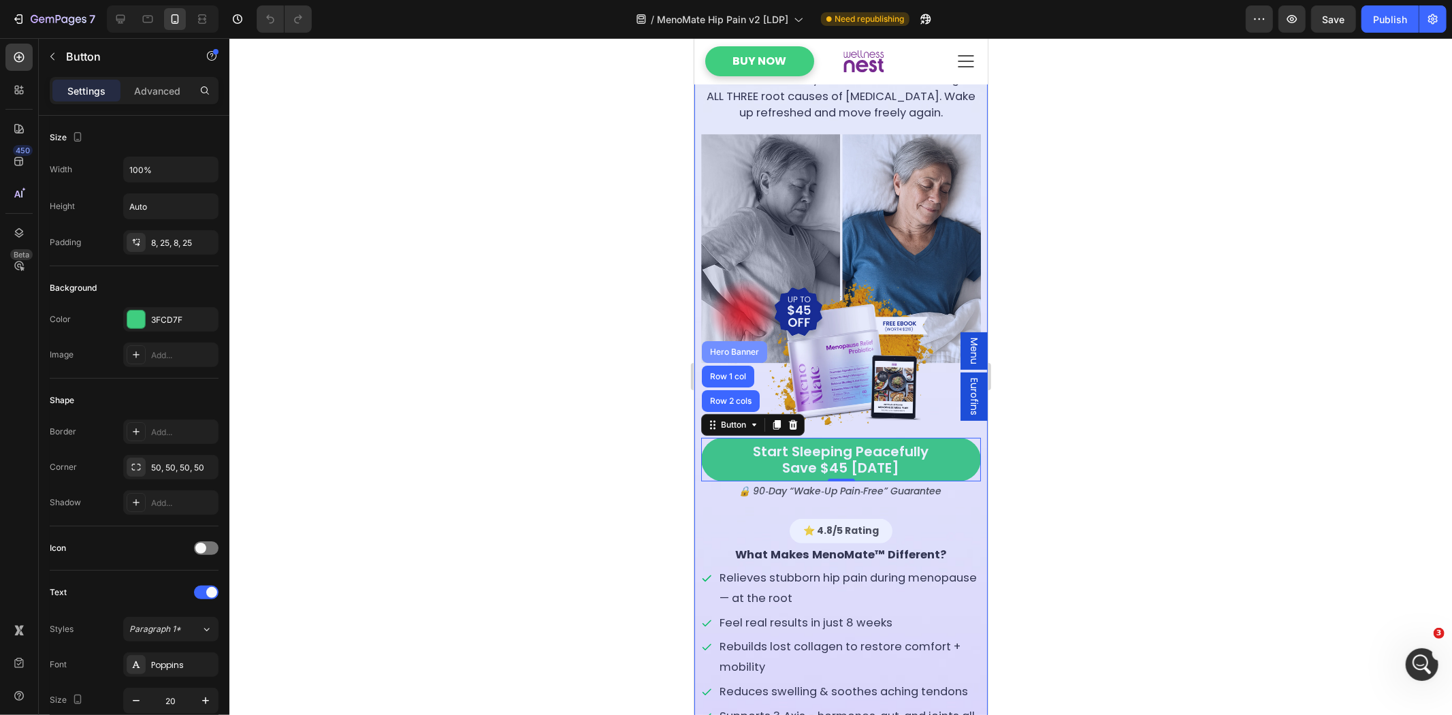
click at [729, 354] on div "Hero Banner" at bounding box center [734, 351] width 54 height 8
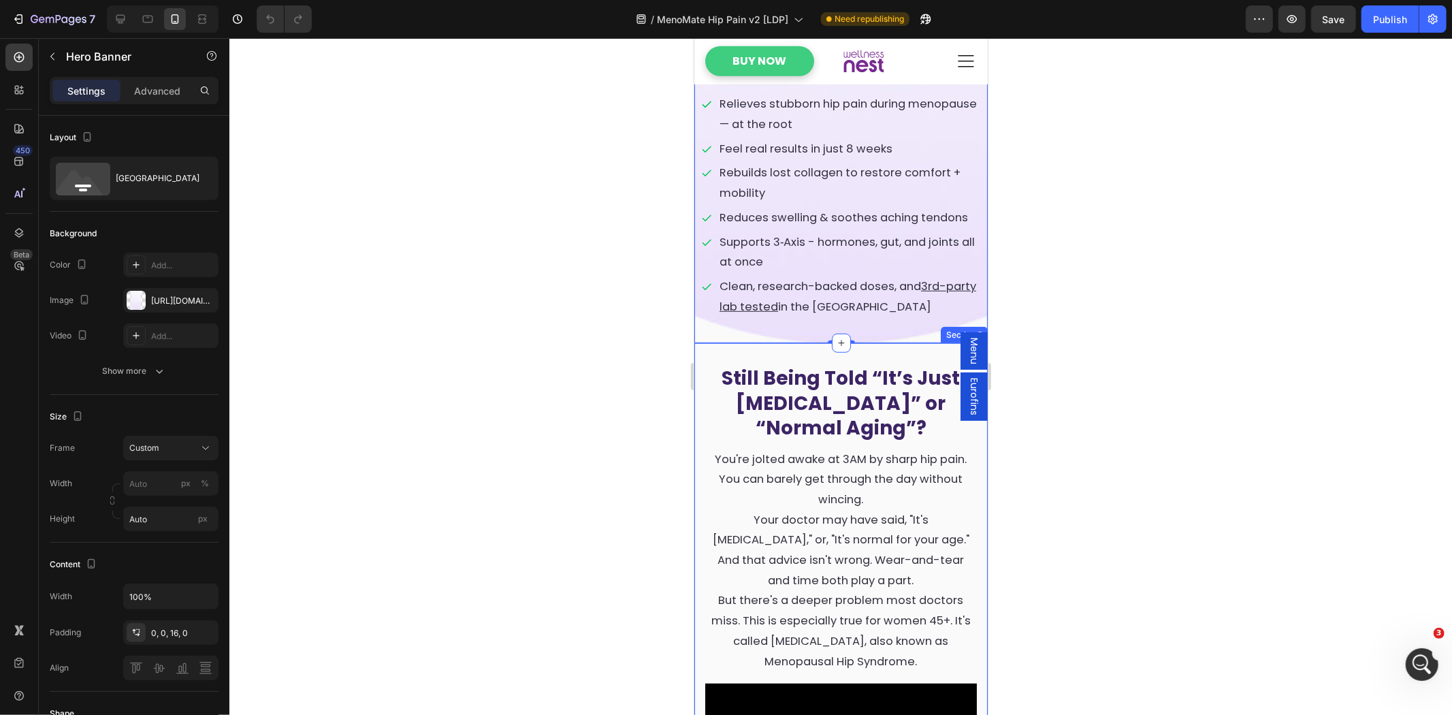
scroll to position [630, 0]
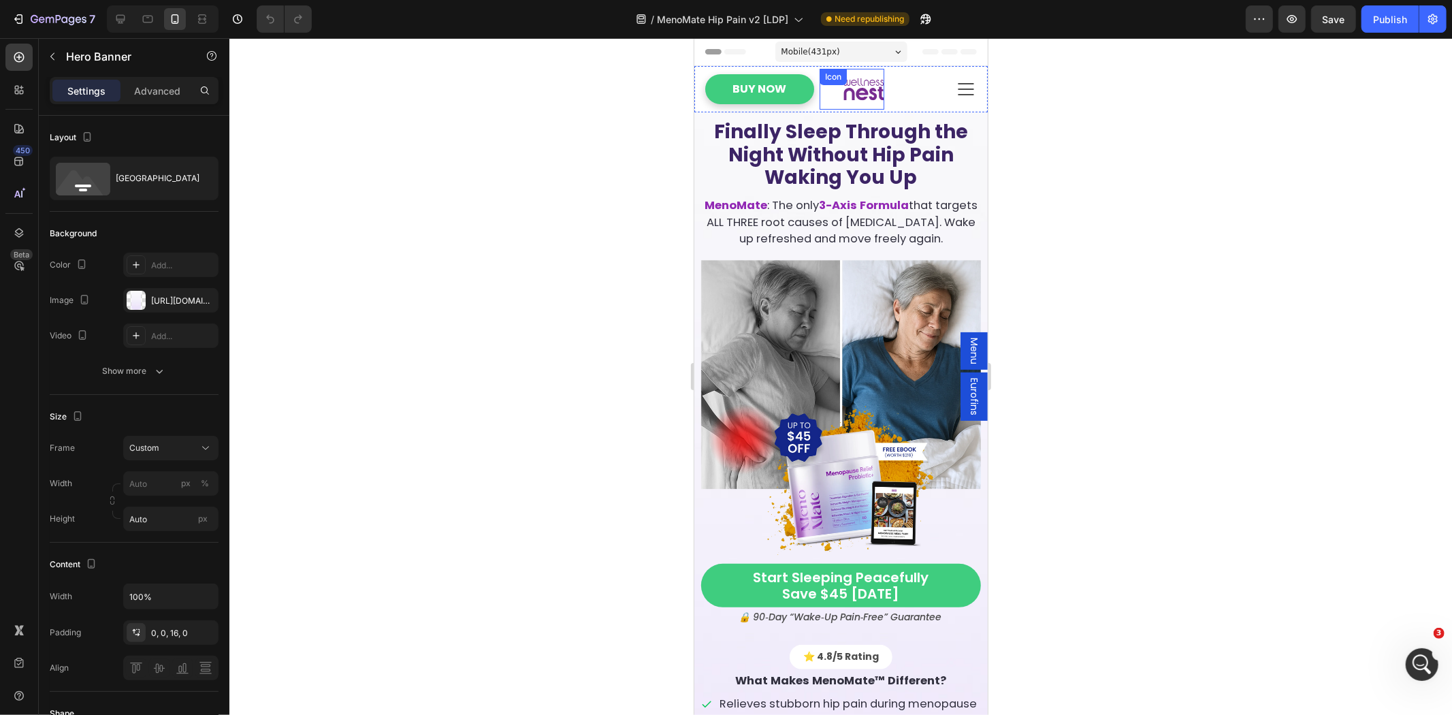
click at [856, 89] on icon "Section" at bounding box center [862, 93] width 12 height 12
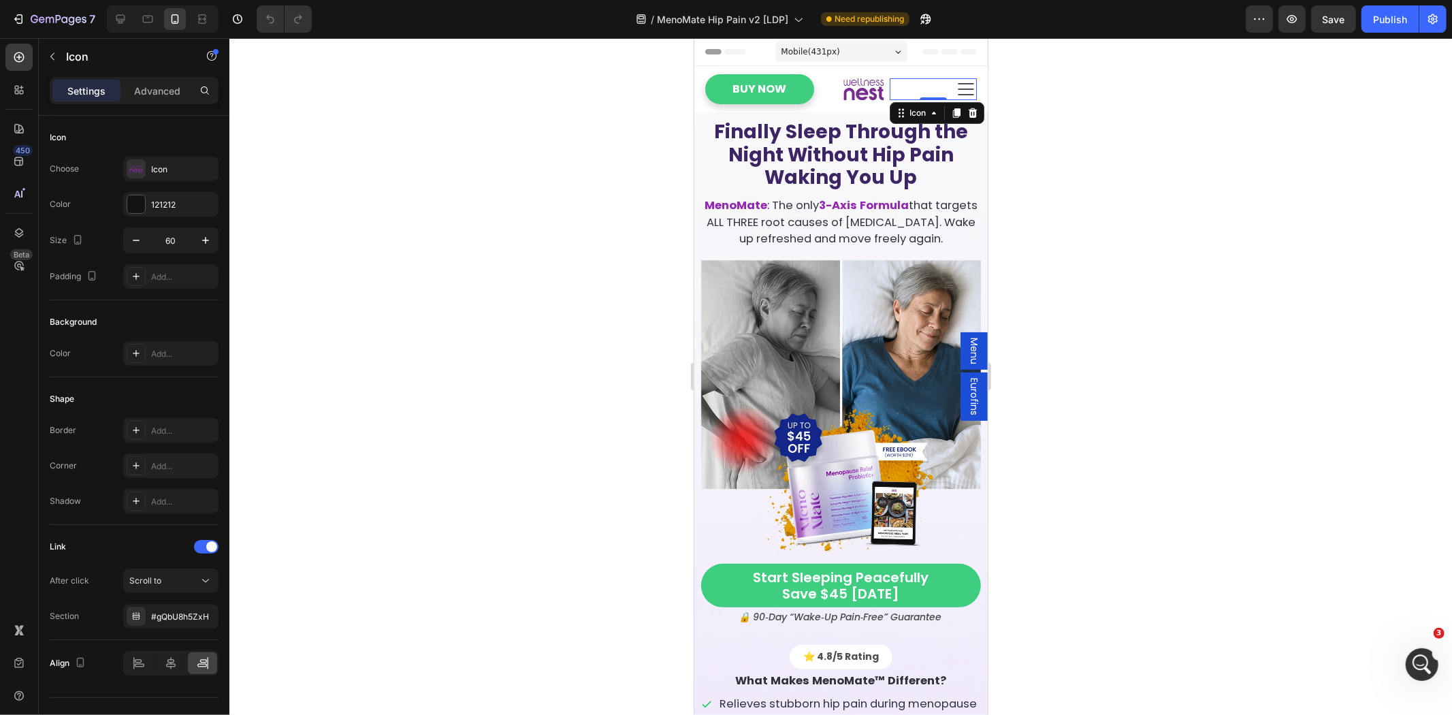
click at [955, 91] on icon at bounding box center [966, 89] width 22 height 22
click at [957, 89] on icon at bounding box center [965, 88] width 16 height 12
click at [967, 351] on span "Menu" at bounding box center [974, 350] width 14 height 27
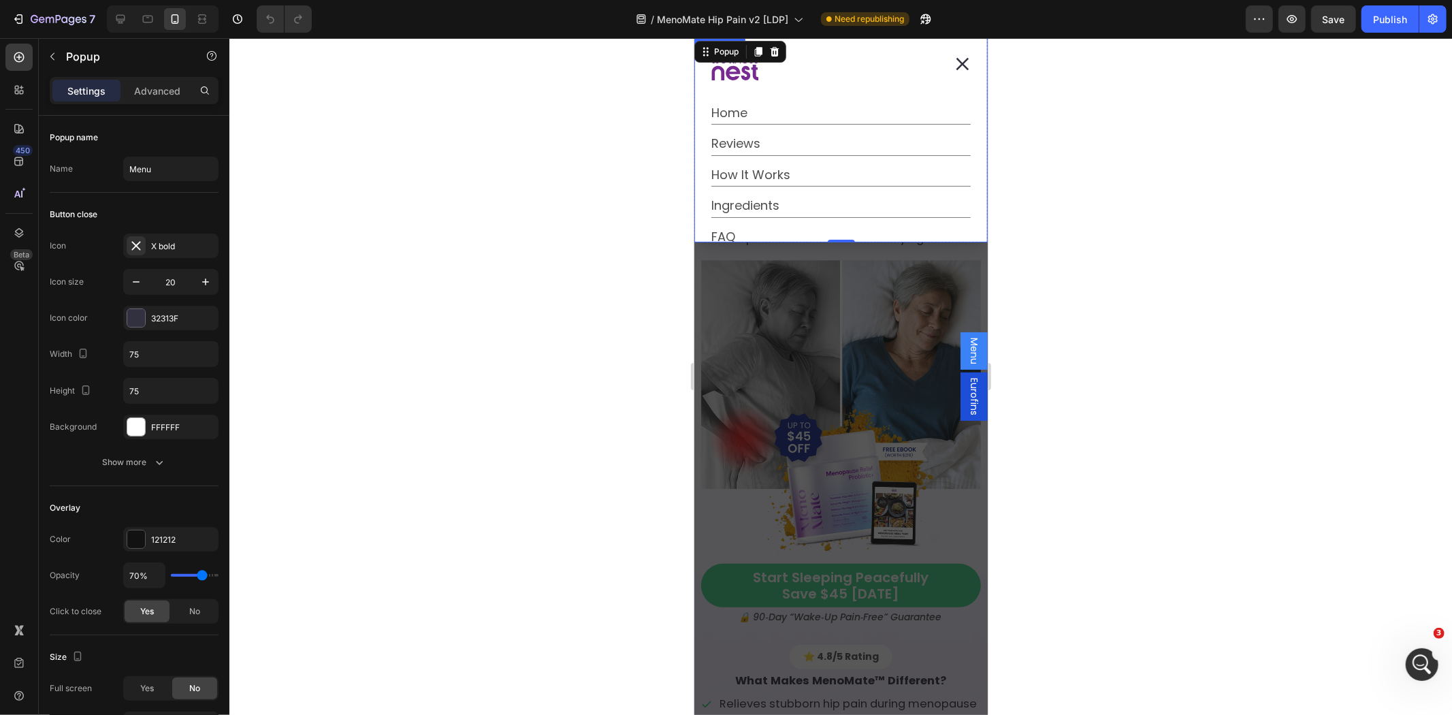
click at [762, 76] on div "Dialog body" at bounding box center [827, 67] width 232 height 48
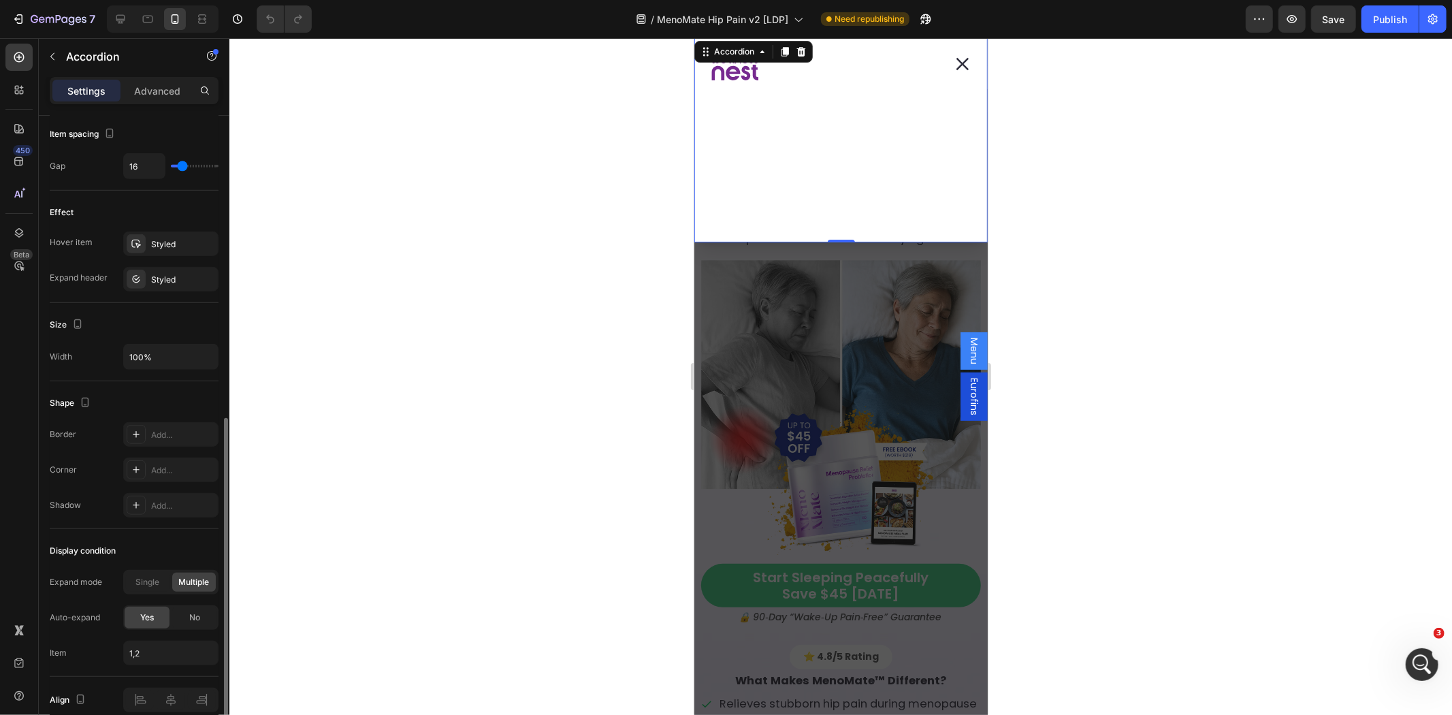
scroll to position [694, 0]
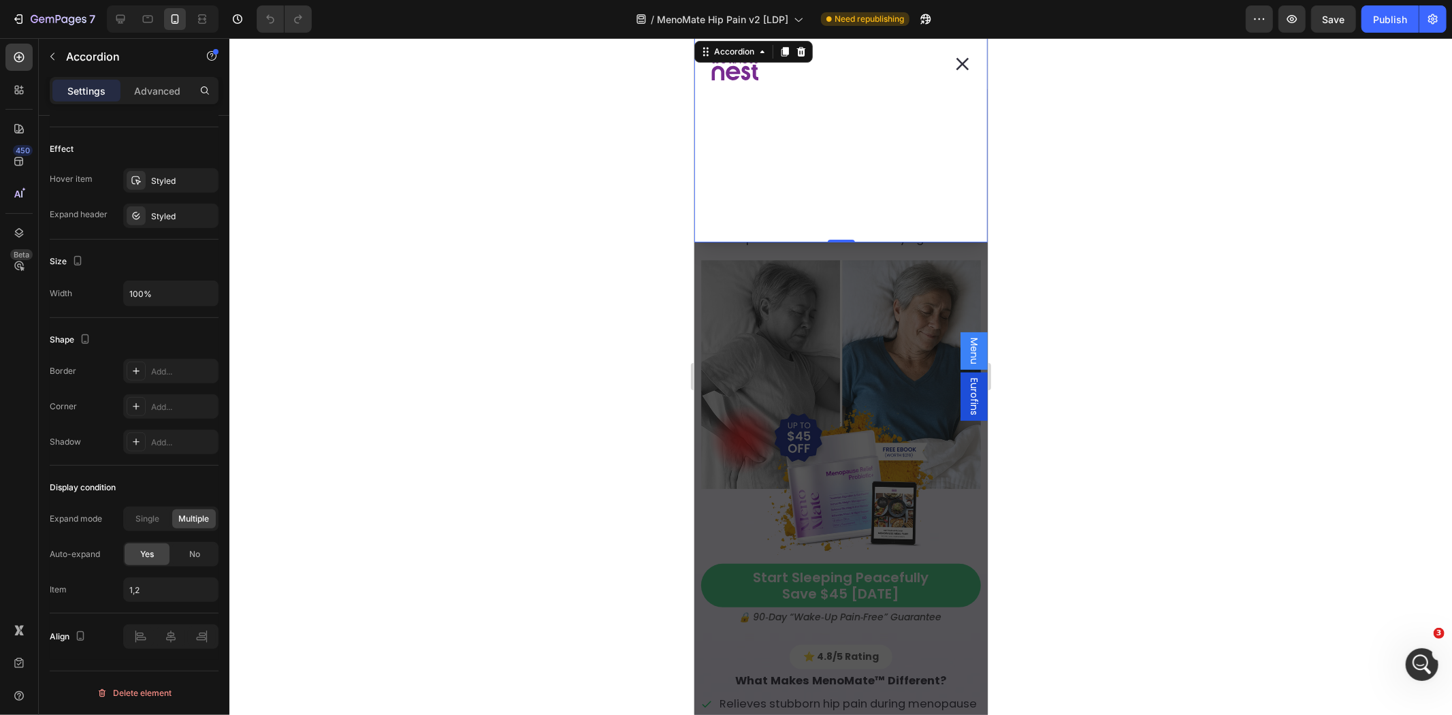
click at [761, 78] on div "Dialog body" at bounding box center [827, 67] width 232 height 48
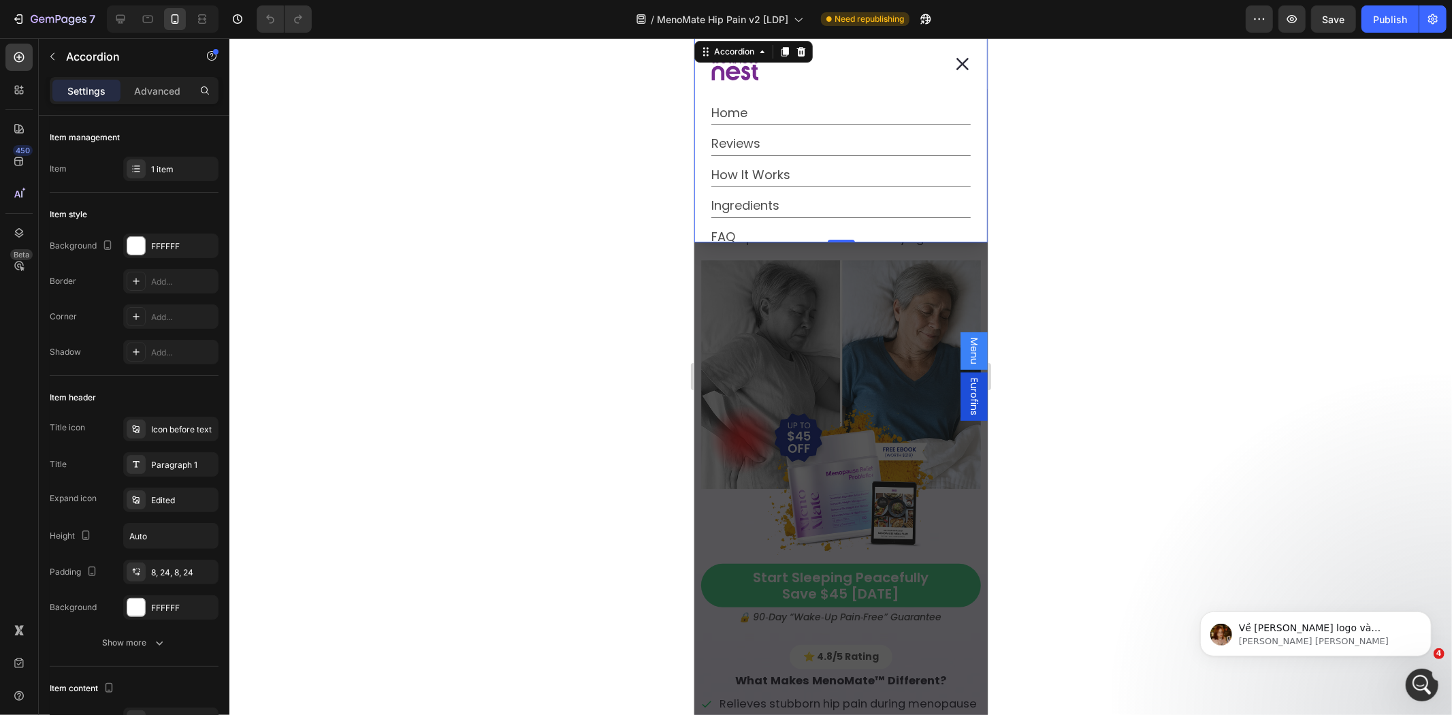
scroll to position [0, 0]
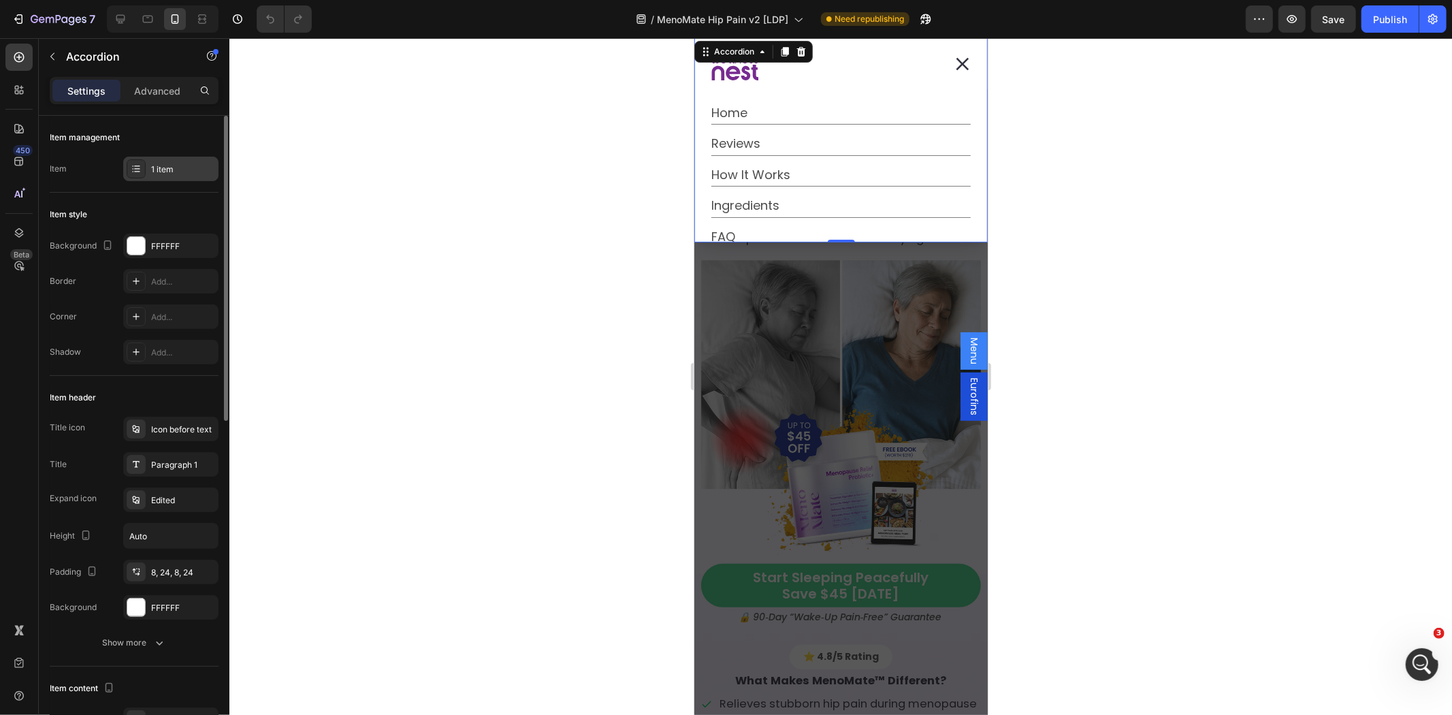
click at [165, 172] on div "1 item" at bounding box center [183, 169] width 64 height 12
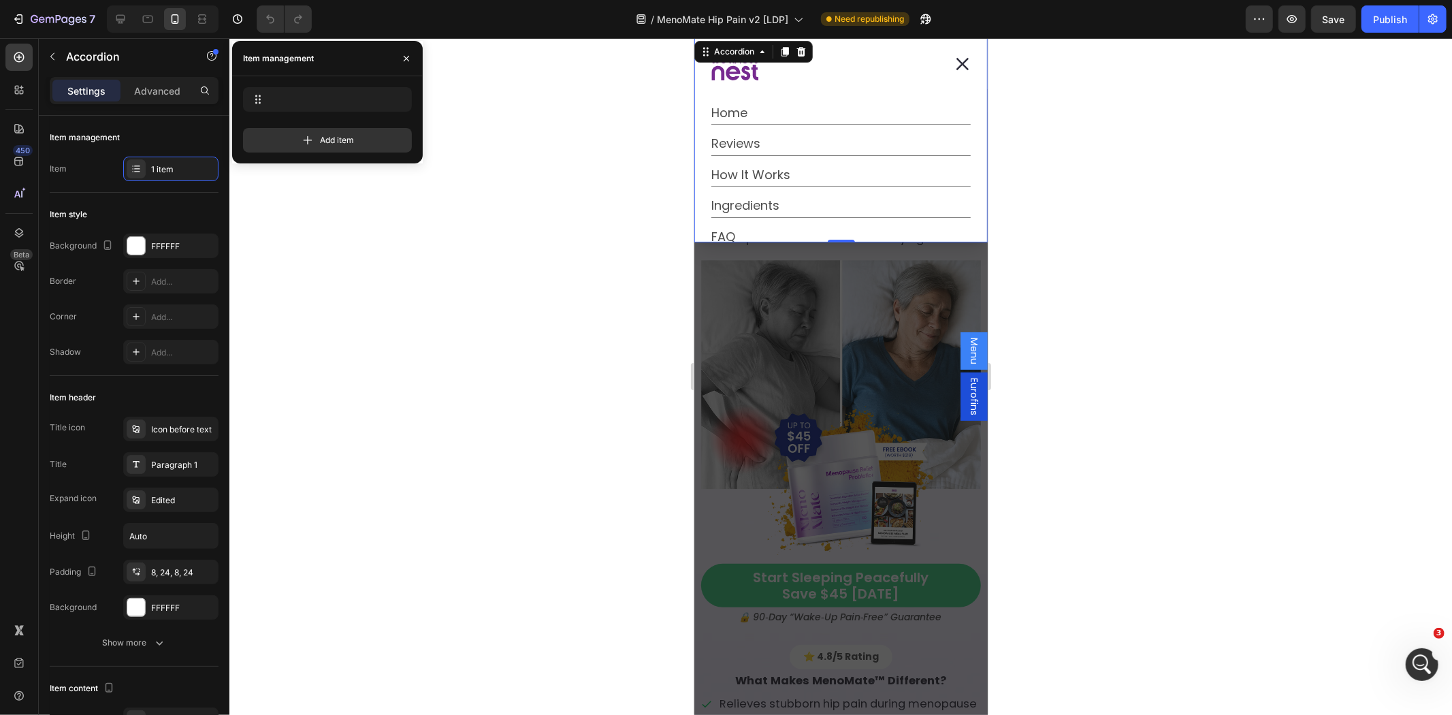
scroll to position [694, 0]
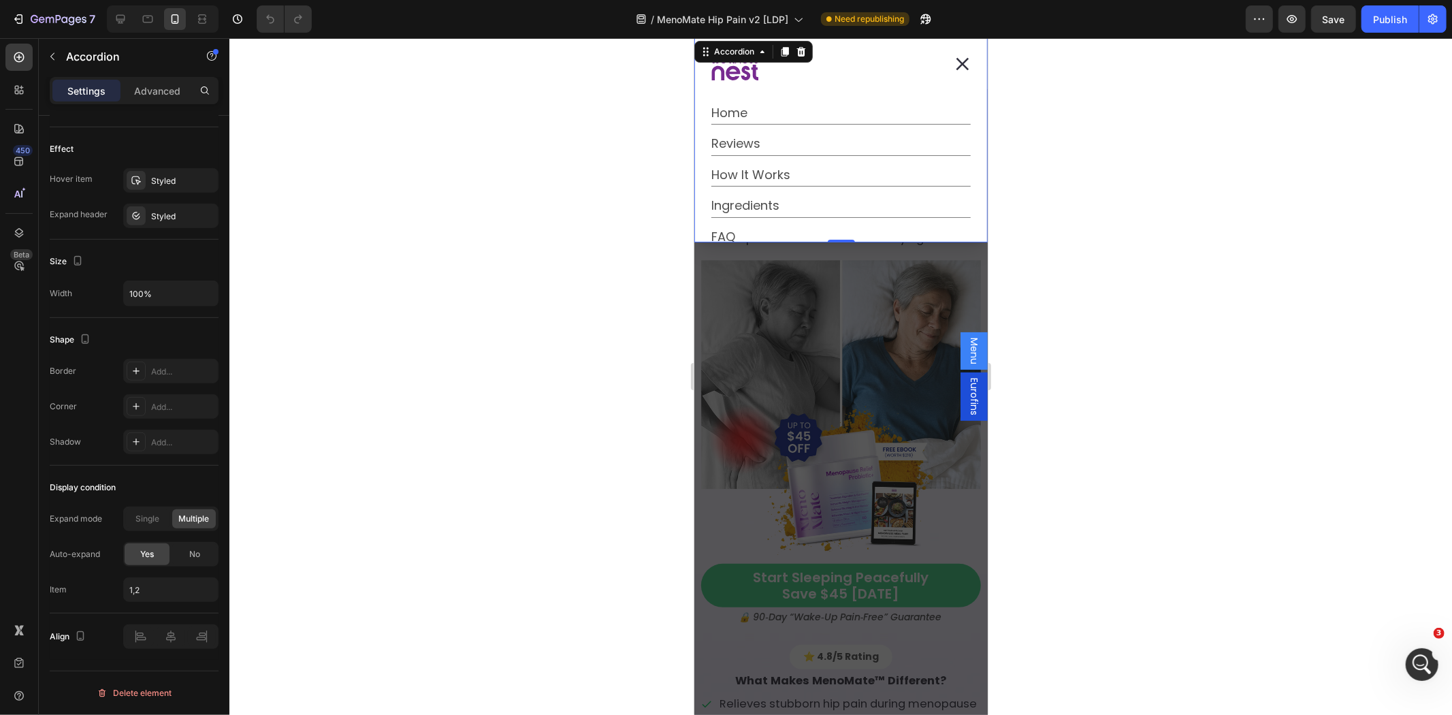
click at [755, 71] on icon "Dialog body" at bounding box center [754, 72] width 7 height 16
click at [740, 51] on div "Accordion" at bounding box center [734, 51] width 46 height 12
click at [723, 56] on div "Accordion" at bounding box center [734, 51] width 46 height 12
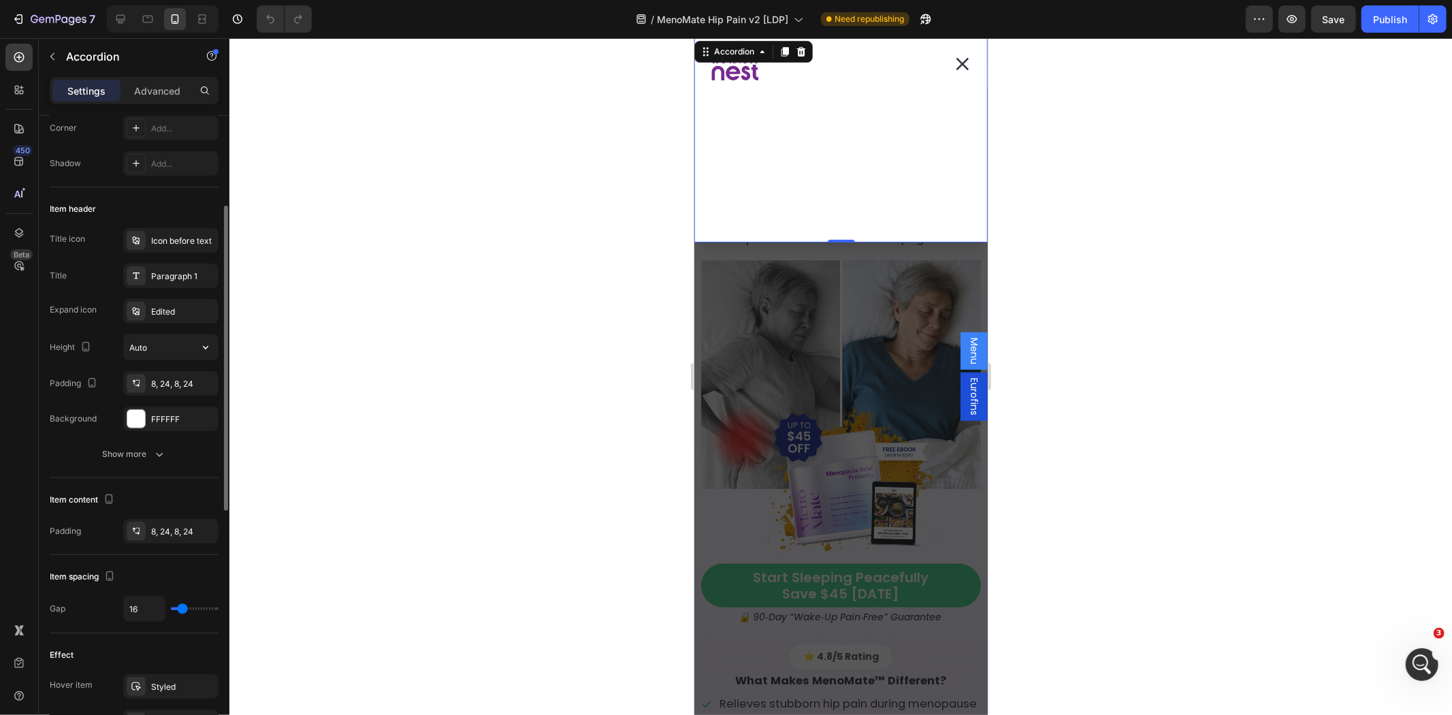
scroll to position [0, 0]
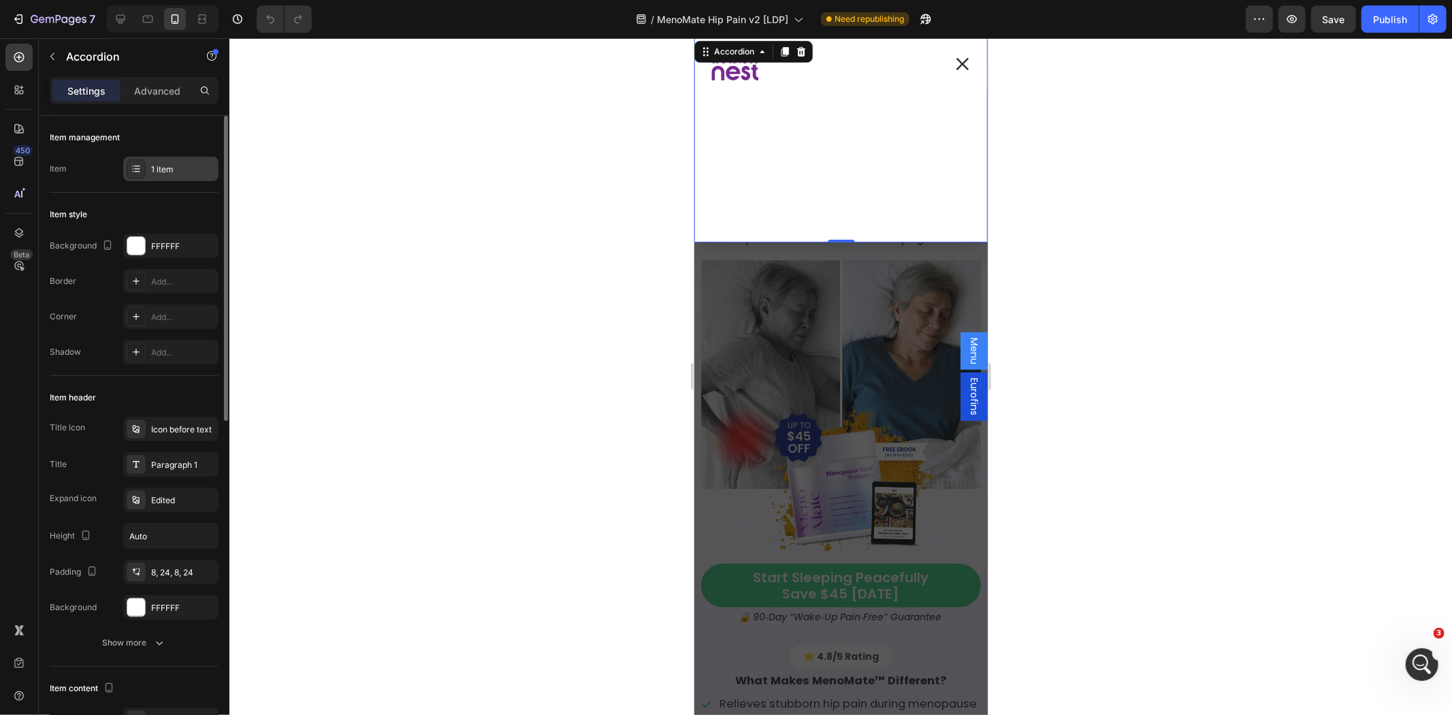
click at [159, 160] on div "1 item" at bounding box center [170, 169] width 95 height 25
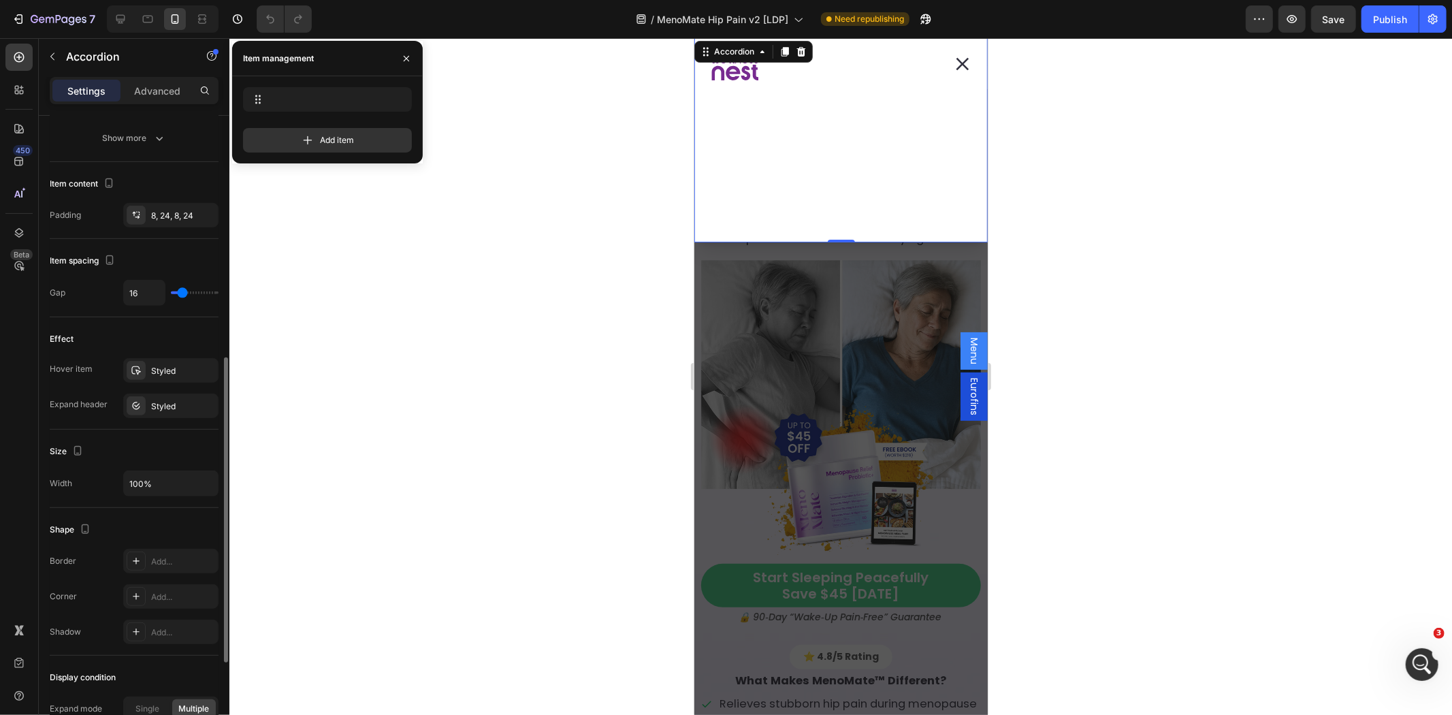
scroll to position [694, 0]
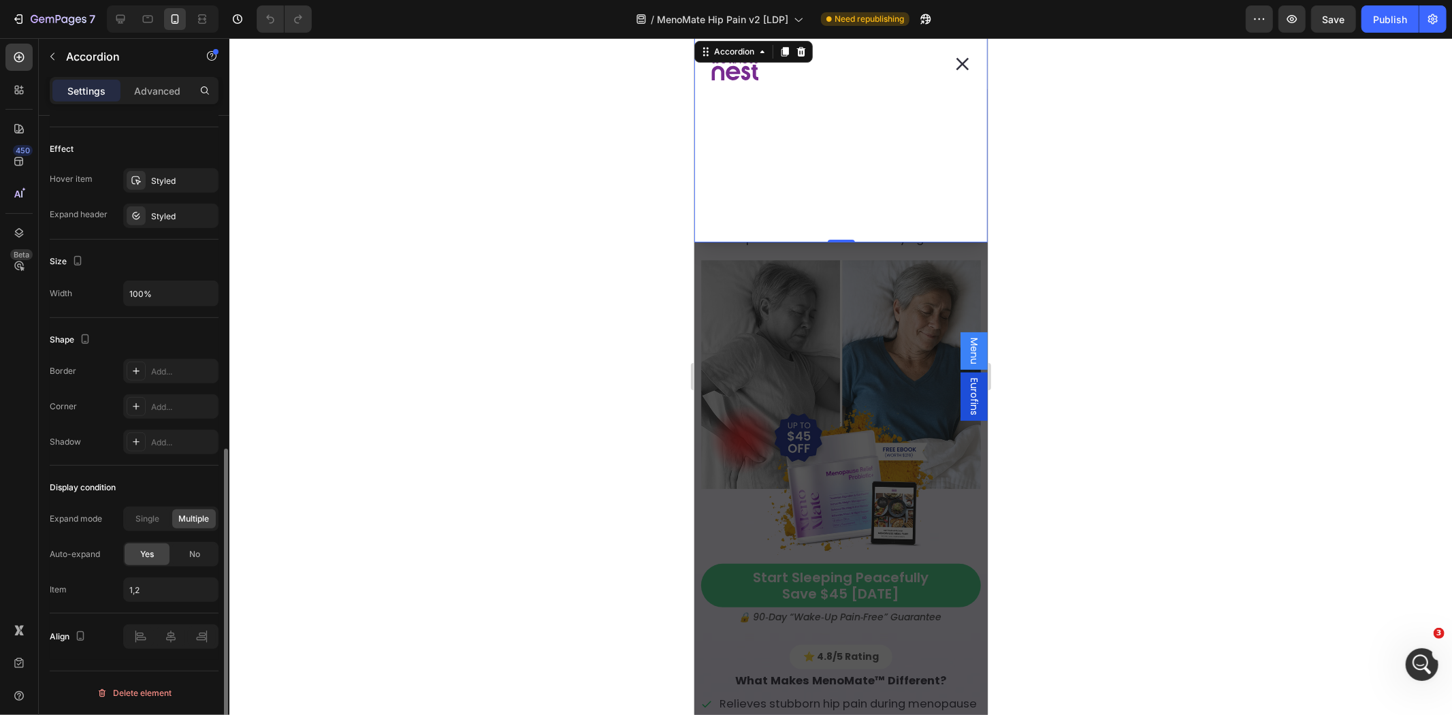
click at [412, 498] on div at bounding box center [840, 376] width 1223 height 677
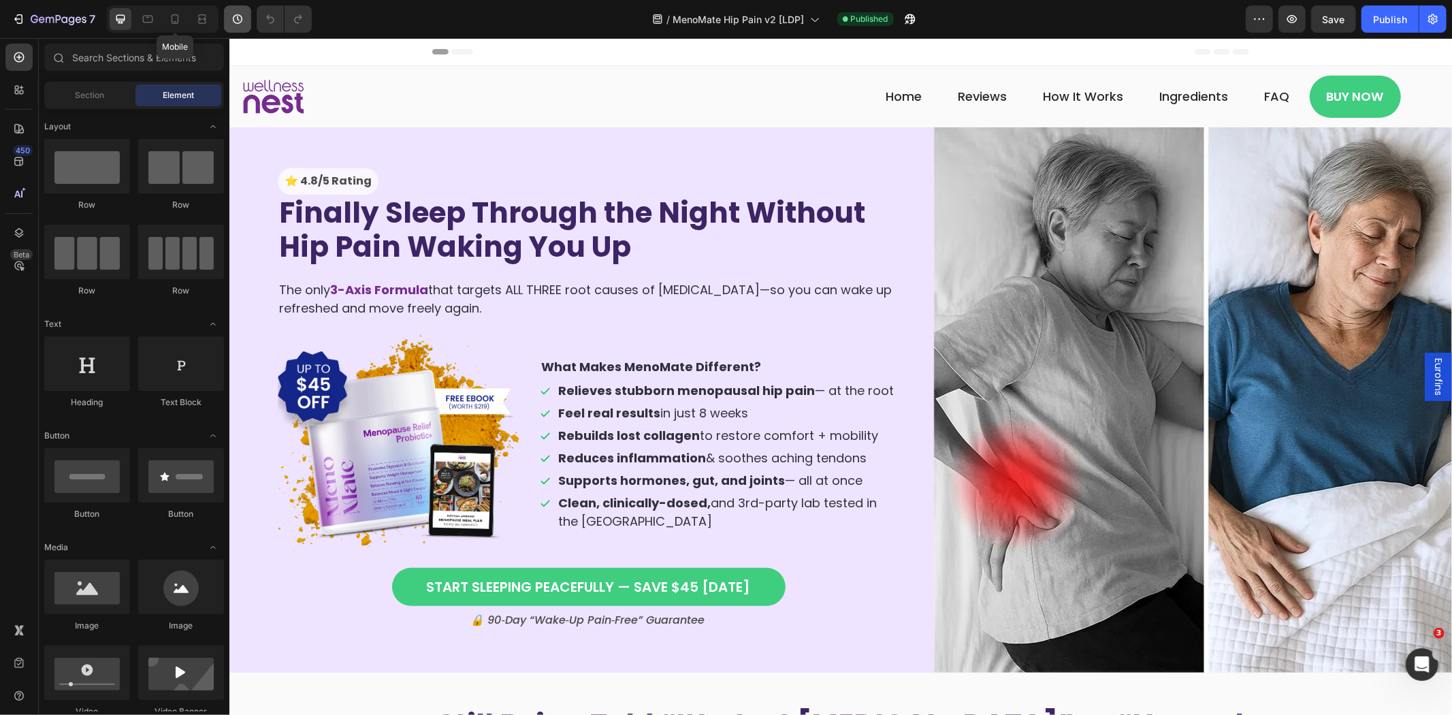
drag, startPoint x: 172, startPoint y: 14, endPoint x: 240, endPoint y: 14, distance: 68.8
click at [172, 14] on icon at bounding box center [175, 19] width 14 height 14
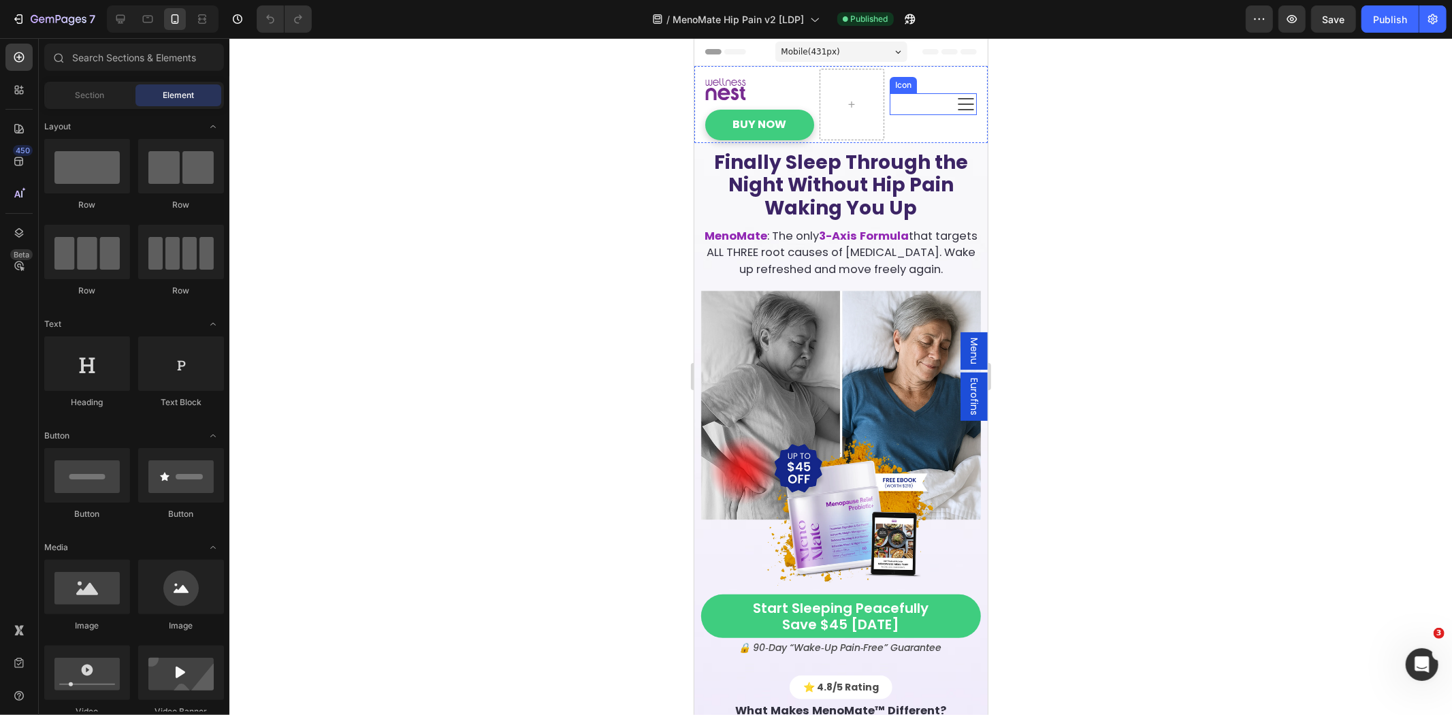
click at [955, 99] on icon at bounding box center [966, 104] width 22 height 22
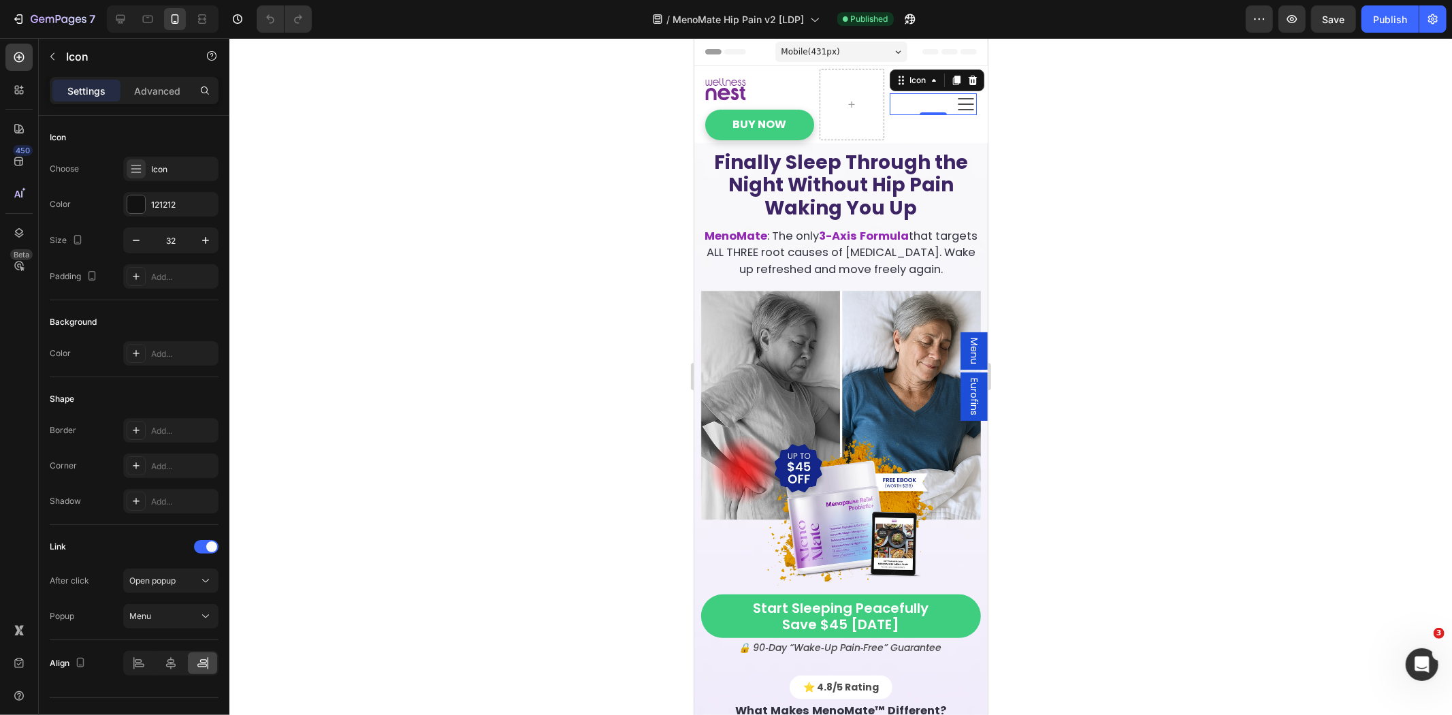
click at [967, 342] on span "Menu" at bounding box center [974, 350] width 14 height 27
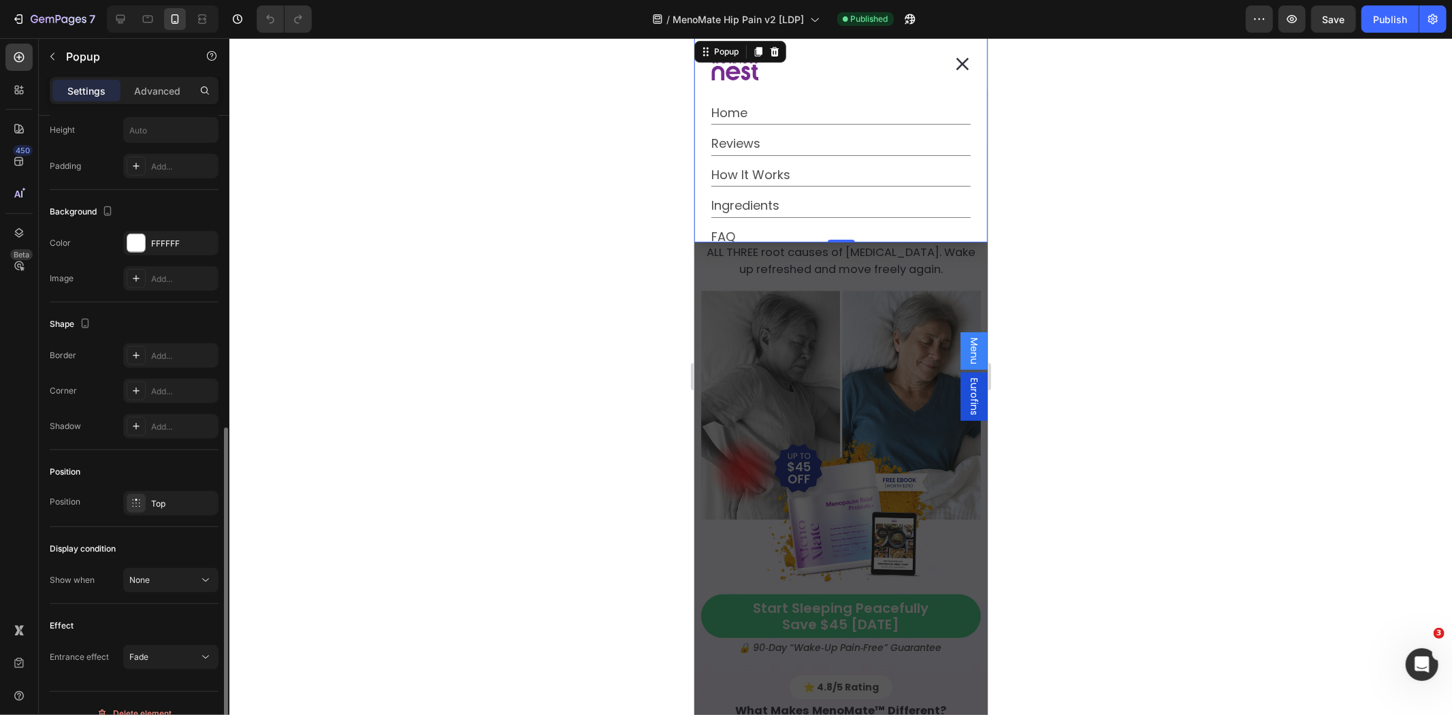
scroll to position [652, 0]
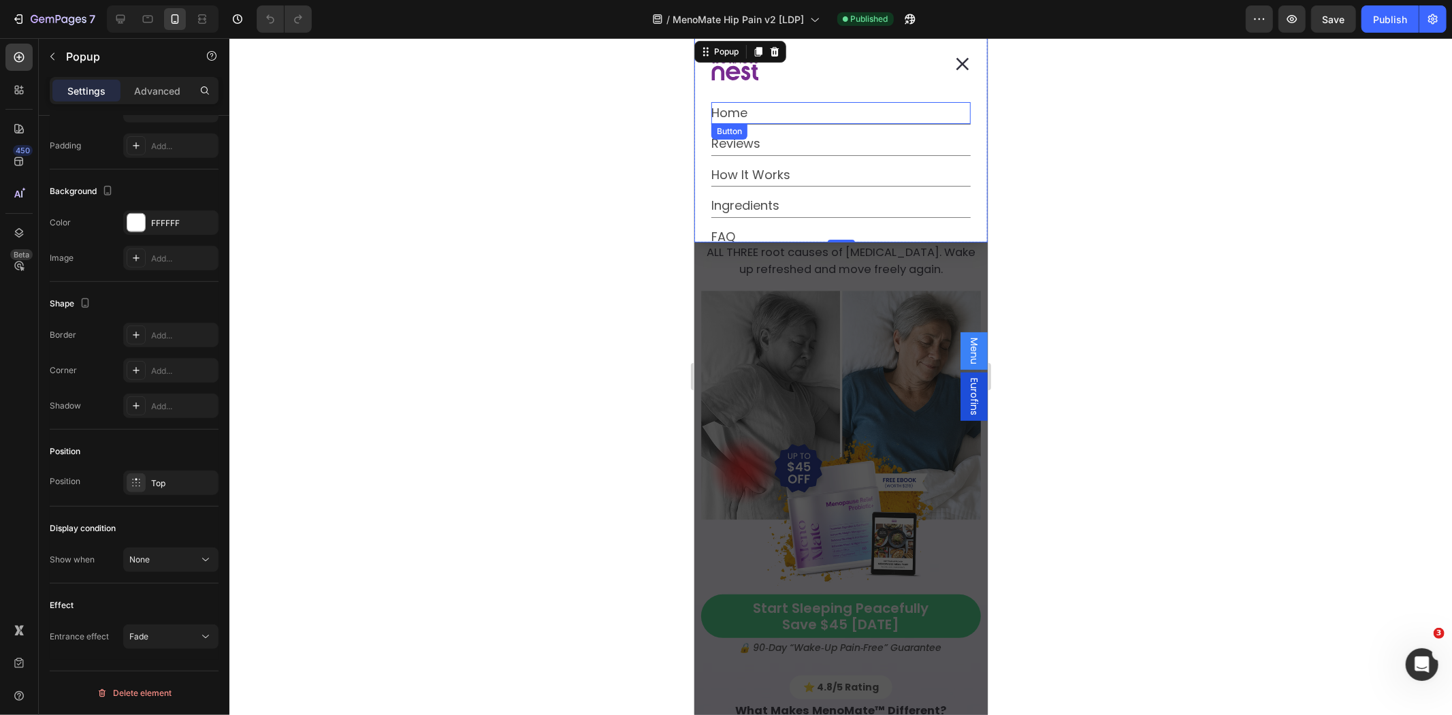
click at [812, 81] on div "Dialog body" at bounding box center [827, 67] width 232 height 48
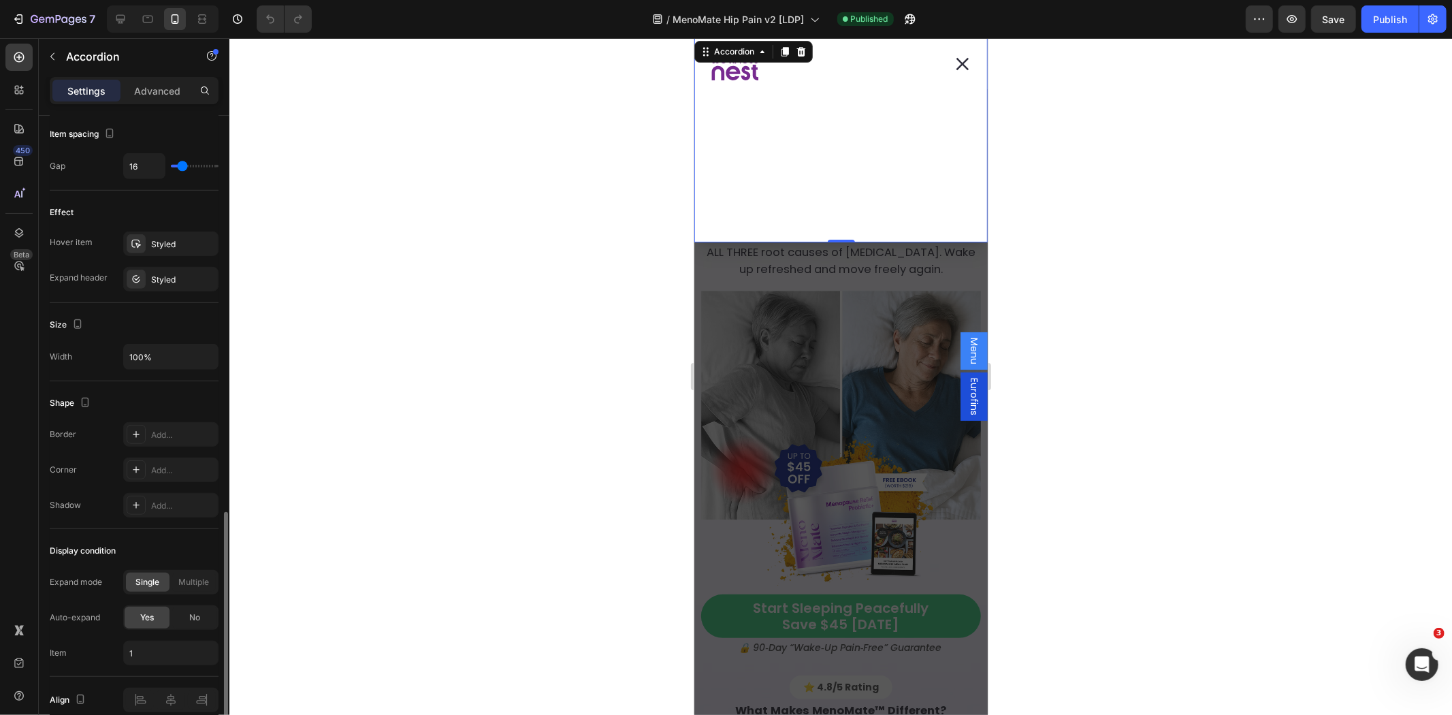
scroll to position [694, 0]
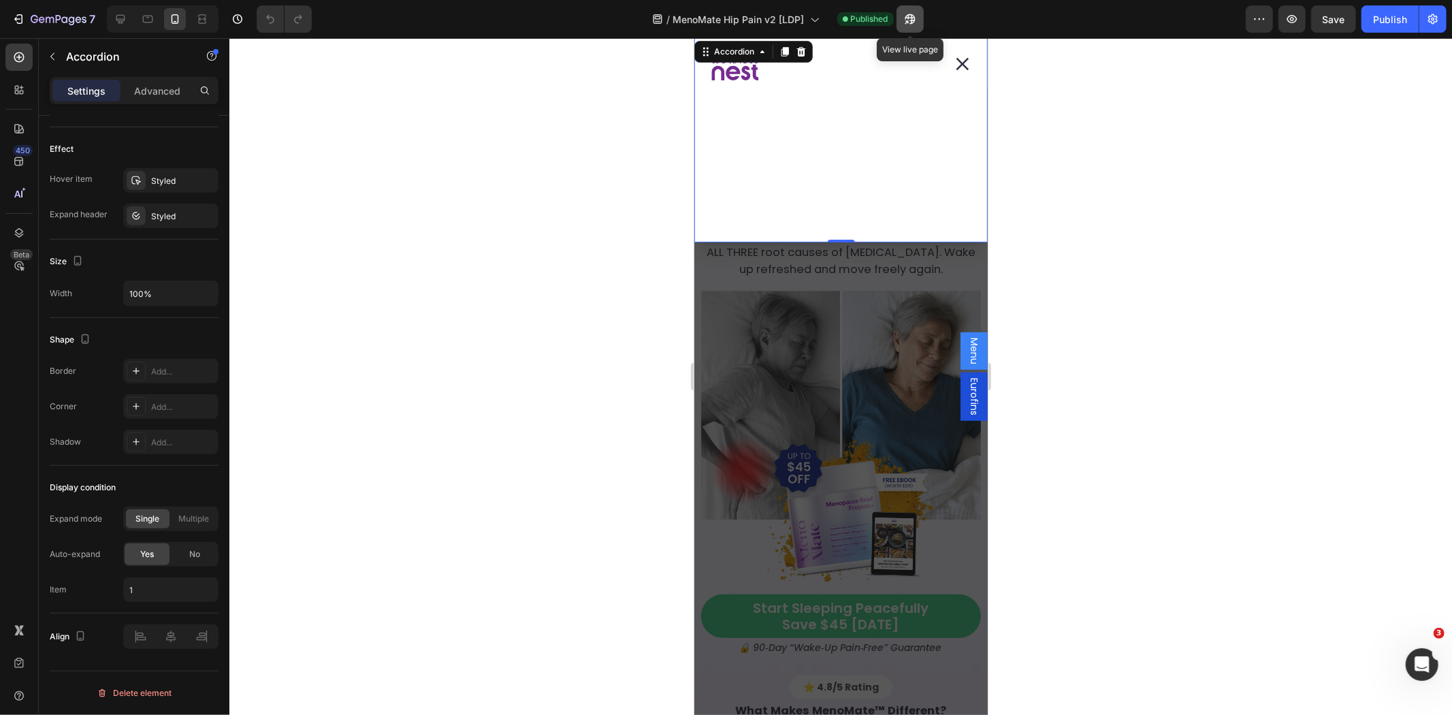
click at [915, 27] on button "button" at bounding box center [910, 18] width 27 height 27
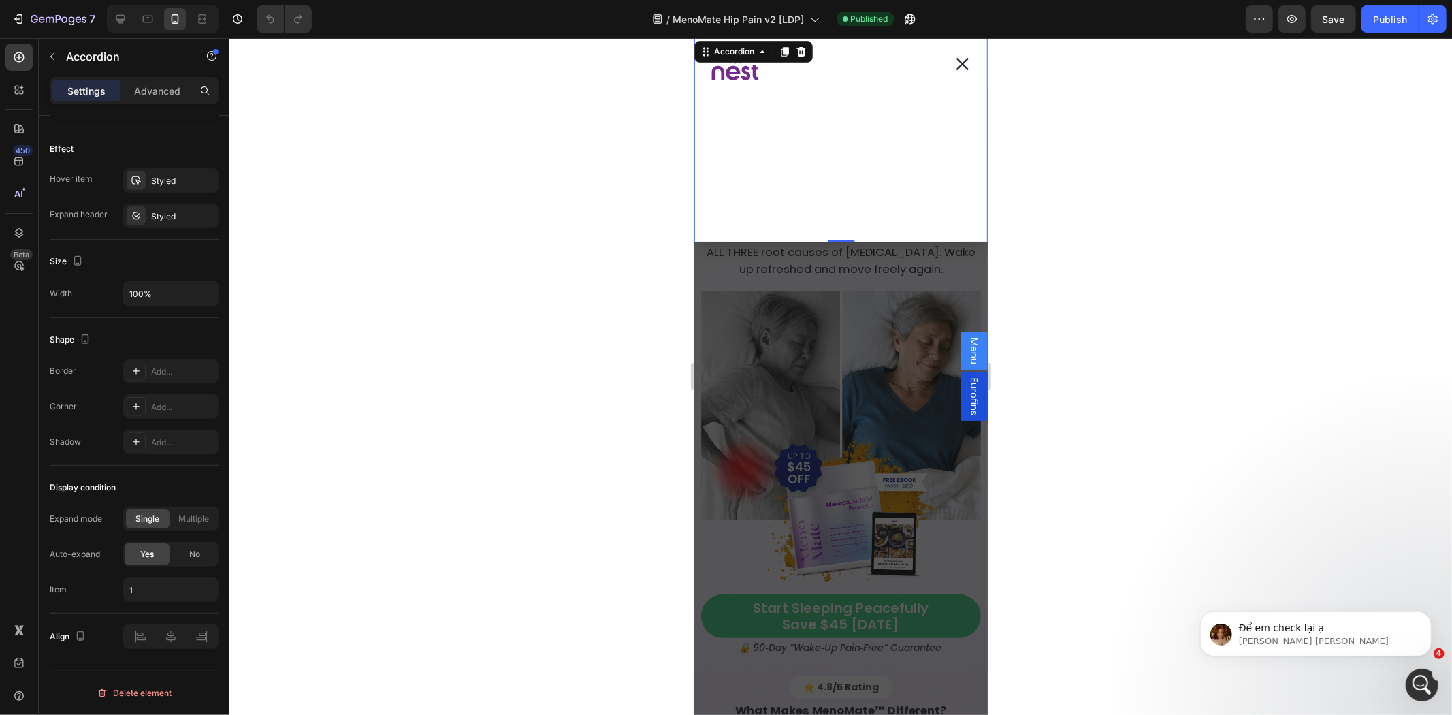
click at [760, 352] on div "Backdrop" at bounding box center [840, 375] width 293 height 677
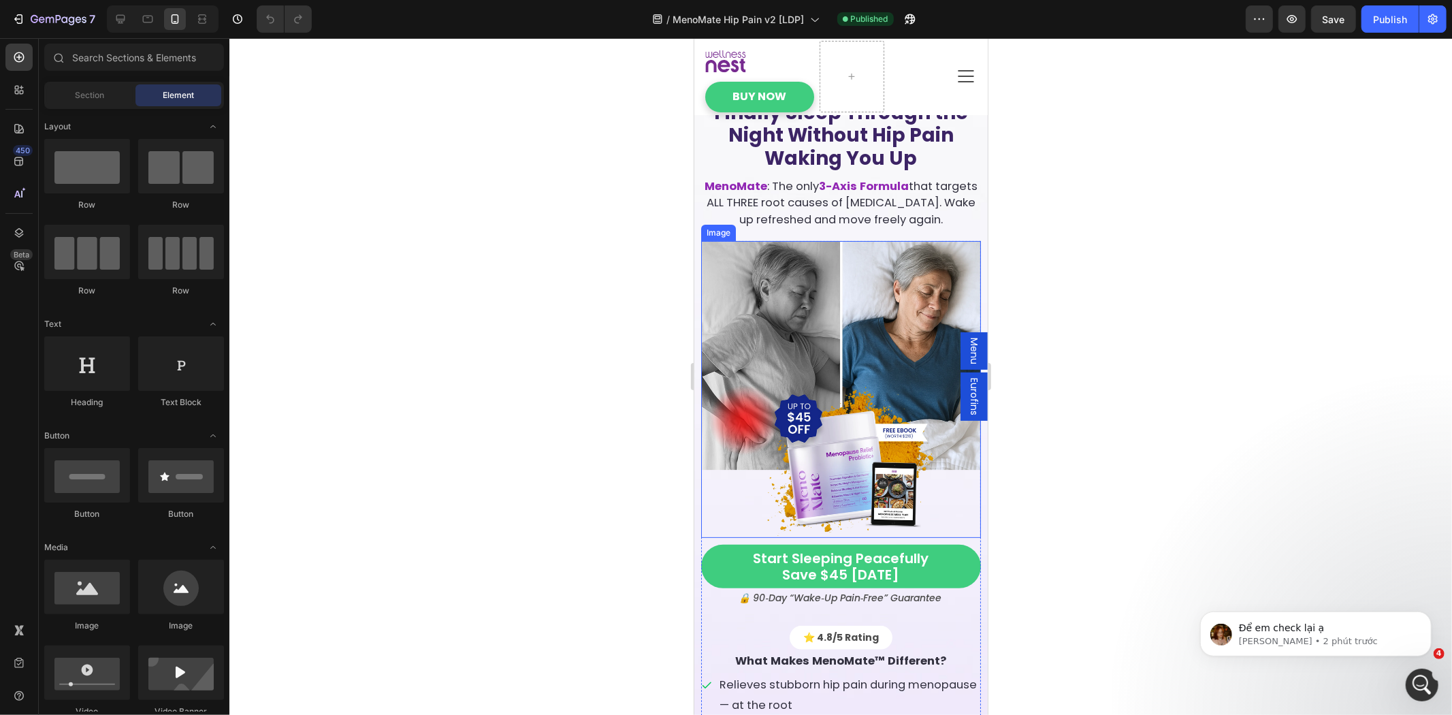
scroll to position [126, 0]
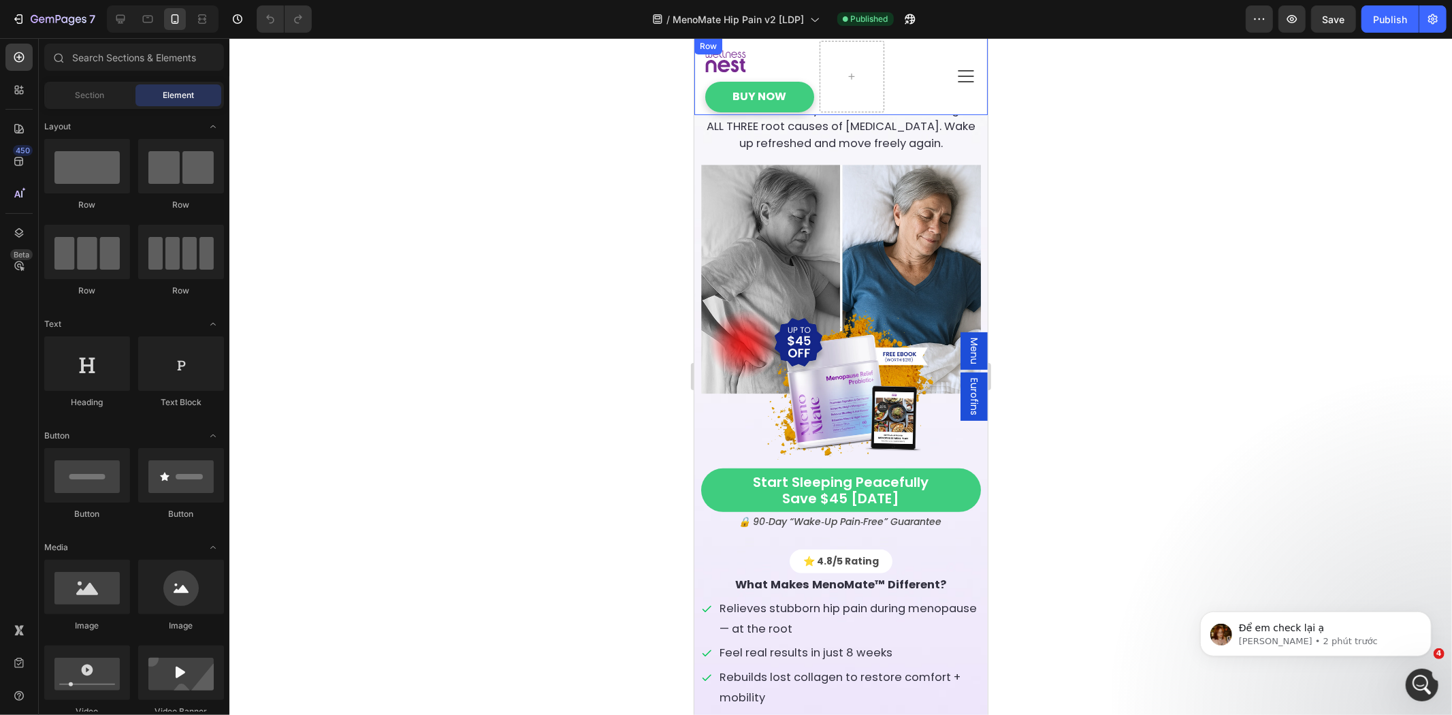
click at [946, 63] on div "Icon" at bounding box center [932, 75] width 87 height 71
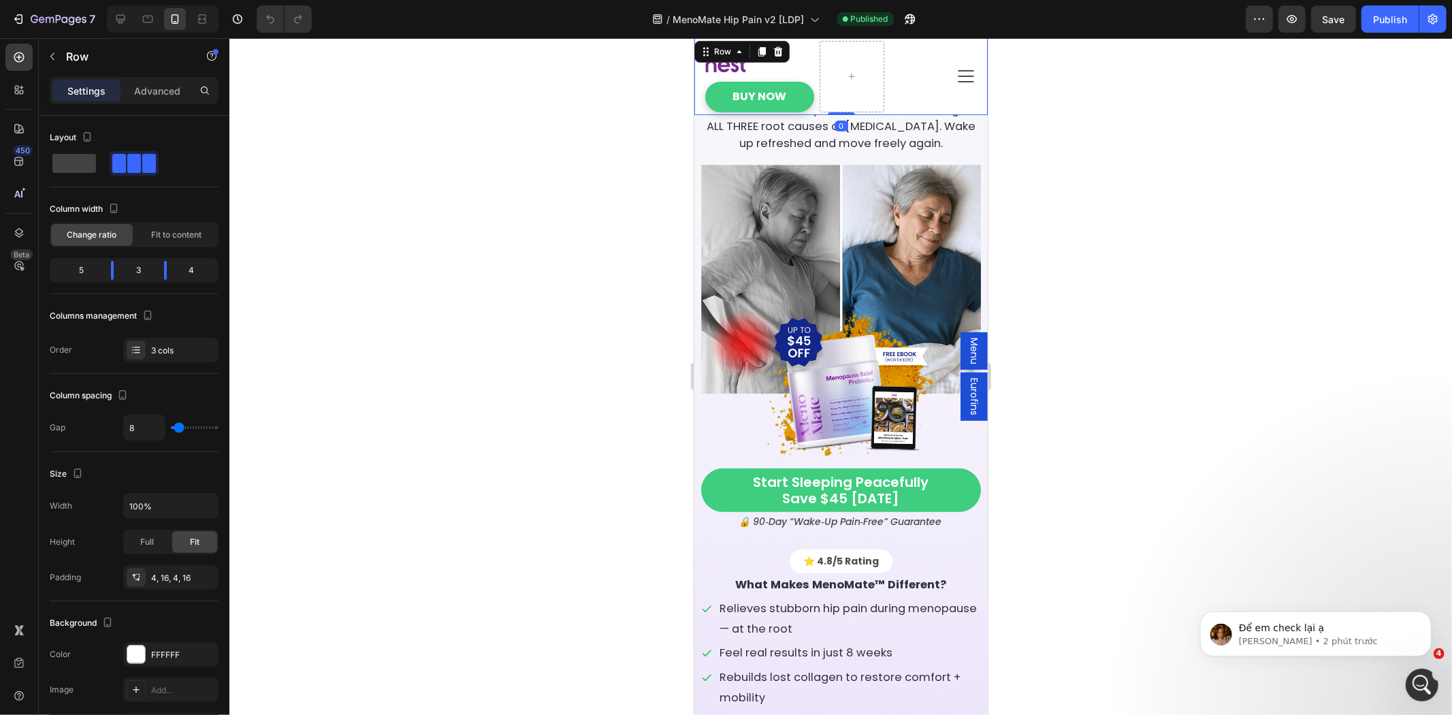
click at [955, 73] on icon at bounding box center [966, 76] width 22 height 22
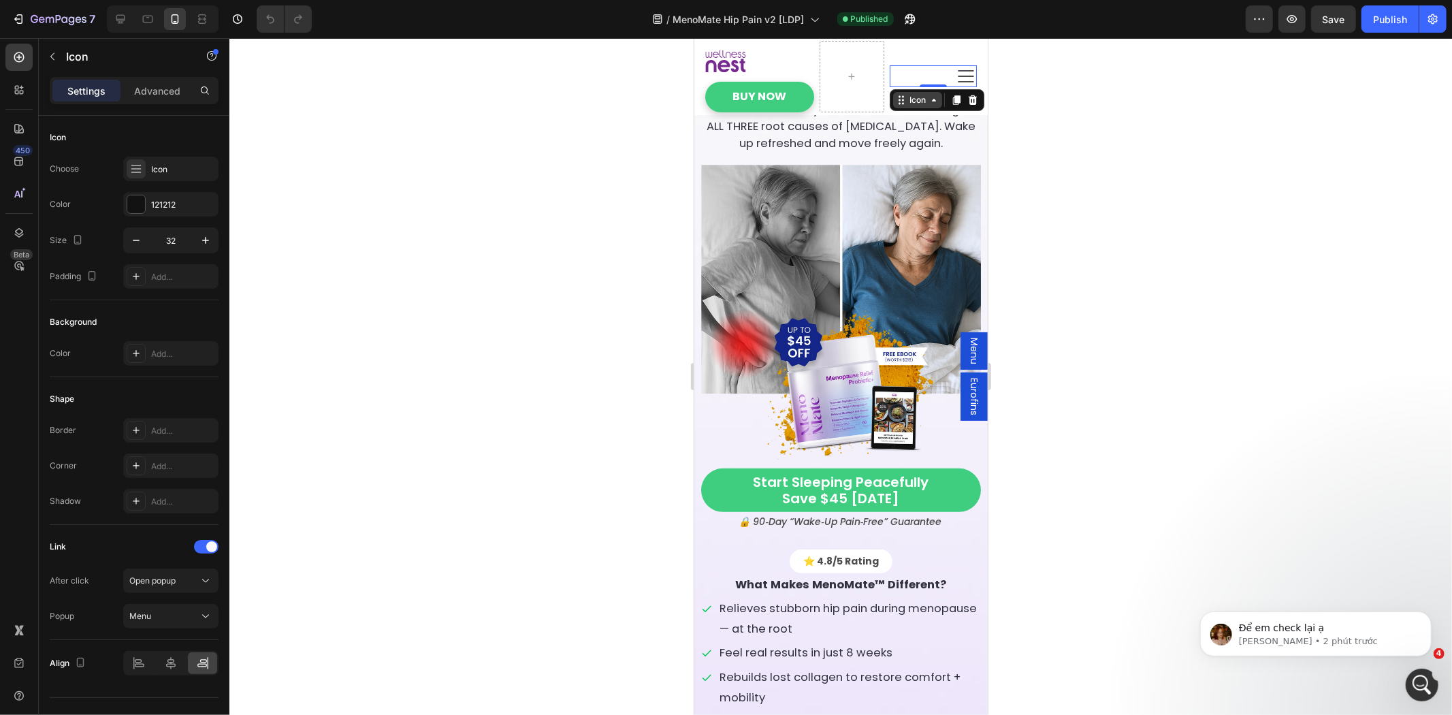
click at [906, 99] on div "Icon" at bounding box center [917, 99] width 22 height 0
click at [967, 347] on span "Menu" at bounding box center [974, 350] width 14 height 27
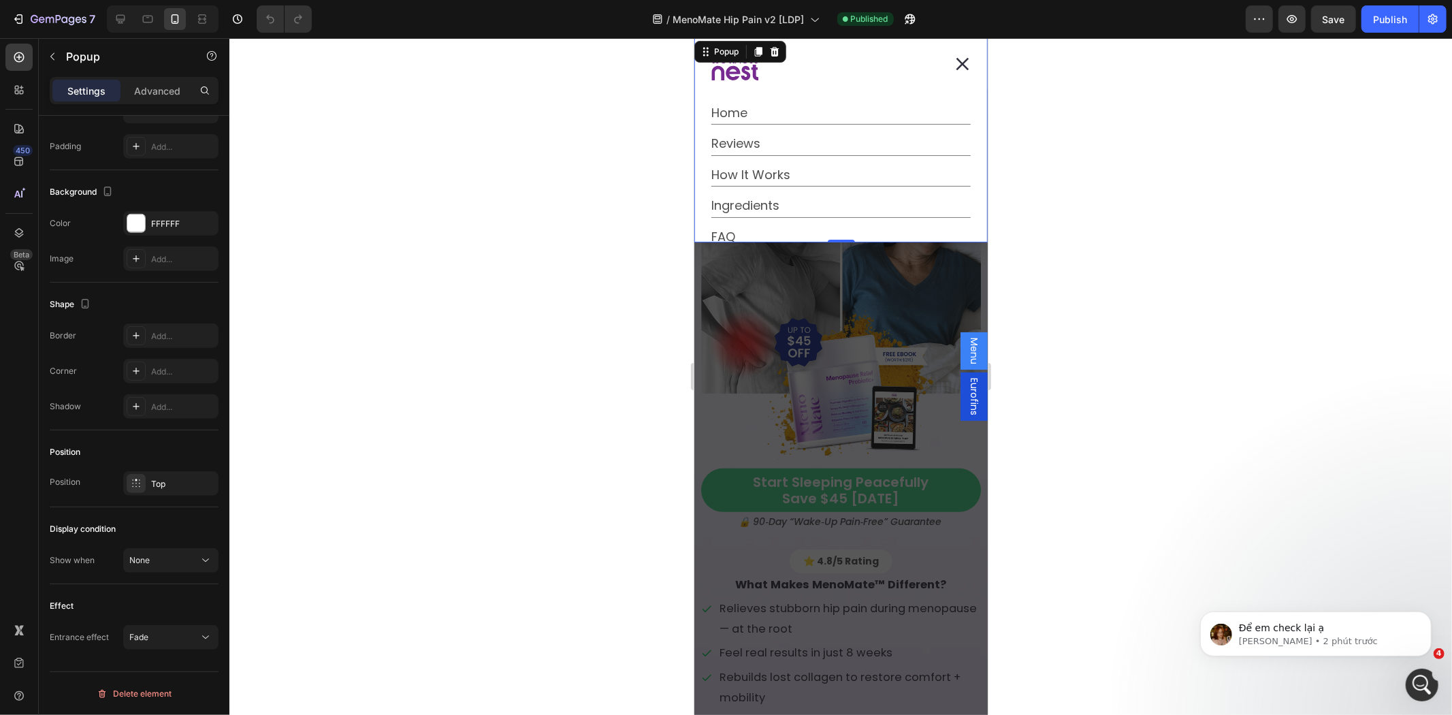
scroll to position [21, 0]
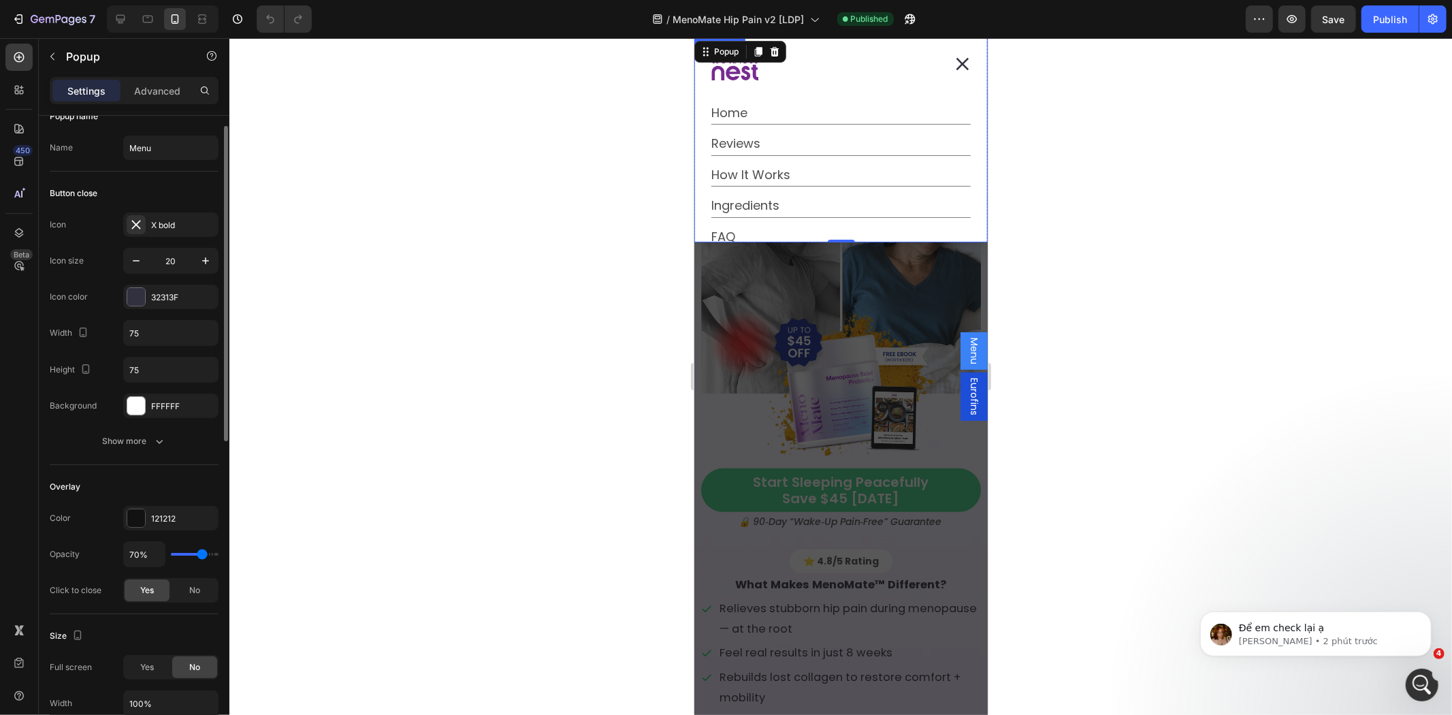
click at [742, 71] on icon "Dialog body" at bounding box center [746, 72] width 10 height 14
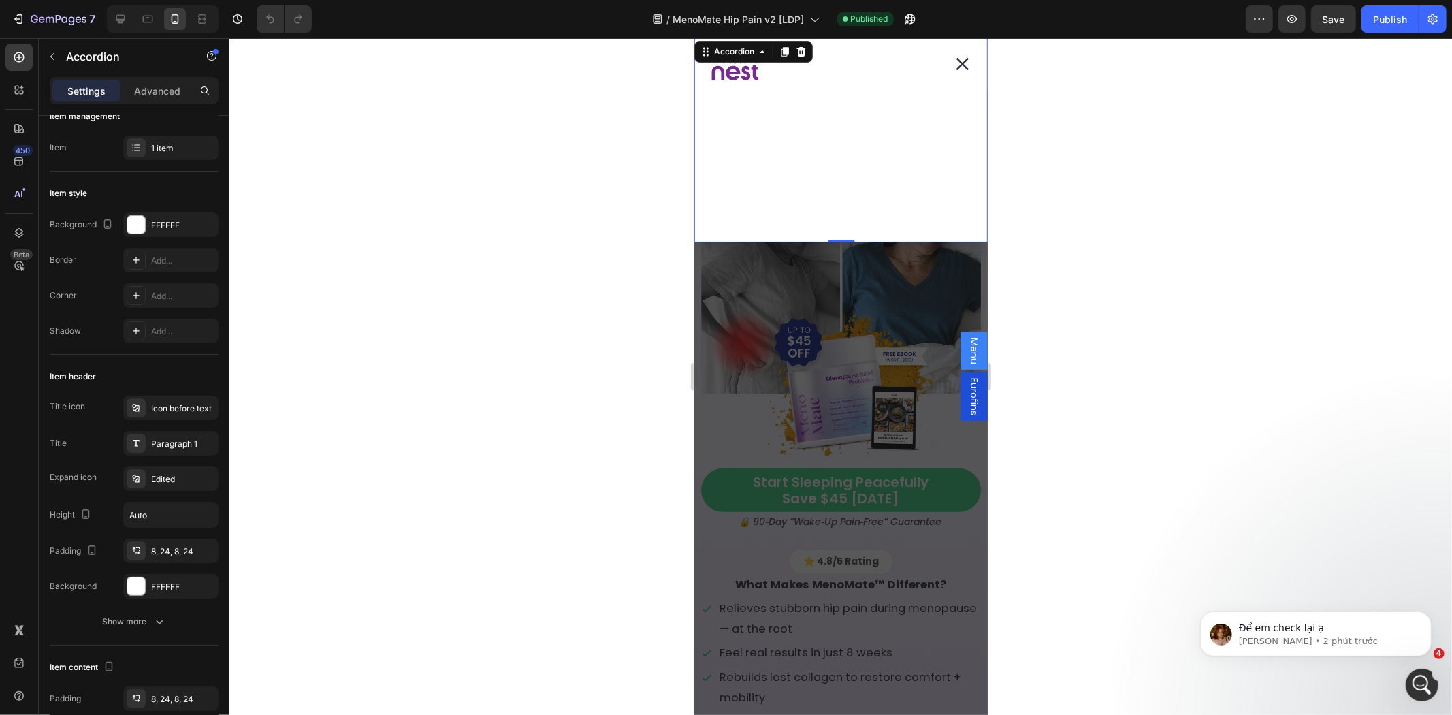
scroll to position [0, 0]
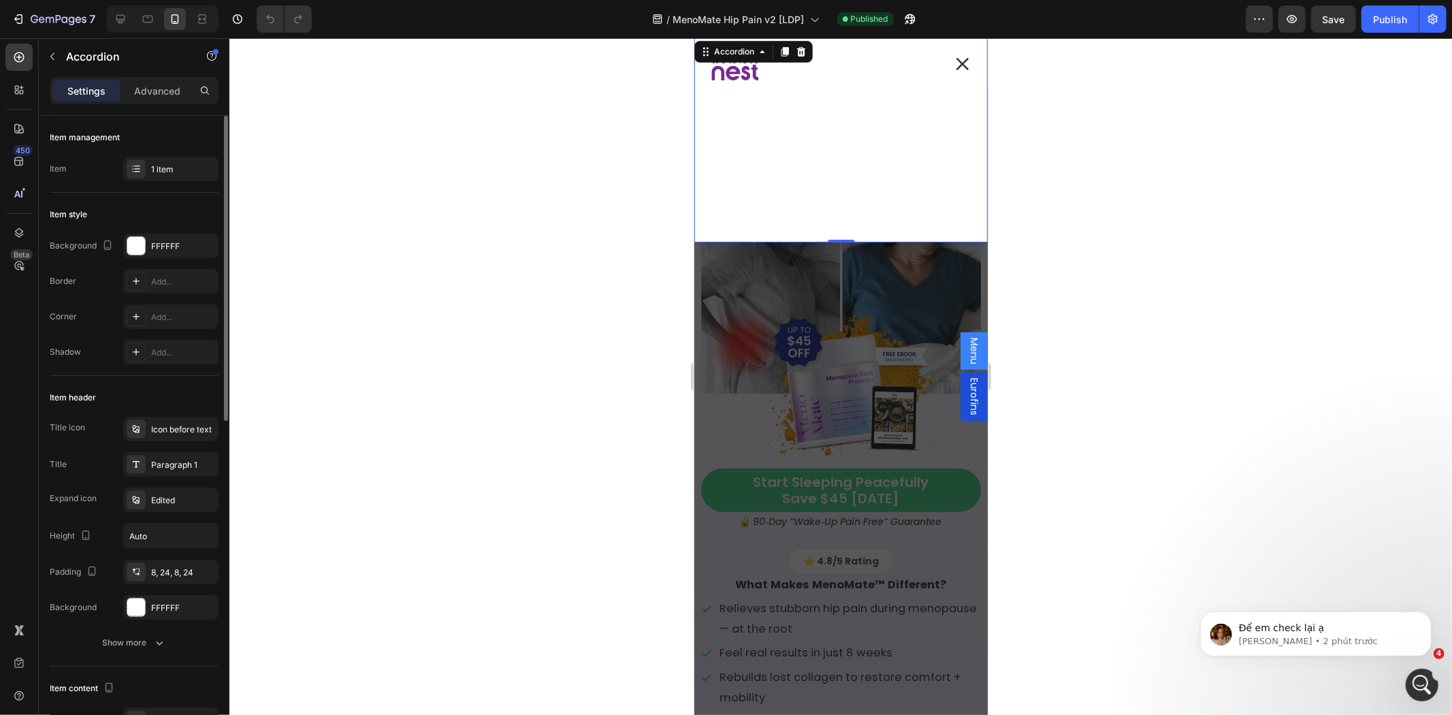
click at [818, 80] on div "Dialog body" at bounding box center [827, 67] width 232 height 48
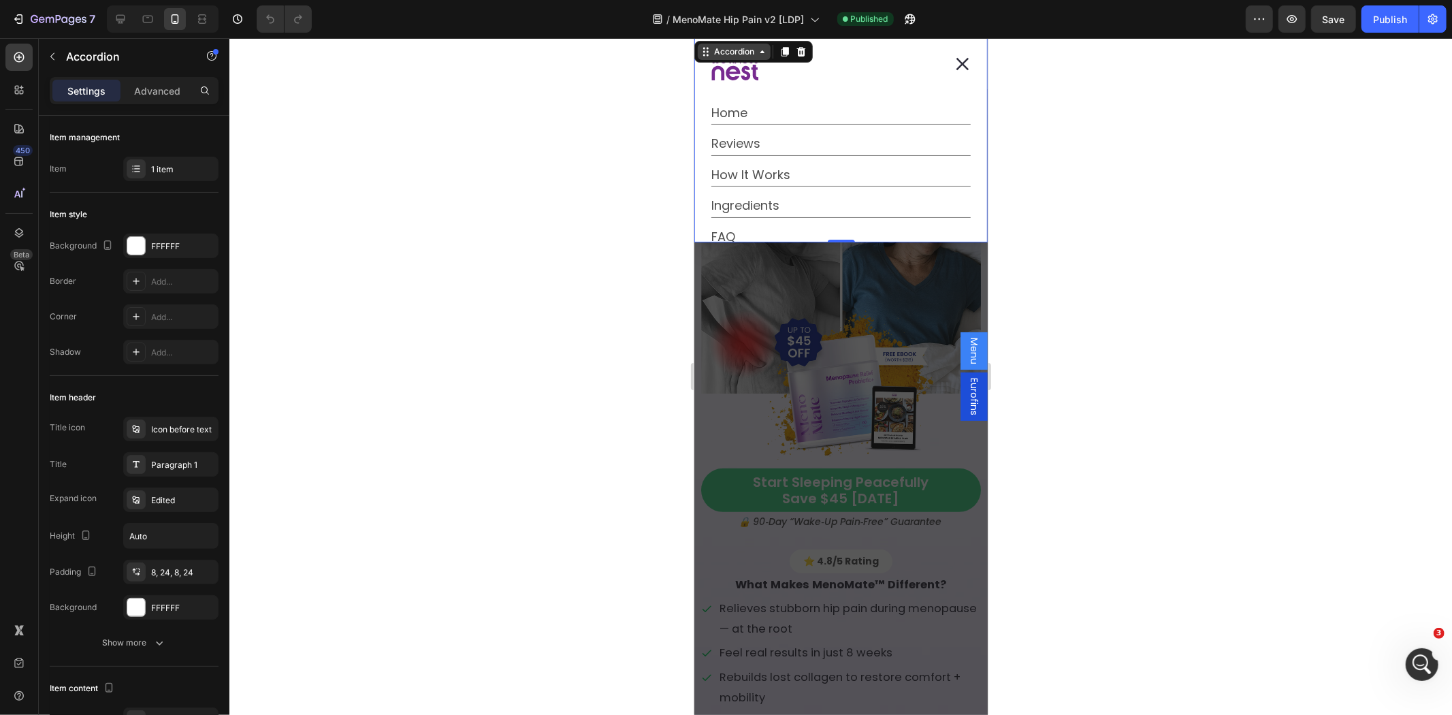
click at [721, 54] on div "Accordion" at bounding box center [734, 51] width 46 height 12
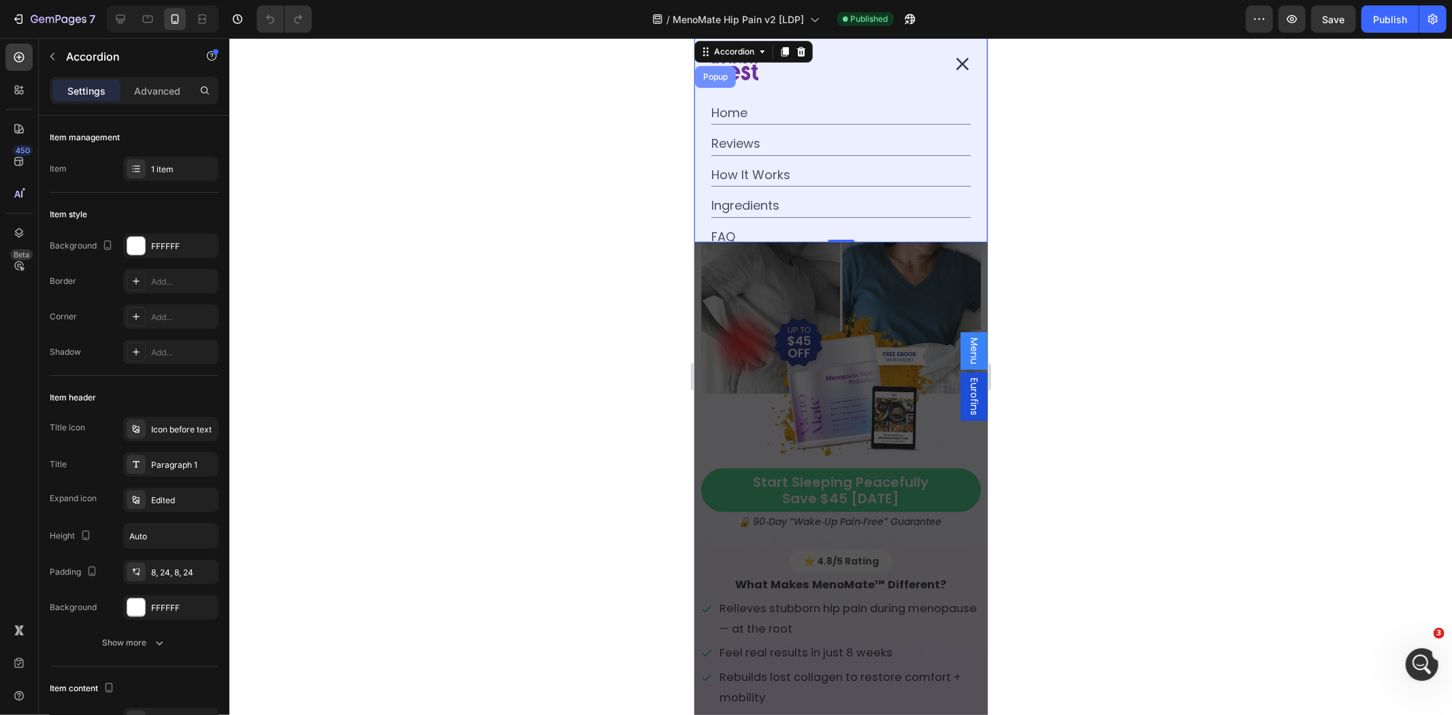
click at [722, 75] on div "Popup" at bounding box center [715, 76] width 30 height 8
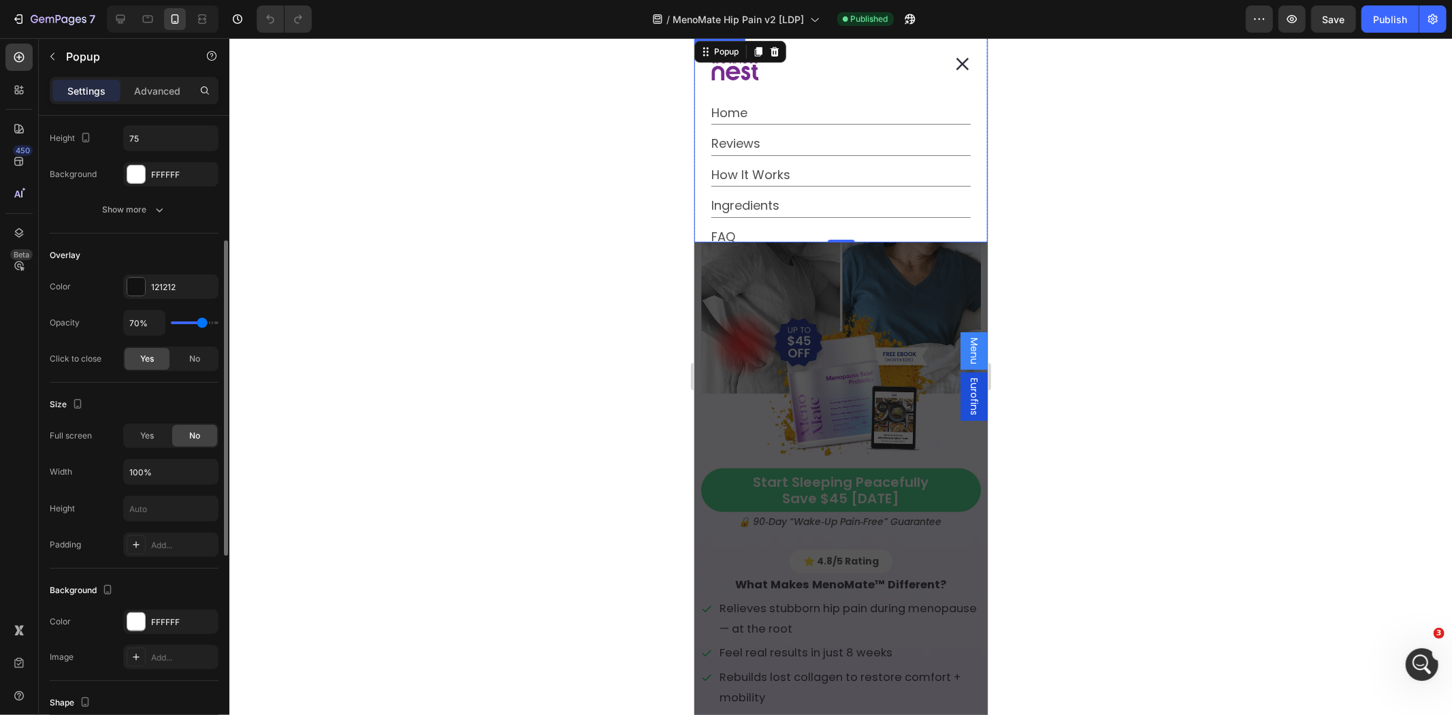
scroll to position [652, 0]
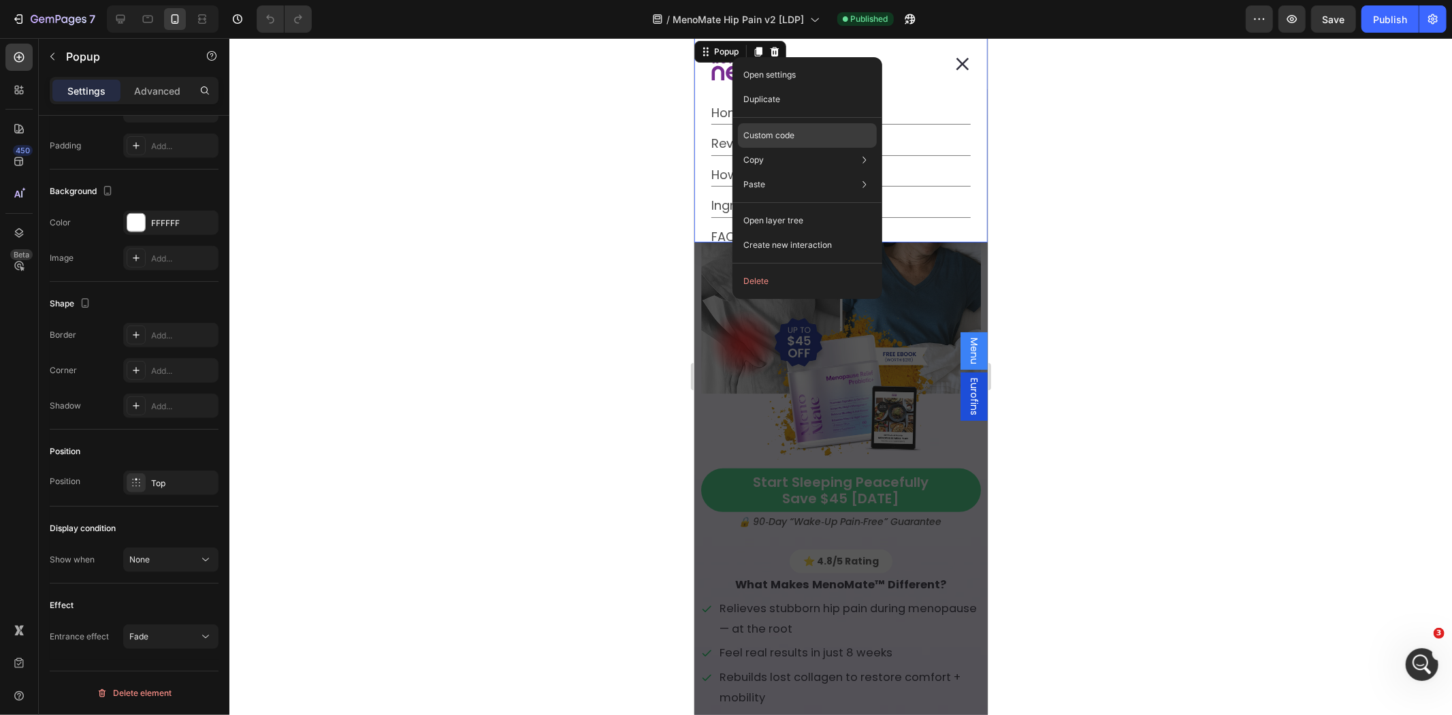
click at [835, 172] on div "Custom code" at bounding box center [807, 184] width 139 height 25
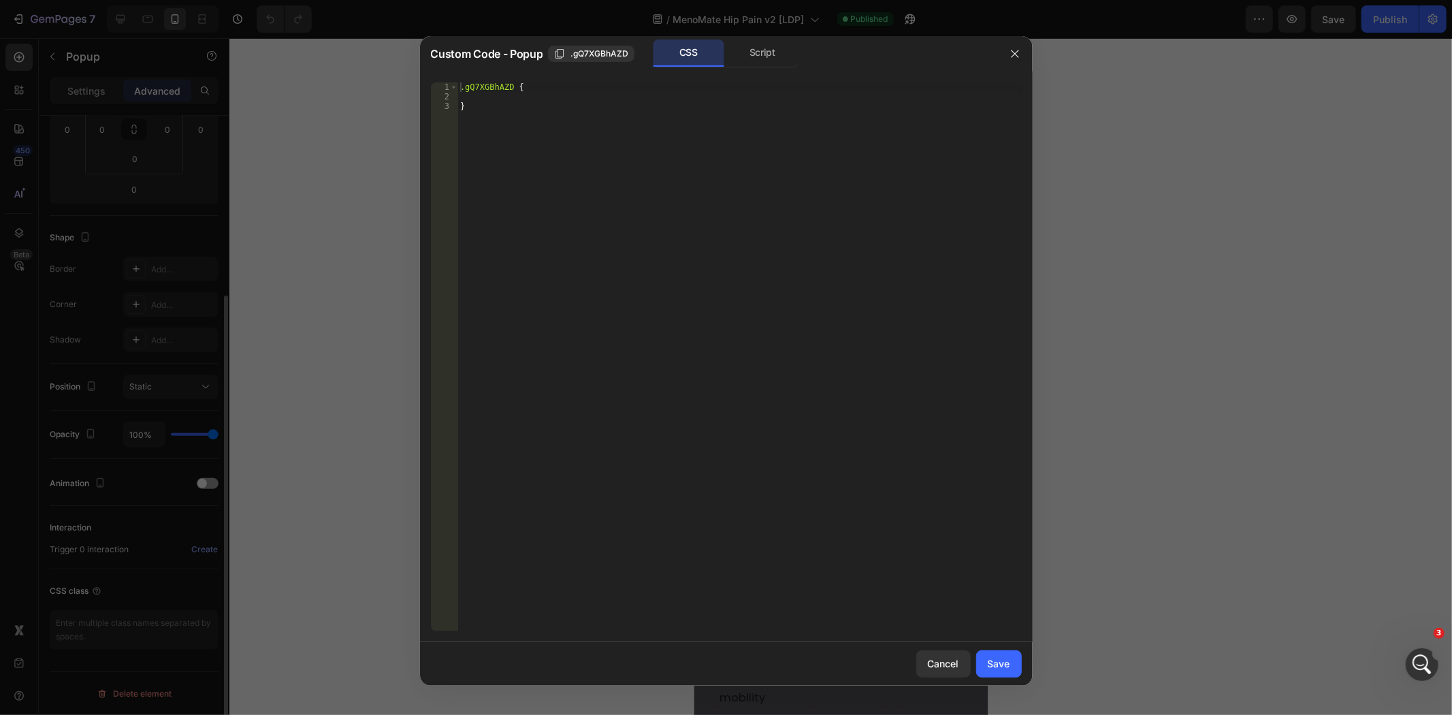
scroll to position [250, 0]
click at [752, 65] on div "Script" at bounding box center [762, 52] width 71 height 27
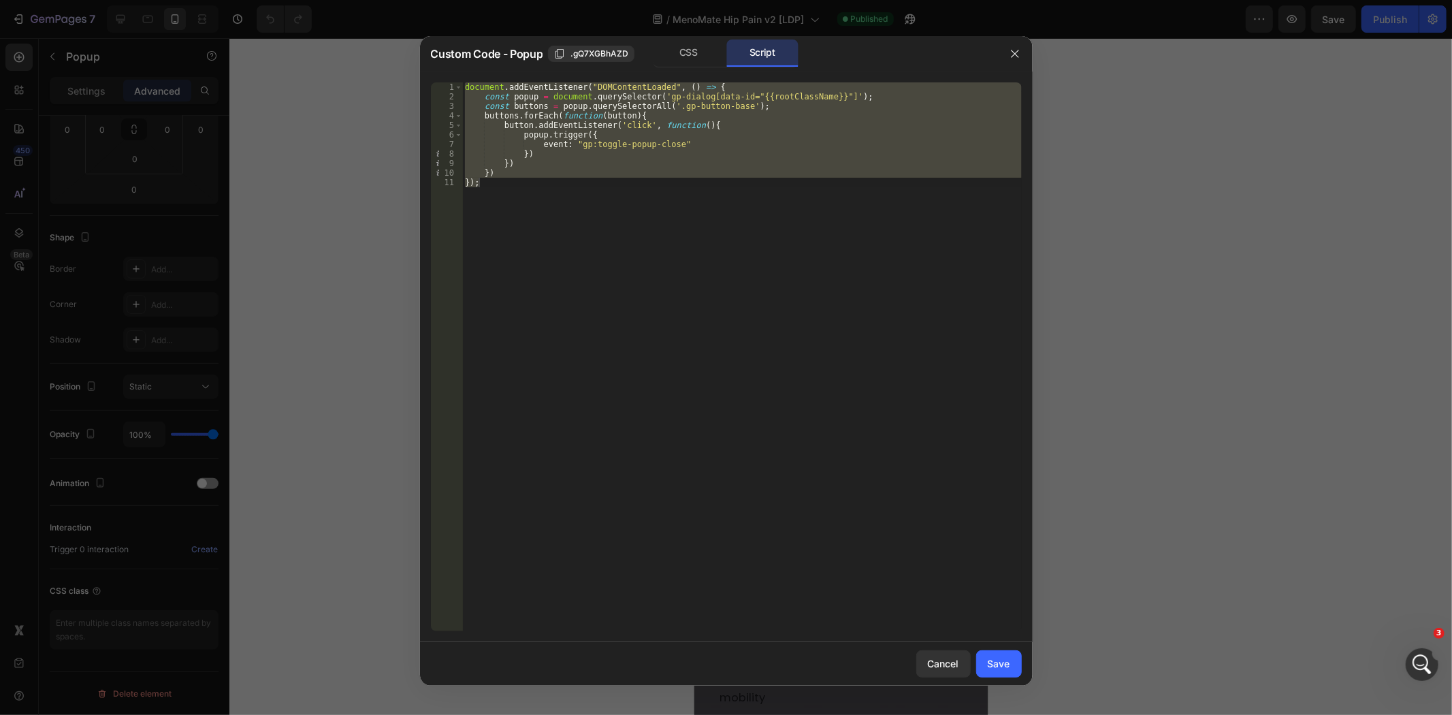
click at [1258, 208] on div at bounding box center [726, 357] width 1452 height 715
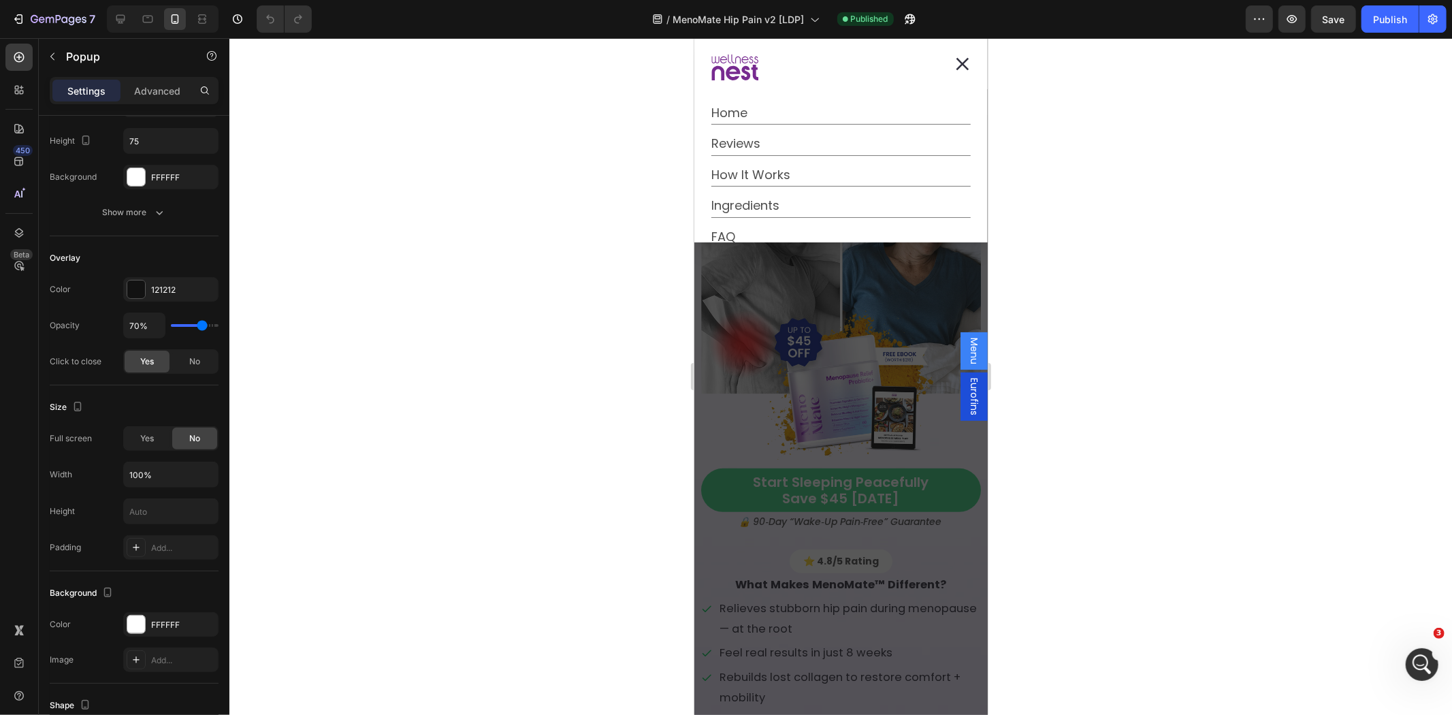
drag, startPoint x: 812, startPoint y: 417, endPoint x: 1041, endPoint y: 124, distance: 372.0
click at [812, 417] on div "Backdrop" at bounding box center [840, 375] width 293 height 677
